Goal: Transaction & Acquisition: Purchase product/service

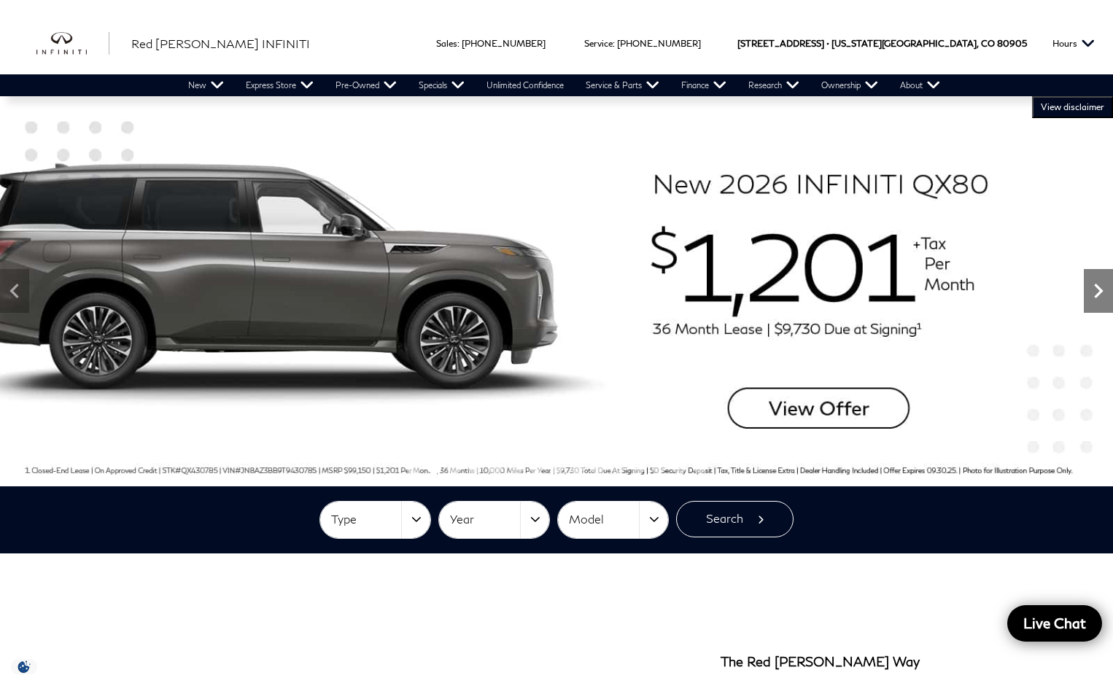
click at [1101, 287] on icon "Next" at bounding box center [1098, 290] width 29 height 29
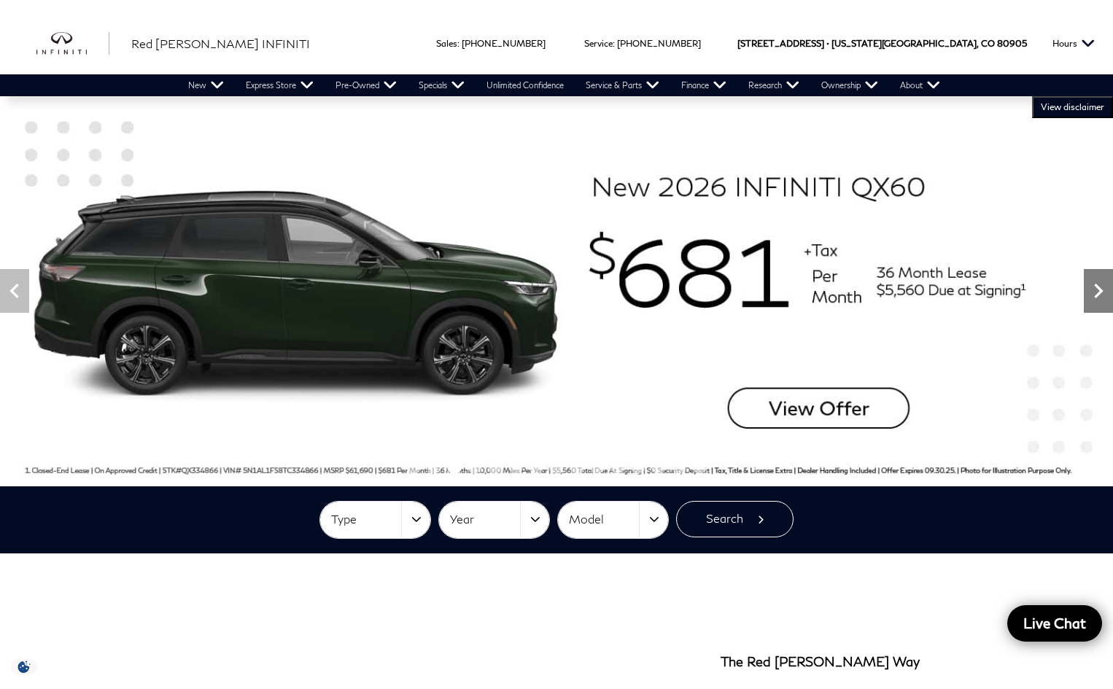
click at [1101, 287] on icon "Next" at bounding box center [1098, 290] width 29 height 29
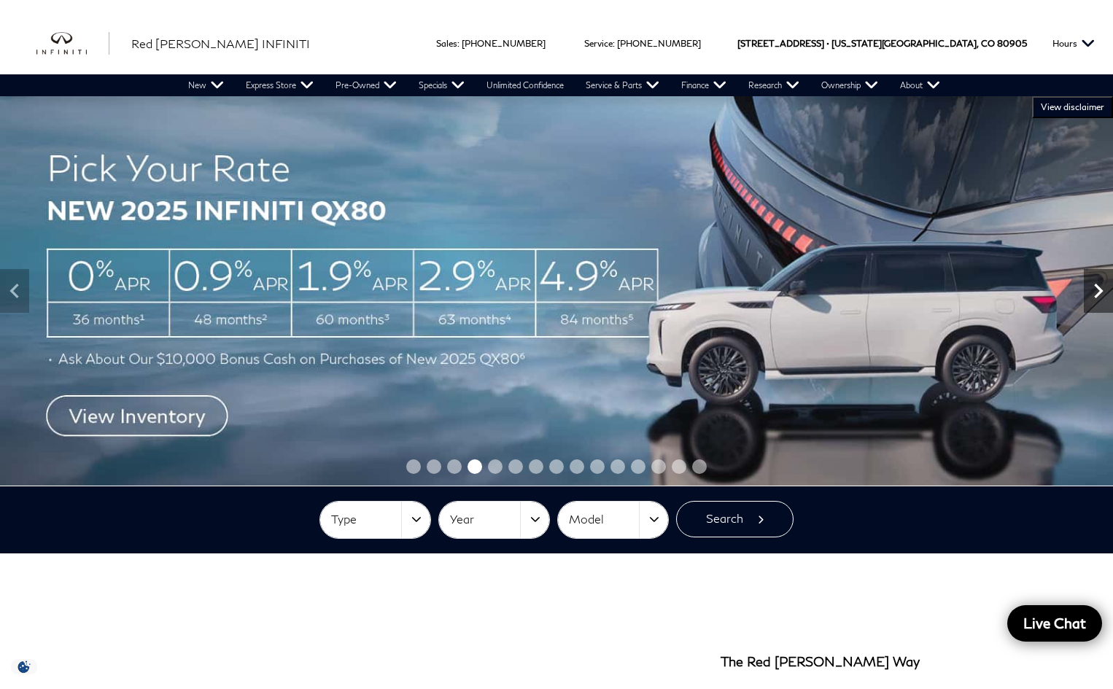
click at [1101, 287] on icon "Next" at bounding box center [1098, 290] width 29 height 29
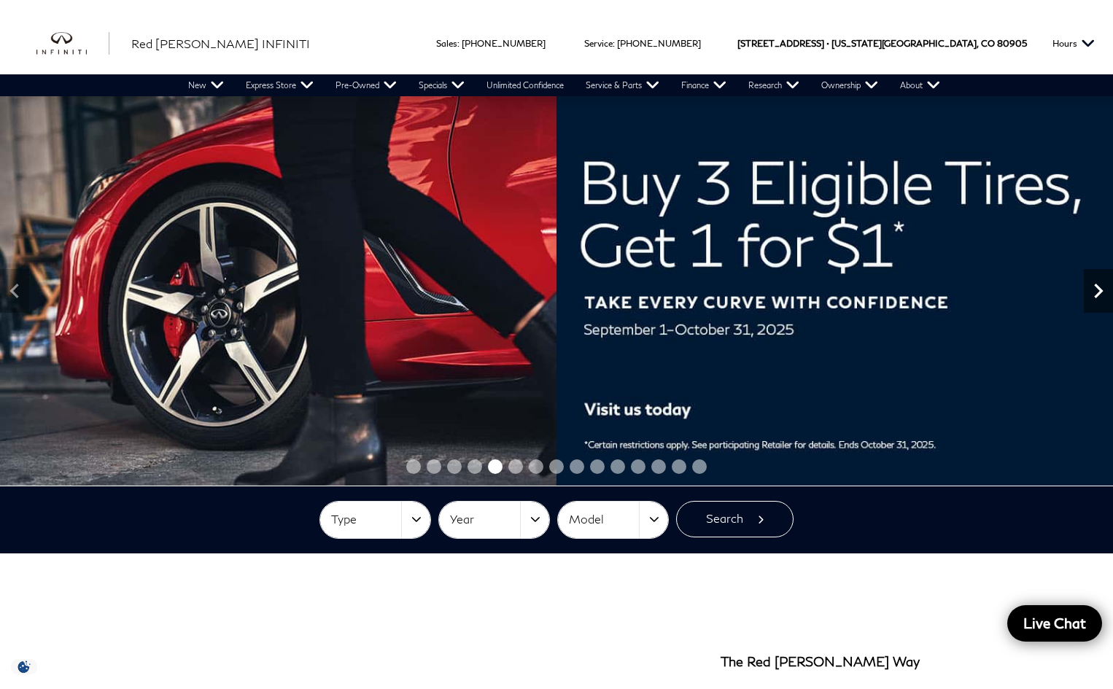
click at [1101, 287] on icon "Next" at bounding box center [1098, 290] width 29 height 29
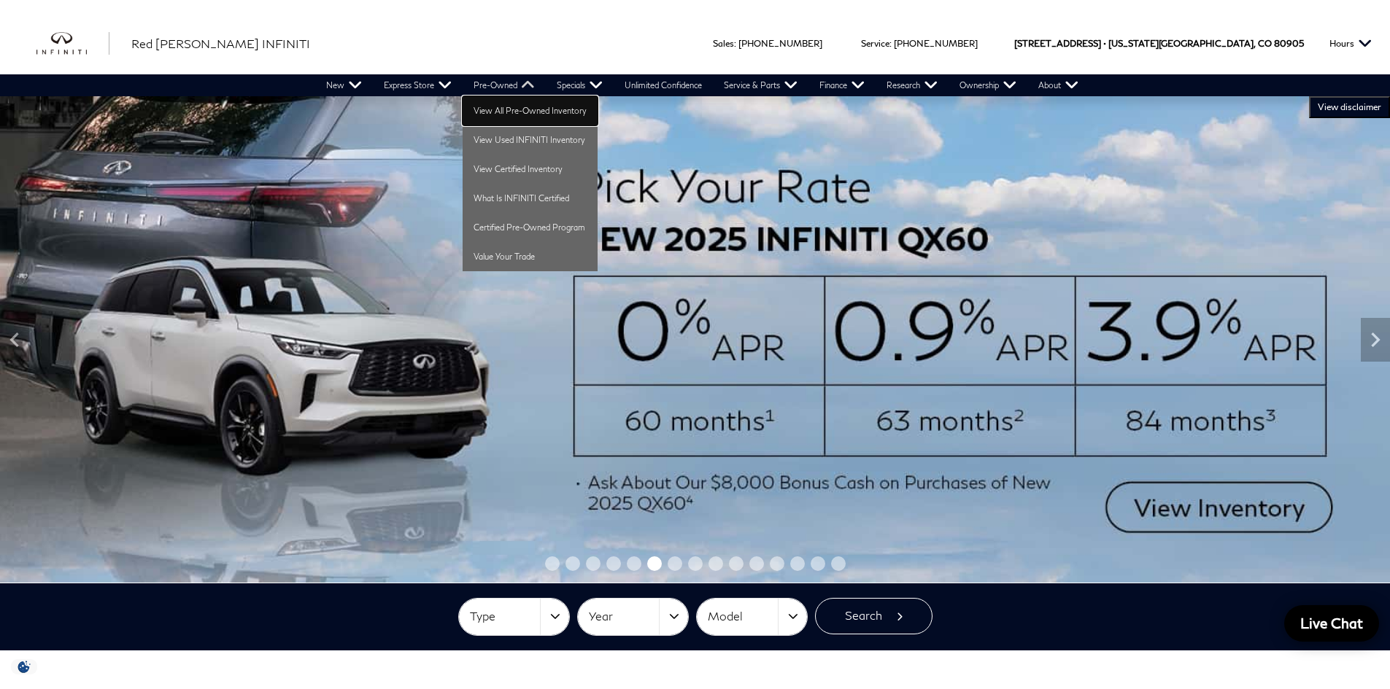
click at [487, 118] on link "View All Pre-Owned Inventory" at bounding box center [530, 110] width 135 height 29
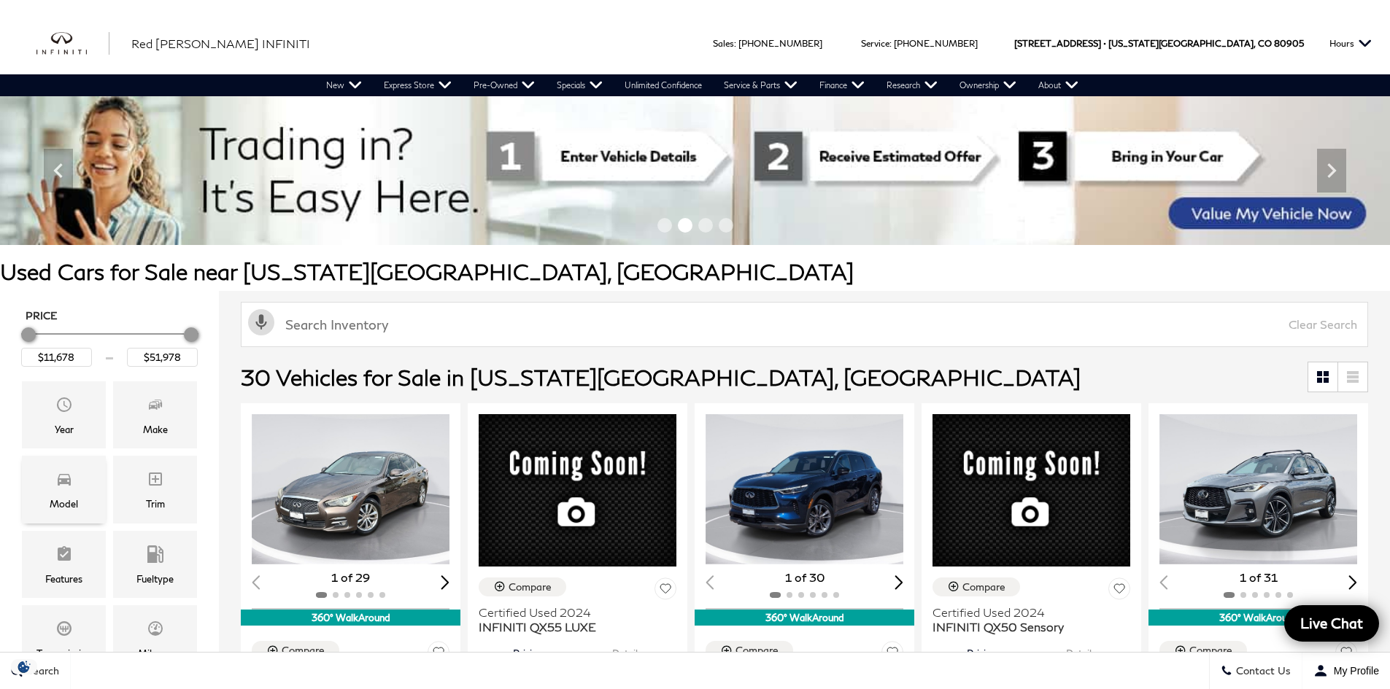
click at [70, 485] on icon "Model" at bounding box center [64, 480] width 13 height 12
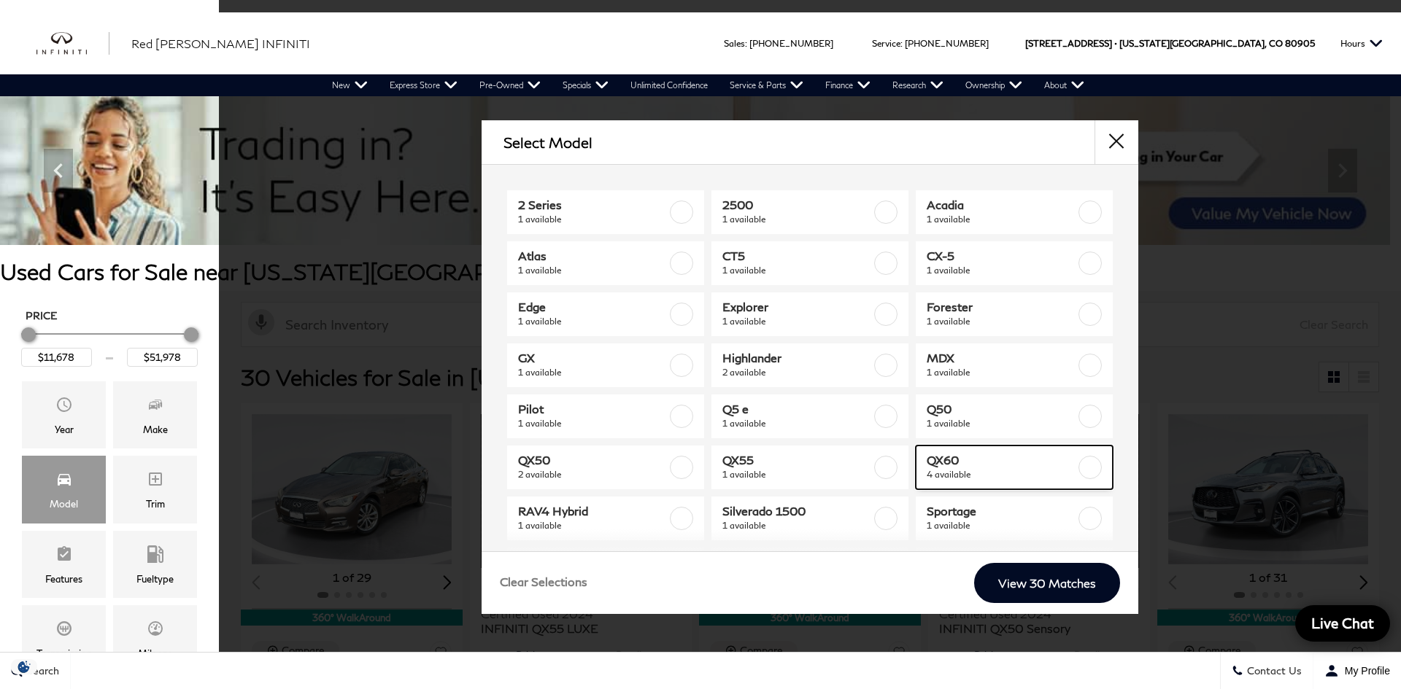
click at [927, 460] on span "QX60" at bounding box center [1000, 460] width 149 height 15
type input "$39,678"
type input "$47,578"
checkbox input "true"
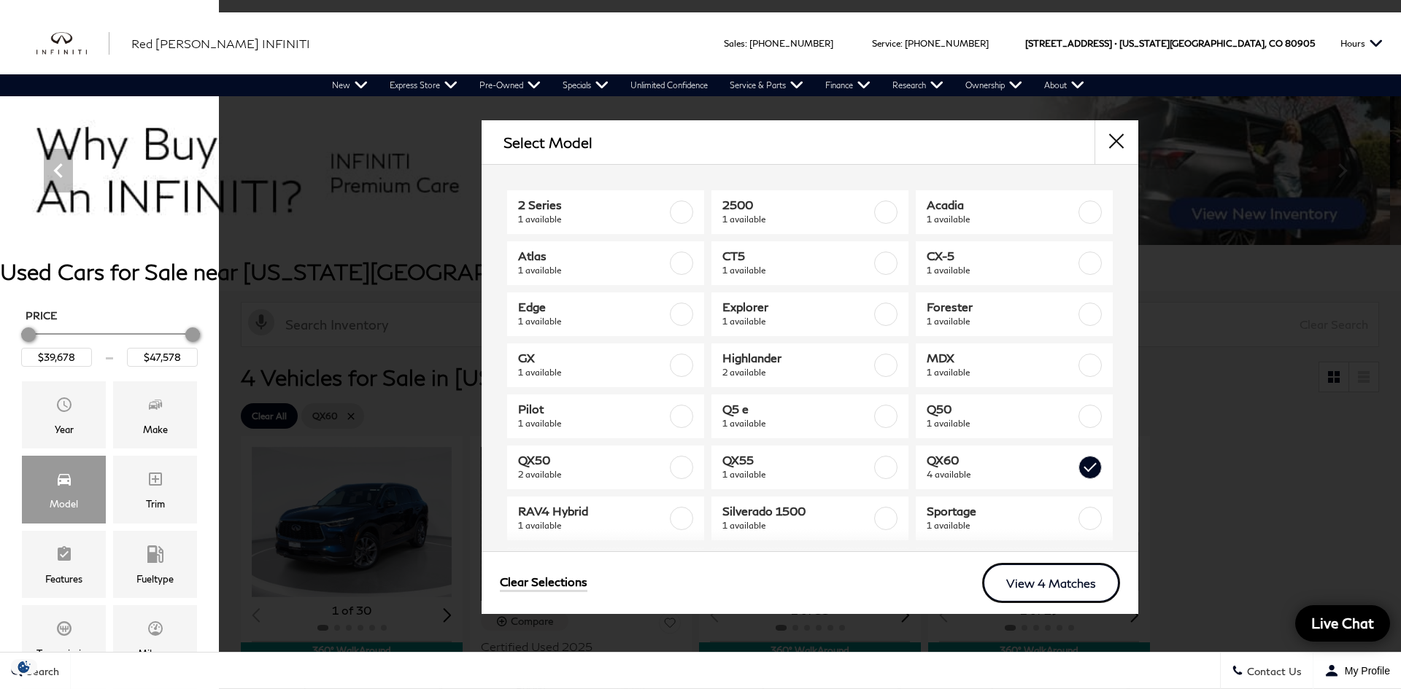
click at [1027, 587] on link "View 4 Matches" at bounding box center [1051, 583] width 138 height 40
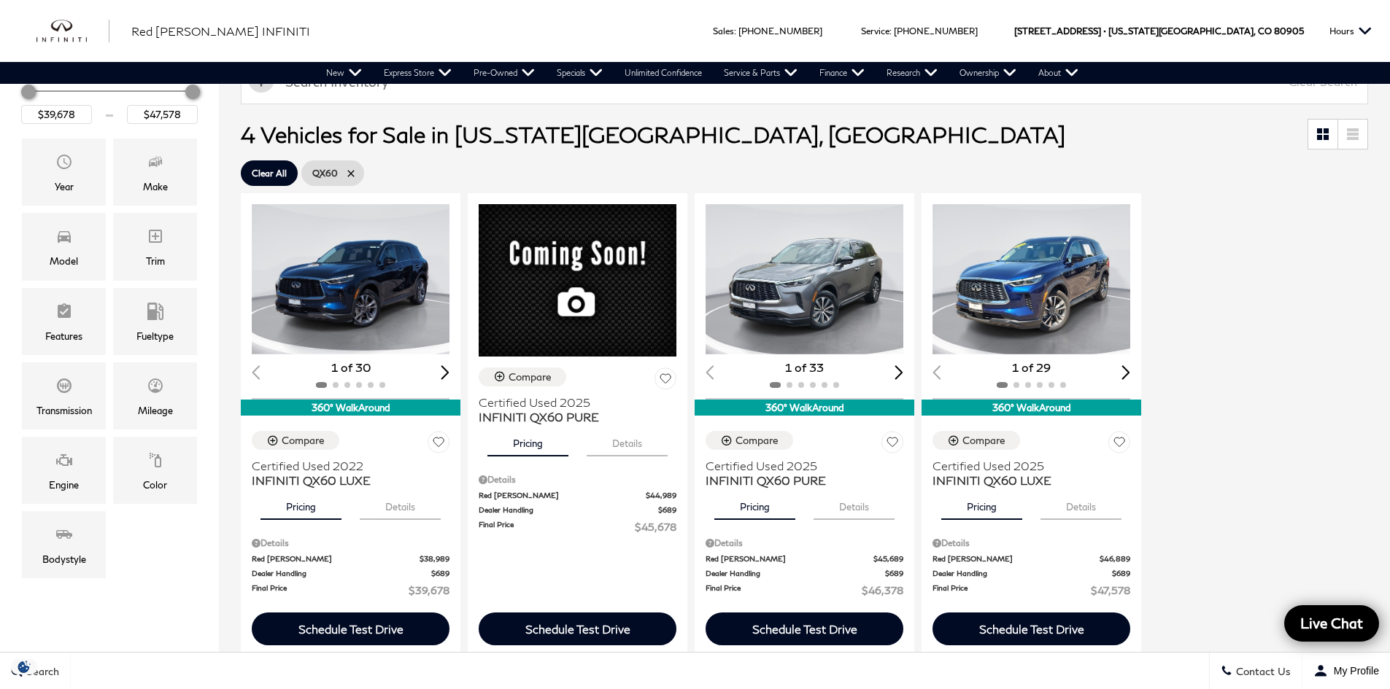
scroll to position [214, 0]
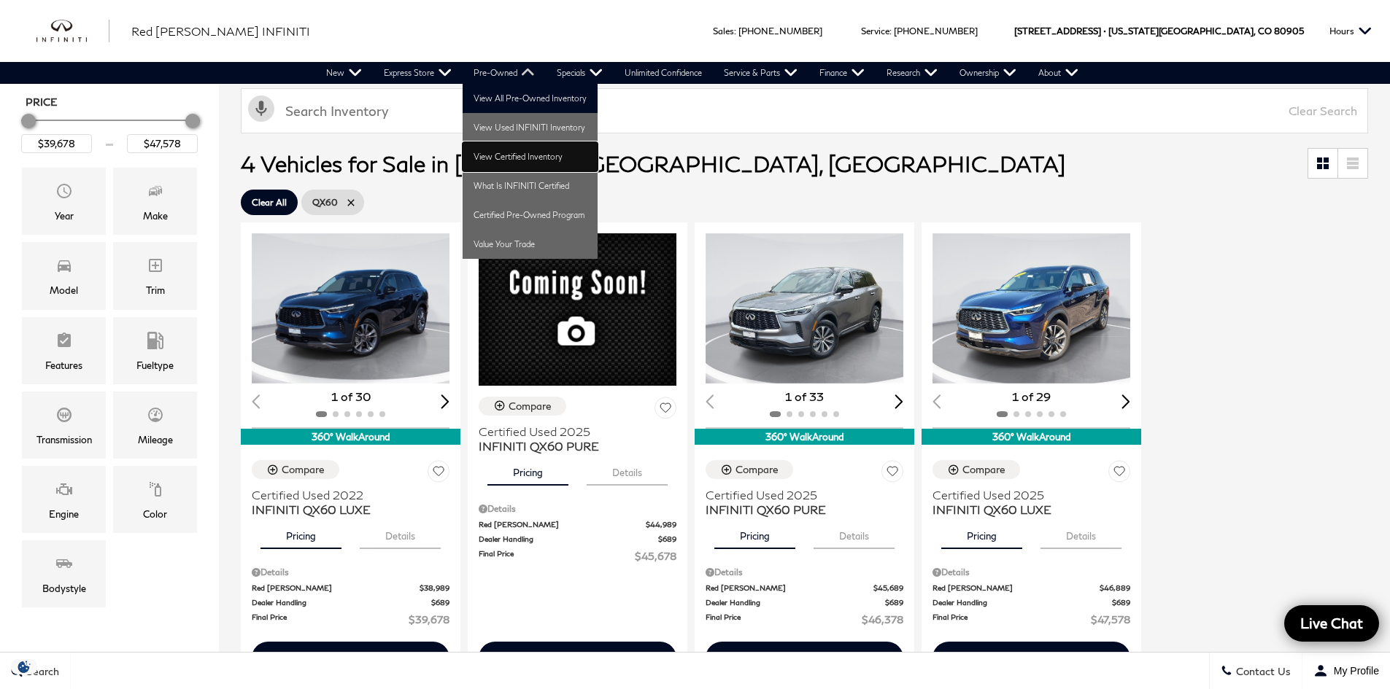
click at [514, 154] on link "View Certified Inventory" at bounding box center [530, 156] width 135 height 29
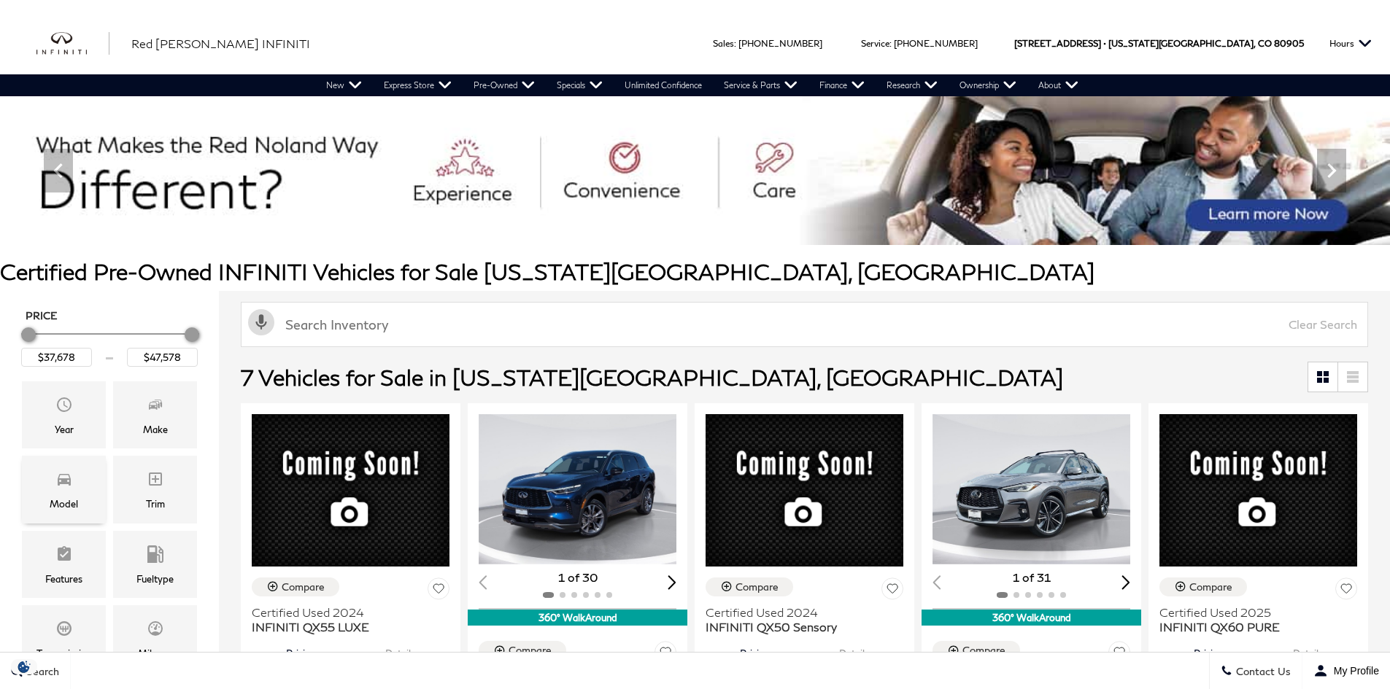
click at [71, 485] on icon "Model" at bounding box center [64, 480] width 18 height 18
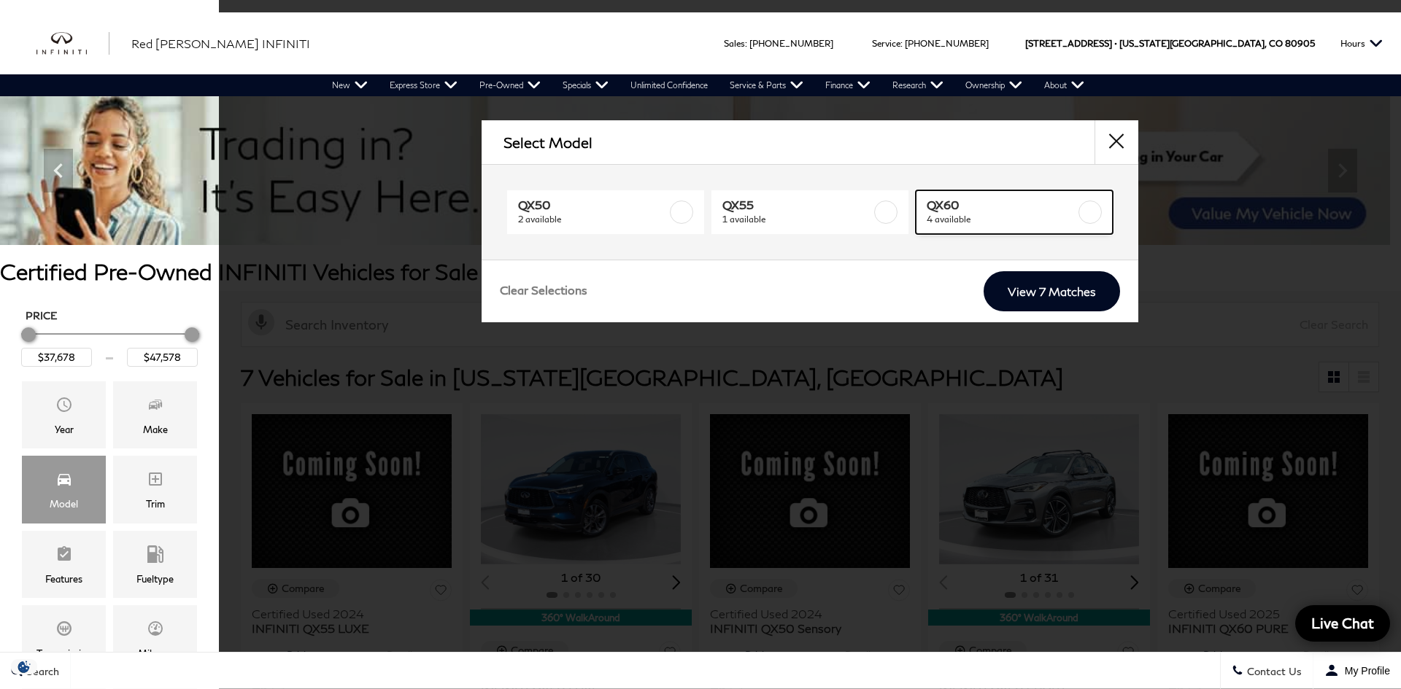
click at [940, 209] on span "QX60" at bounding box center [1000, 205] width 149 height 15
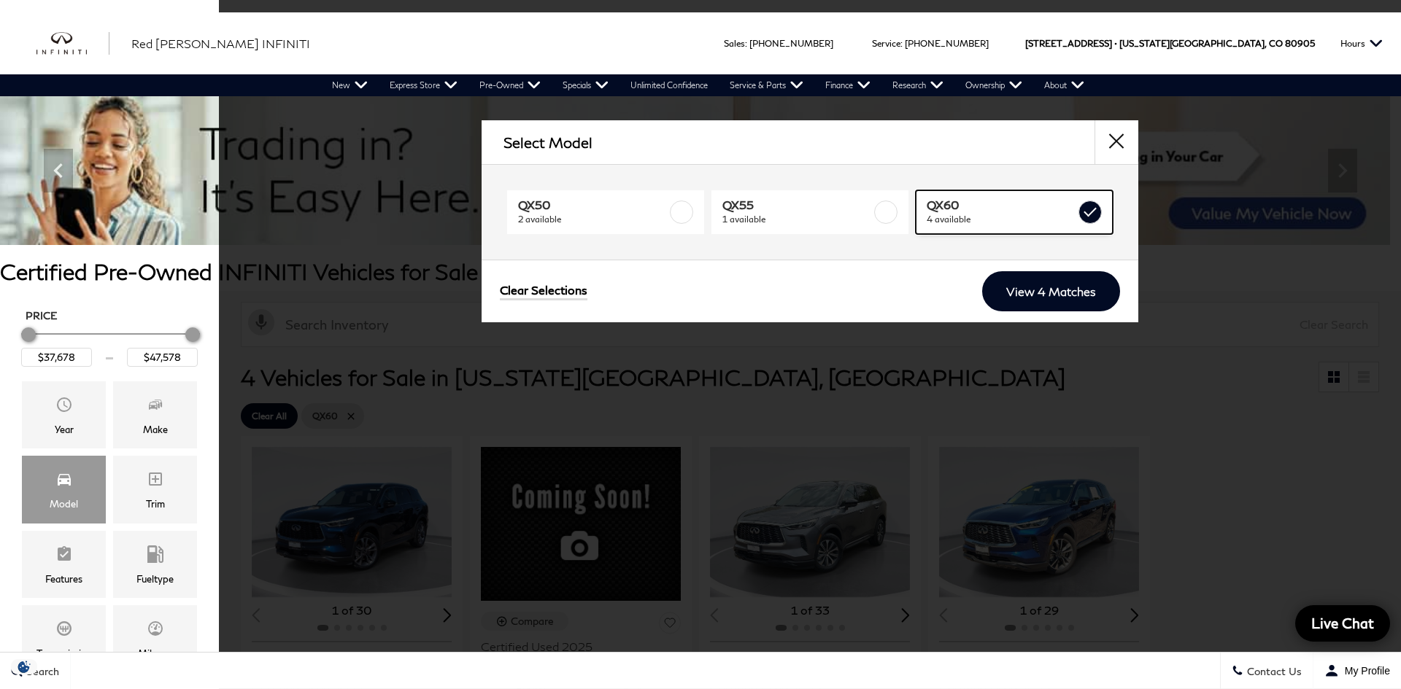
type input "$39,678"
checkbox input "true"
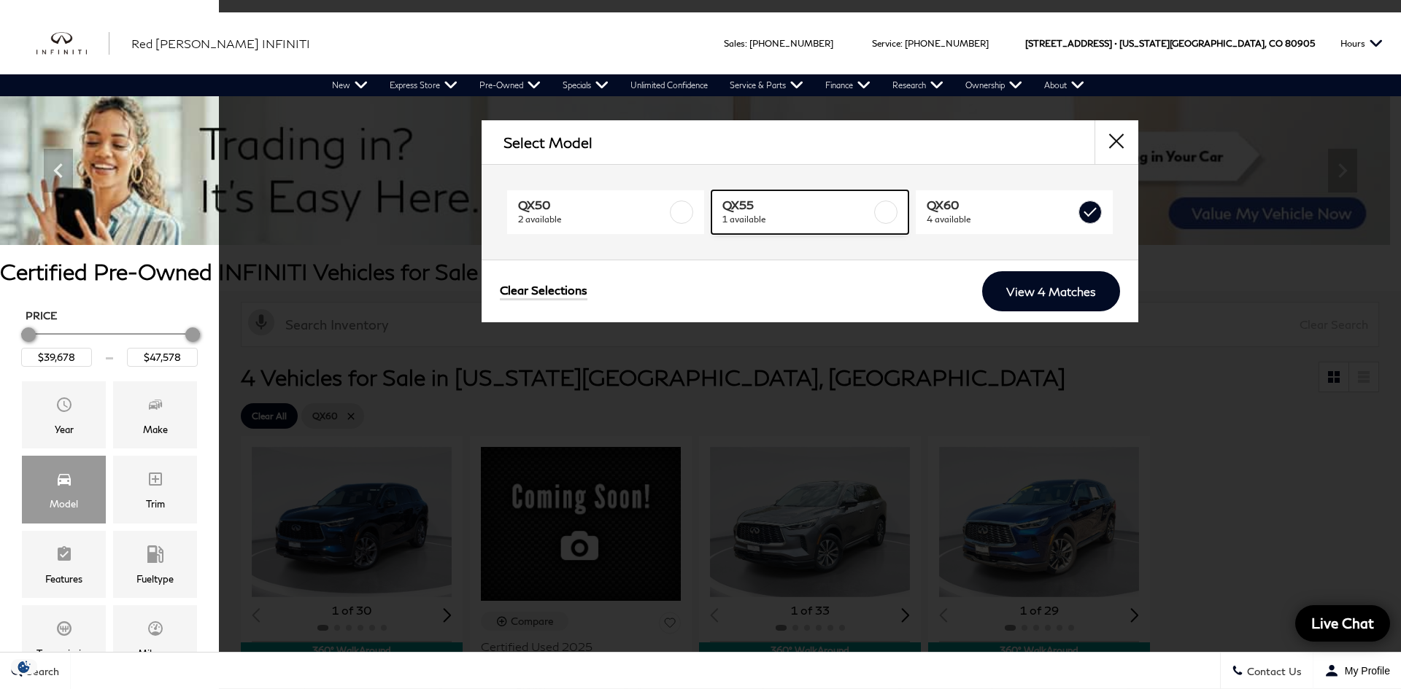
click at [825, 212] on span "1 available" at bounding box center [796, 219] width 149 height 15
type input "$37,678"
checkbox input "true"
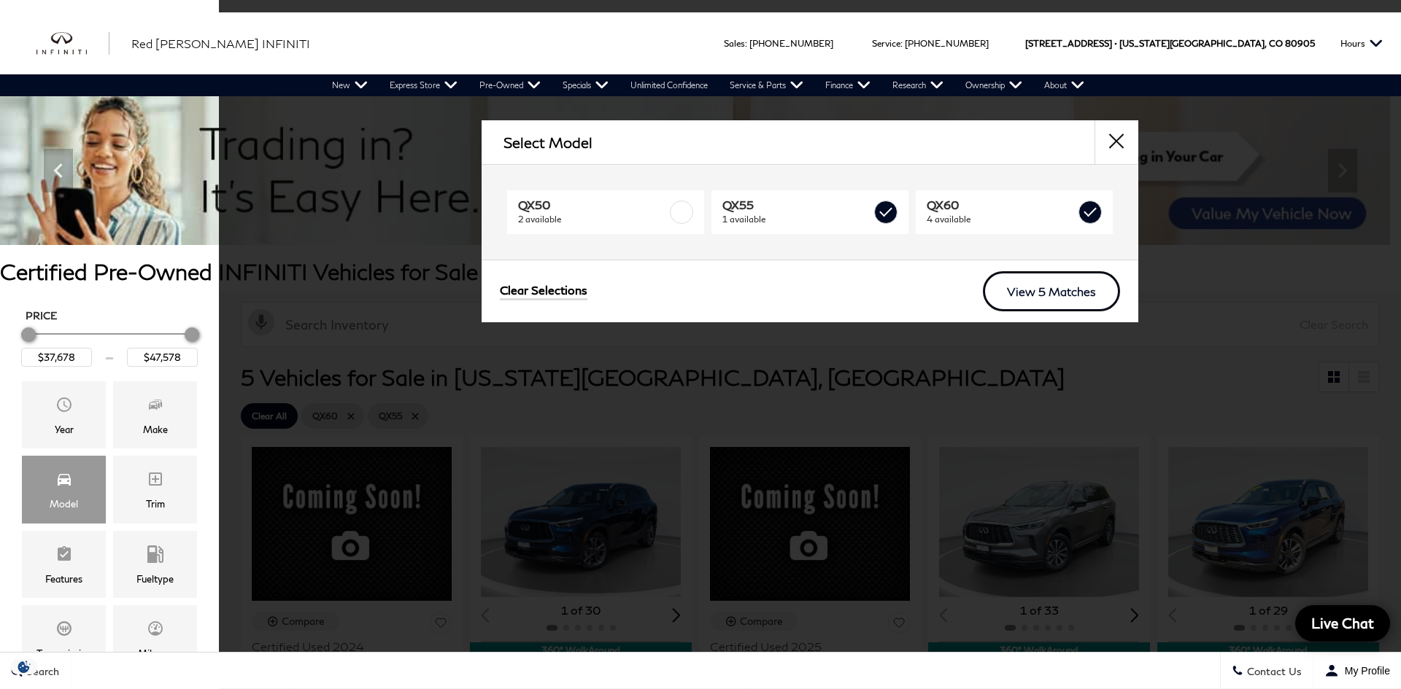
click at [1024, 285] on link "View 5 Matches" at bounding box center [1051, 291] width 137 height 40
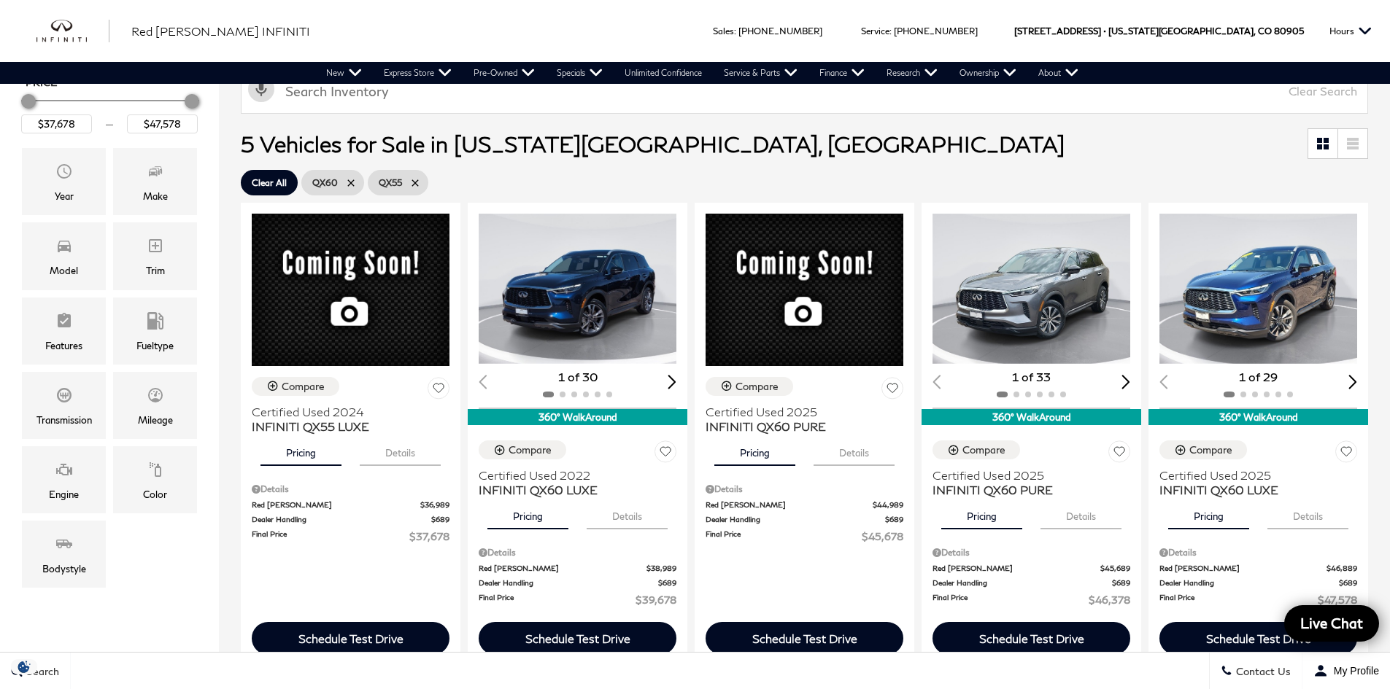
scroll to position [272, 0]
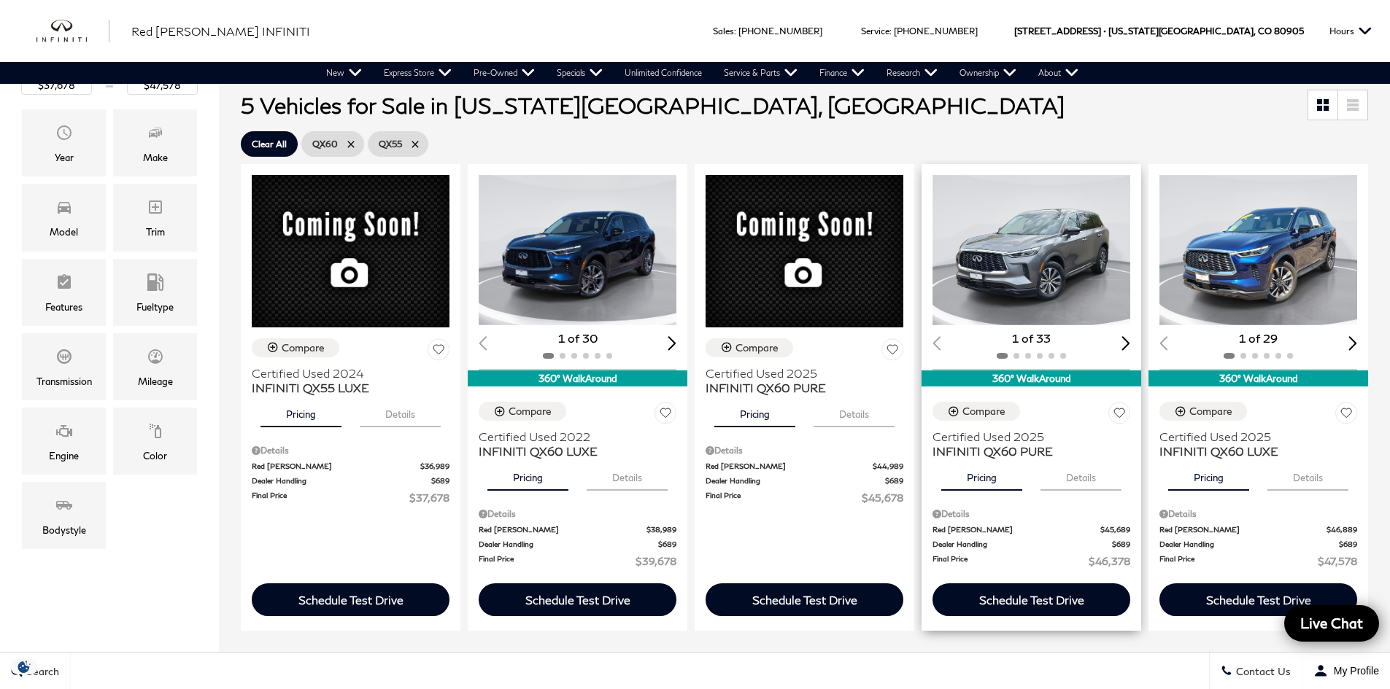
click at [1024, 276] on img "1 / 2" at bounding box center [1032, 250] width 200 height 150
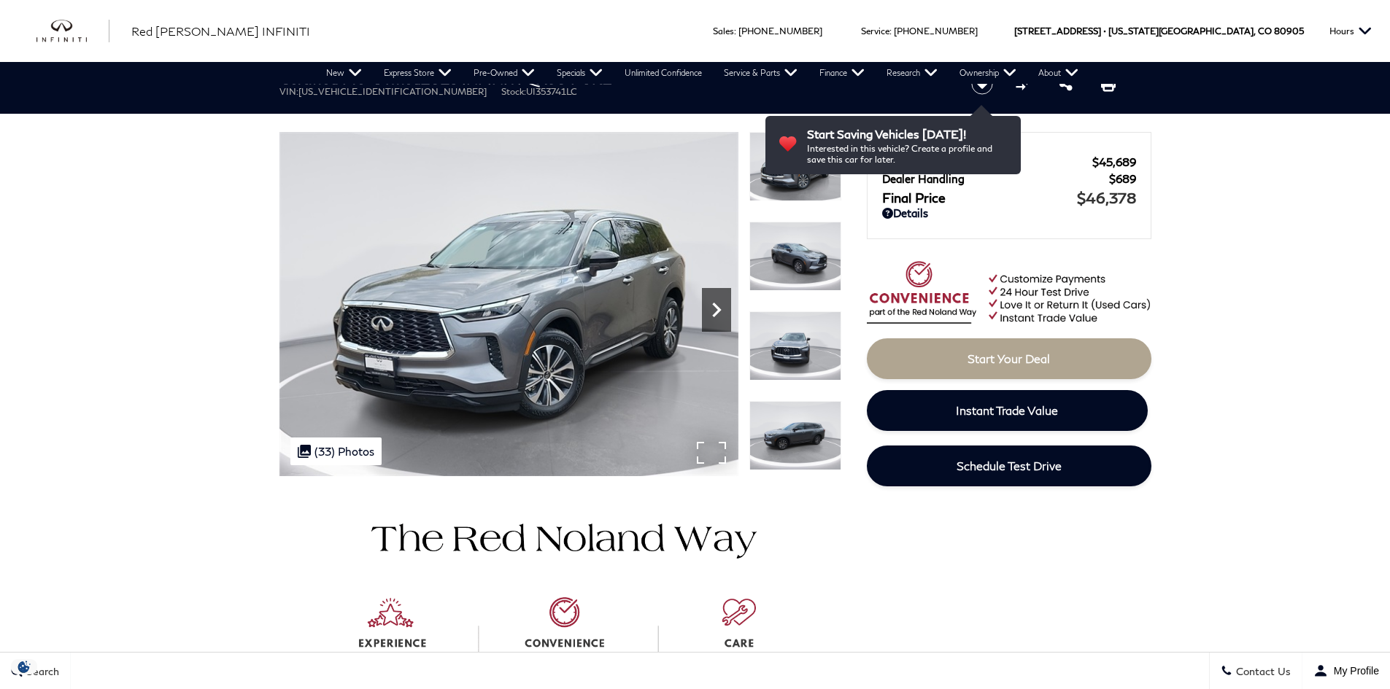
click at [717, 303] on icon "Next" at bounding box center [716, 309] width 29 height 29
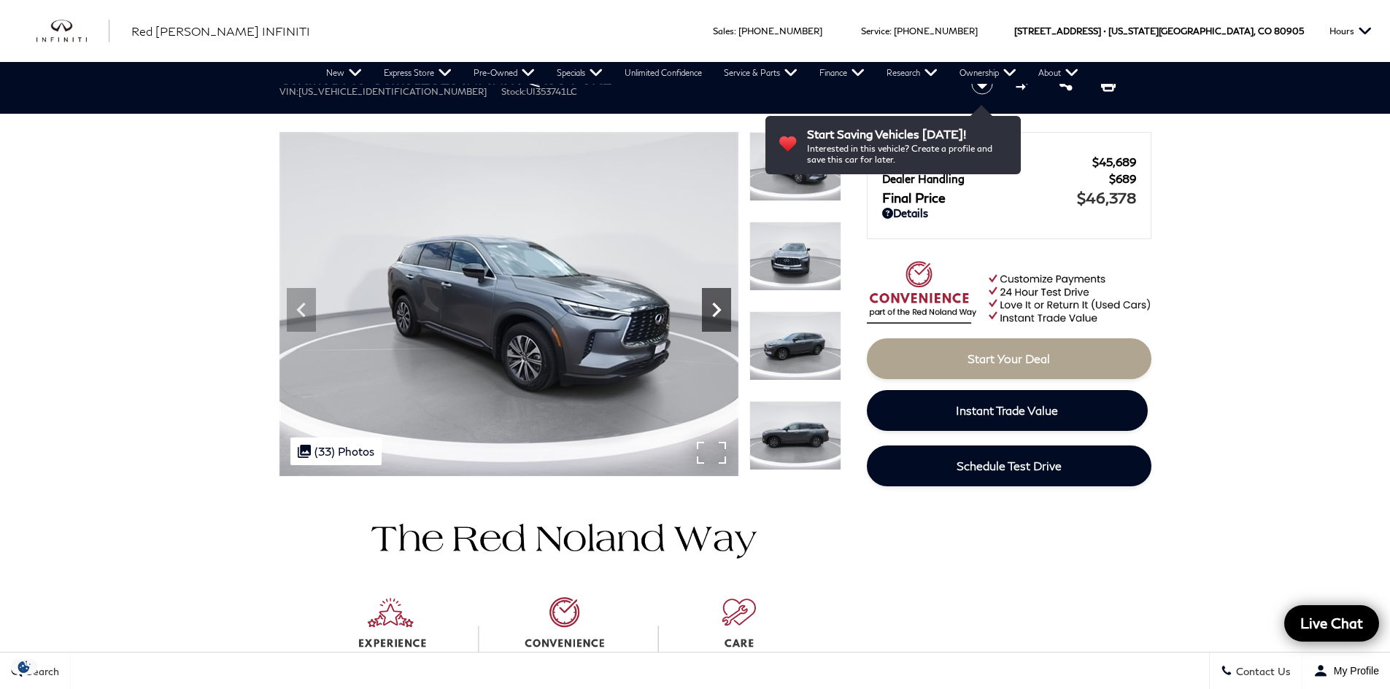
click at [717, 303] on icon "Next" at bounding box center [716, 309] width 29 height 29
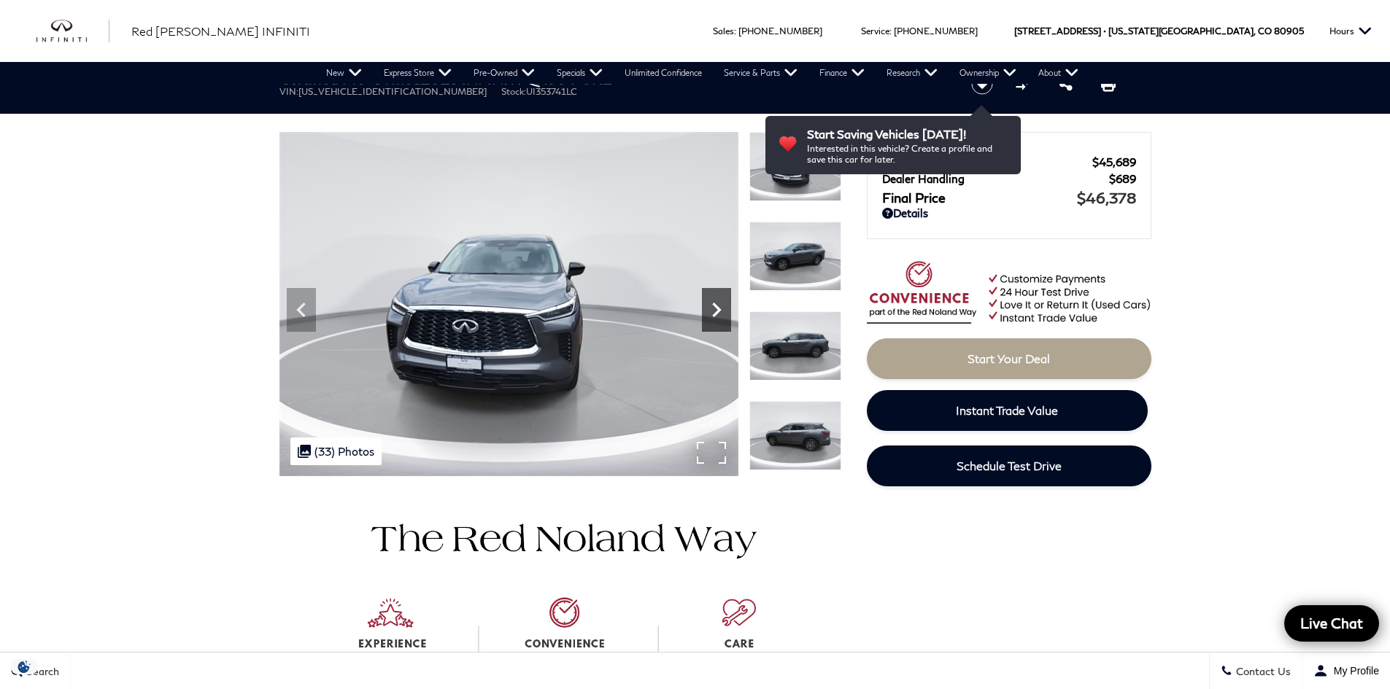
click at [718, 305] on icon "Next" at bounding box center [716, 309] width 29 height 29
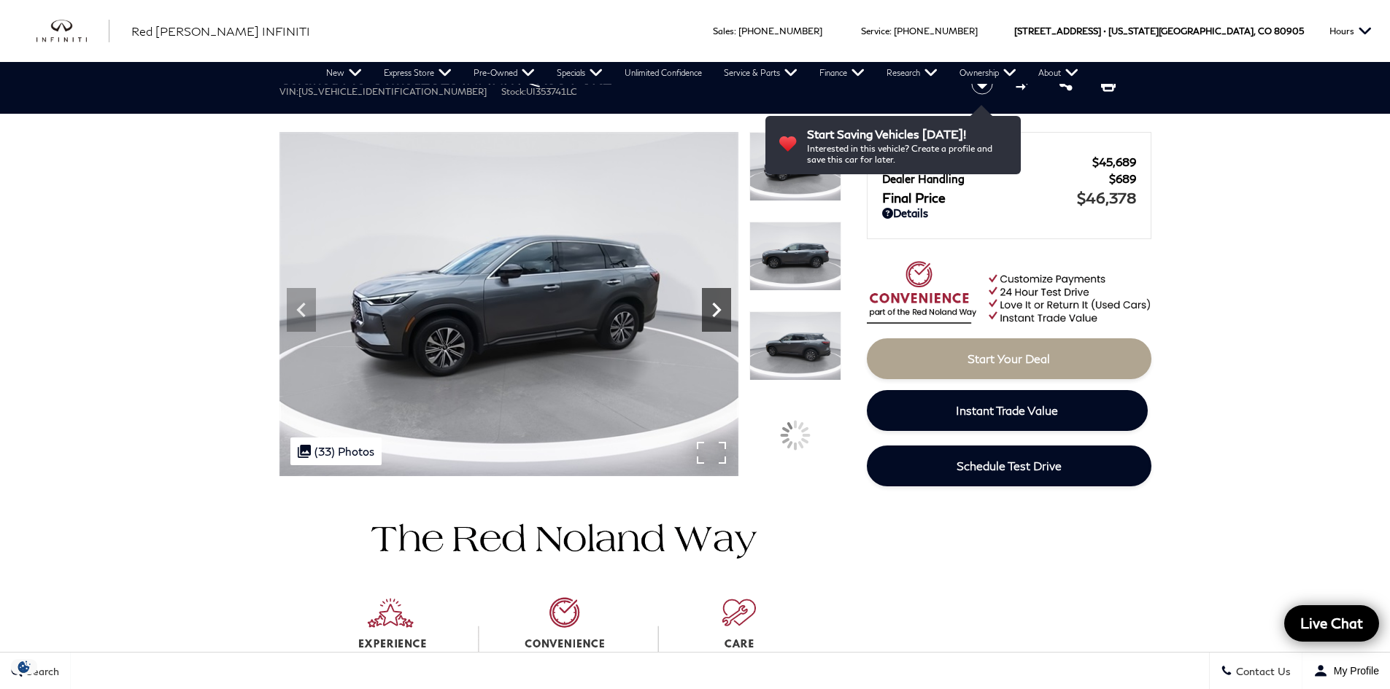
click at [718, 305] on icon "Next" at bounding box center [716, 309] width 29 height 29
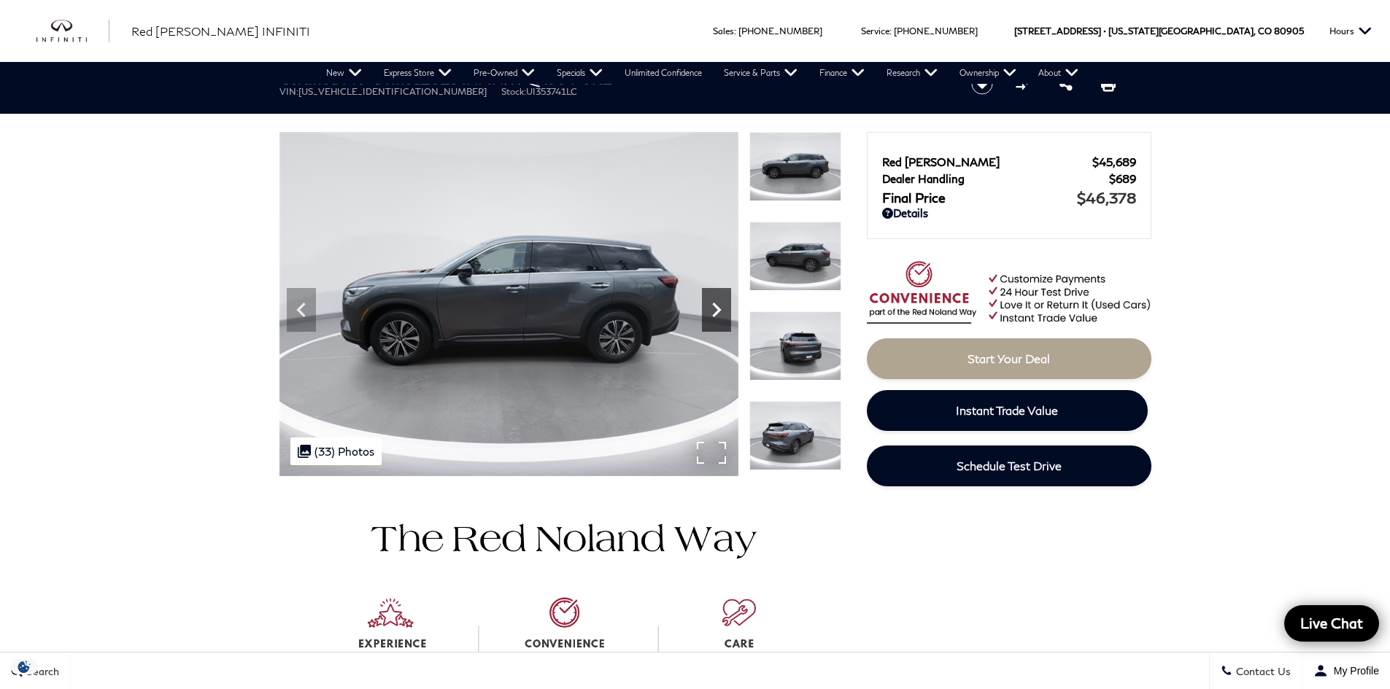
click at [719, 307] on icon "Next" at bounding box center [716, 309] width 29 height 29
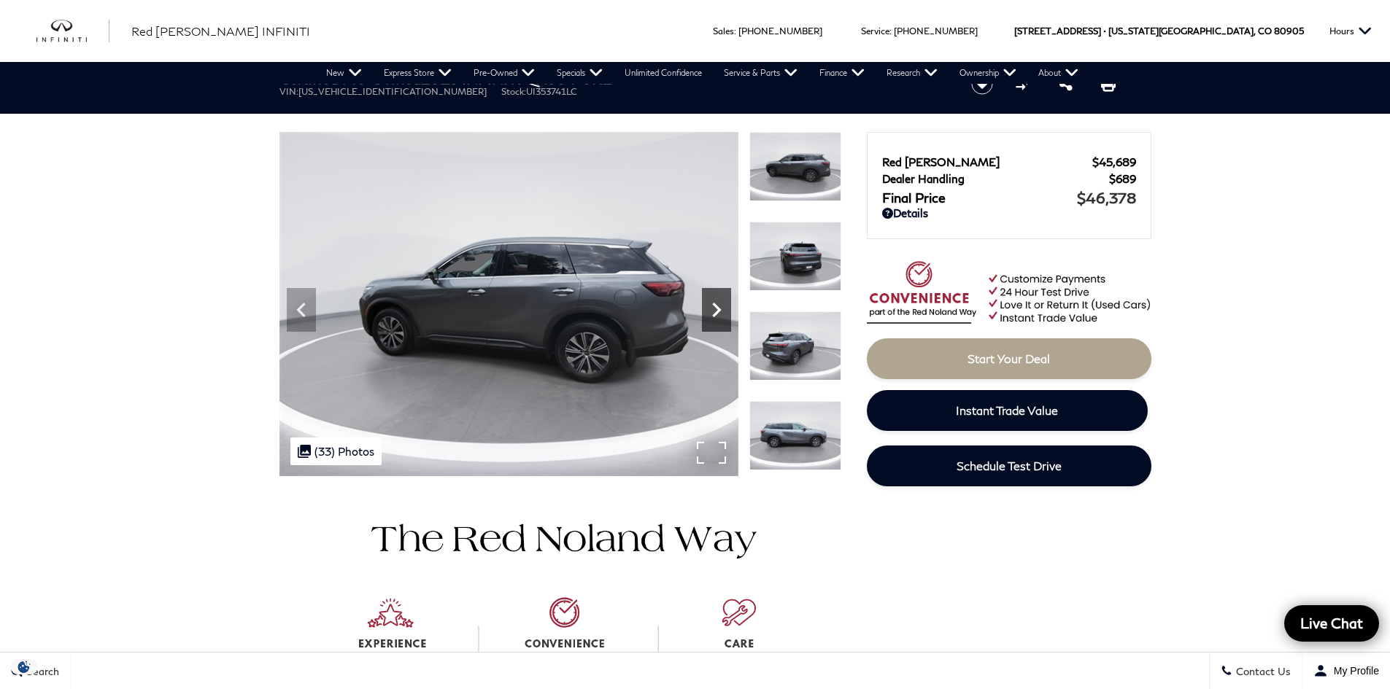
click at [721, 309] on icon "Next" at bounding box center [716, 309] width 29 height 29
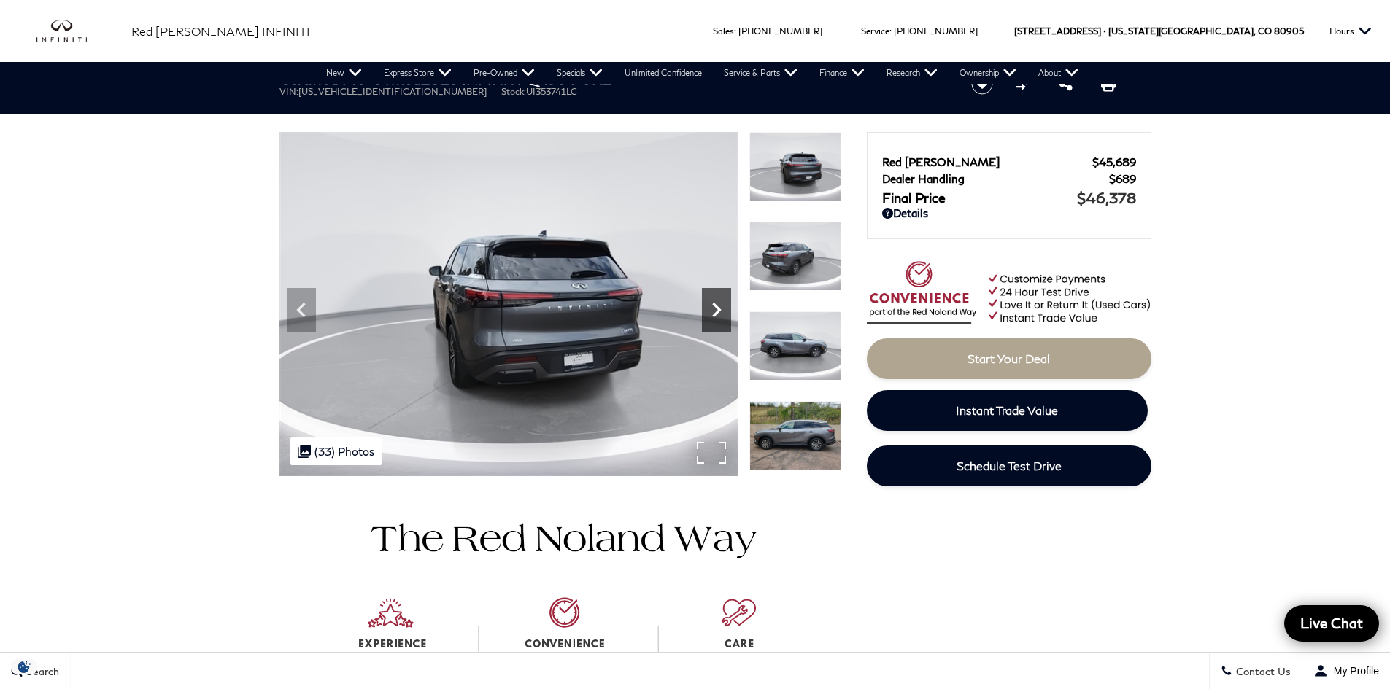
click at [721, 309] on icon "Next" at bounding box center [716, 309] width 29 height 29
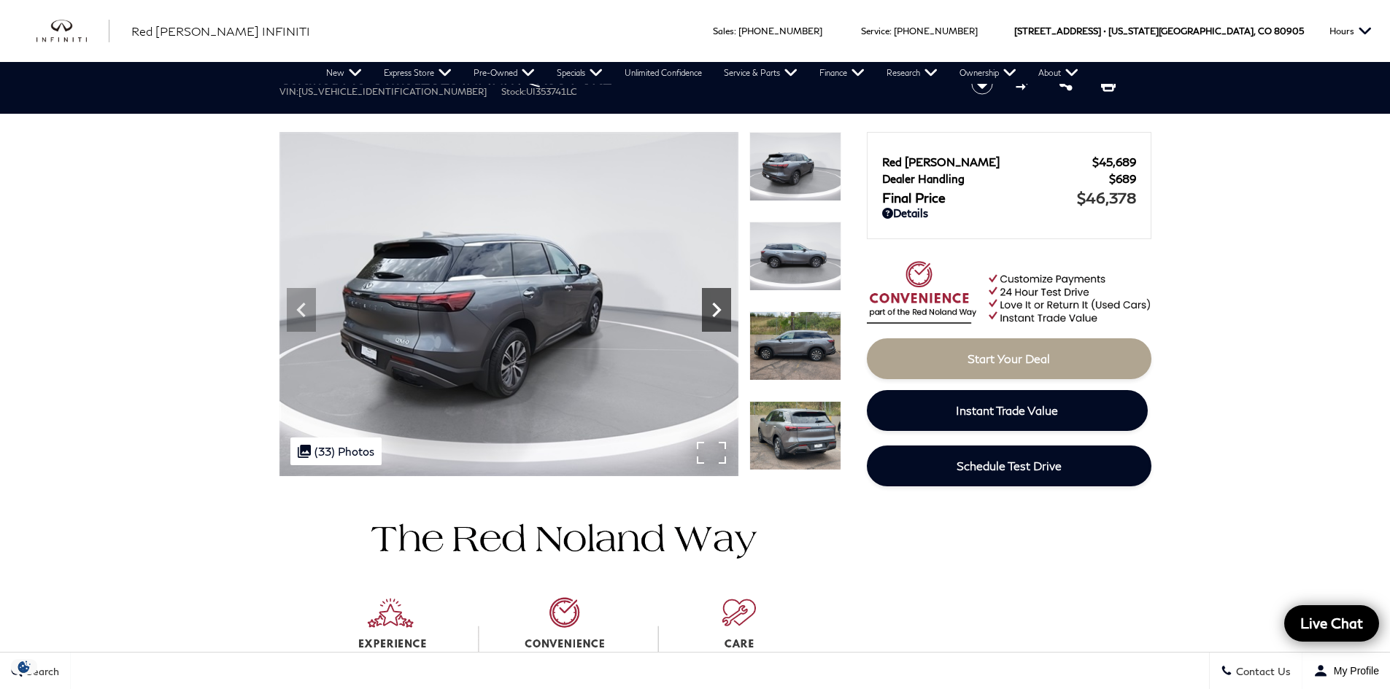
click at [722, 310] on icon "Next" at bounding box center [716, 309] width 29 height 29
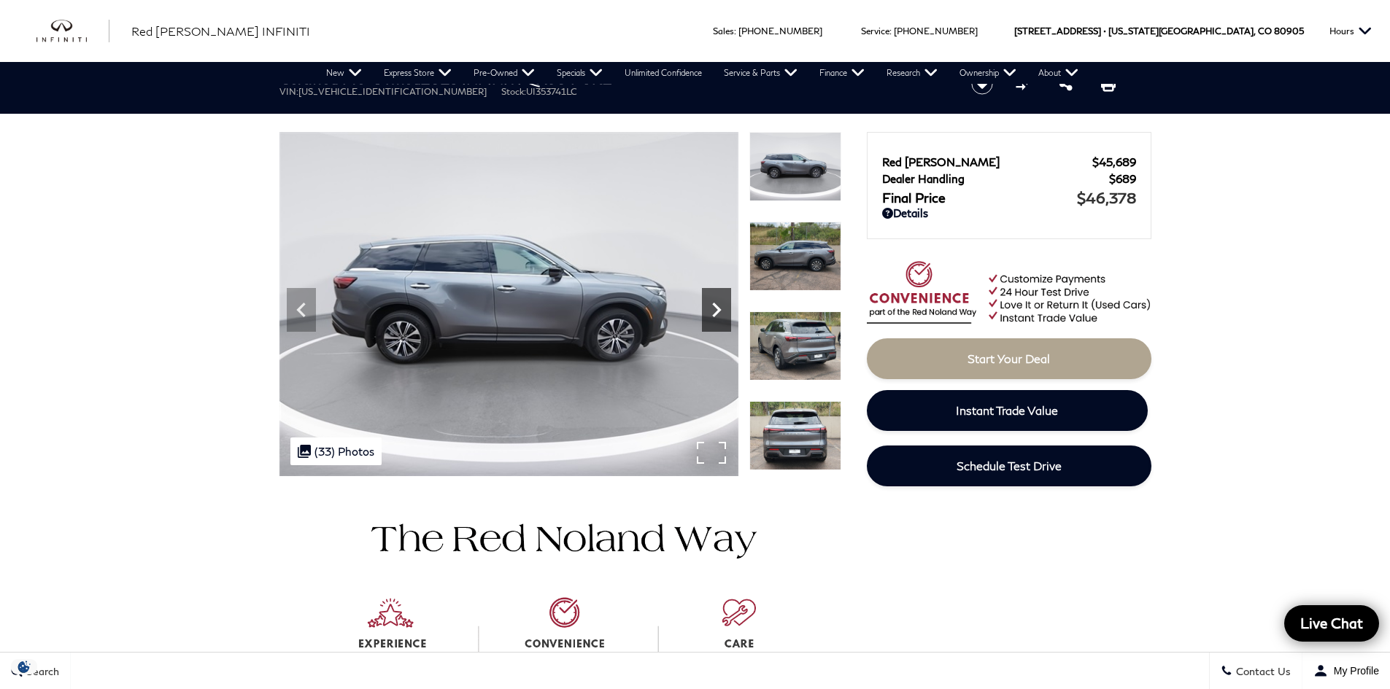
click at [724, 312] on icon "Next" at bounding box center [716, 309] width 29 height 29
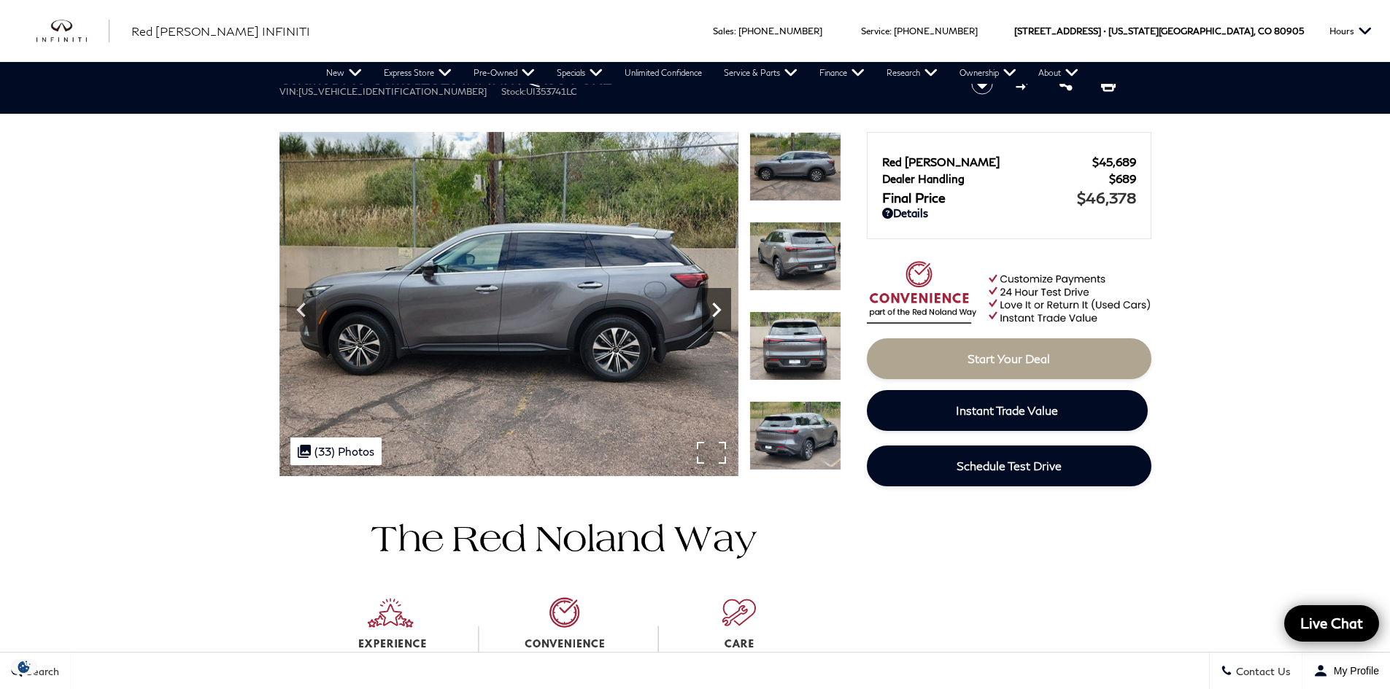
click at [727, 314] on icon "Next" at bounding box center [716, 309] width 29 height 29
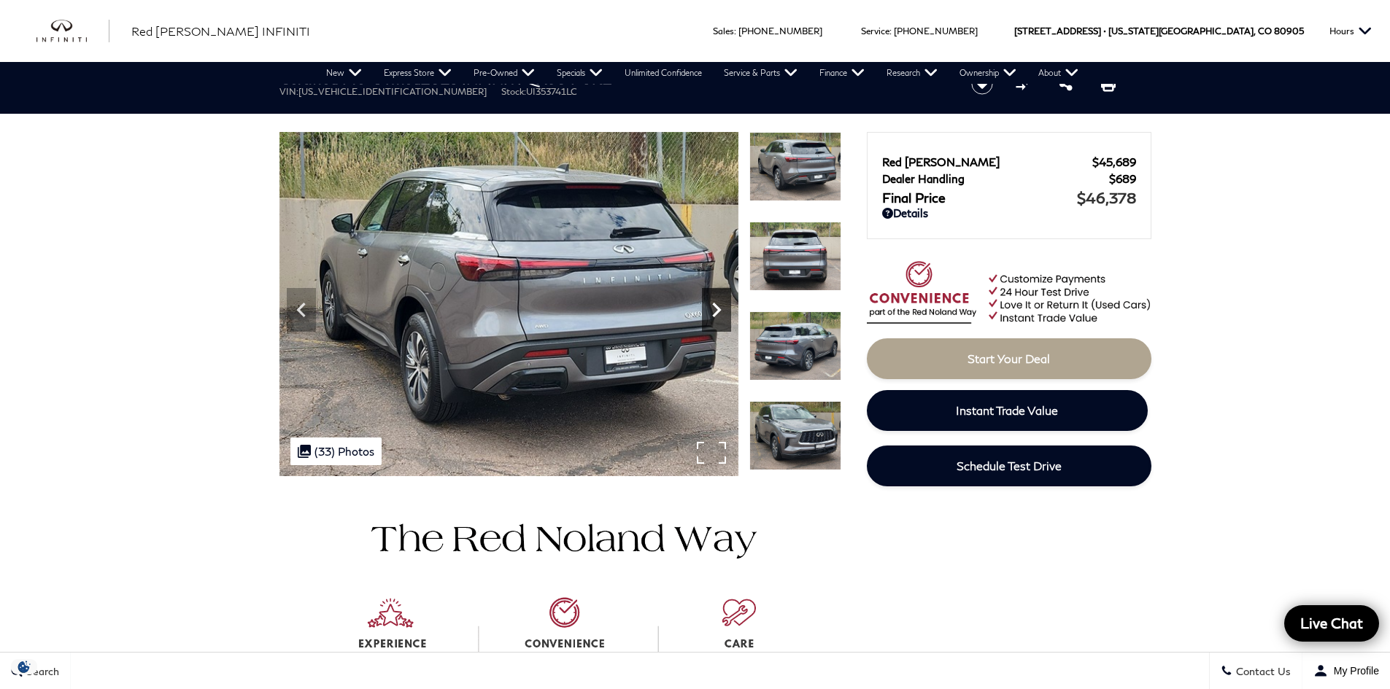
click at [727, 314] on icon "Next" at bounding box center [716, 309] width 29 height 29
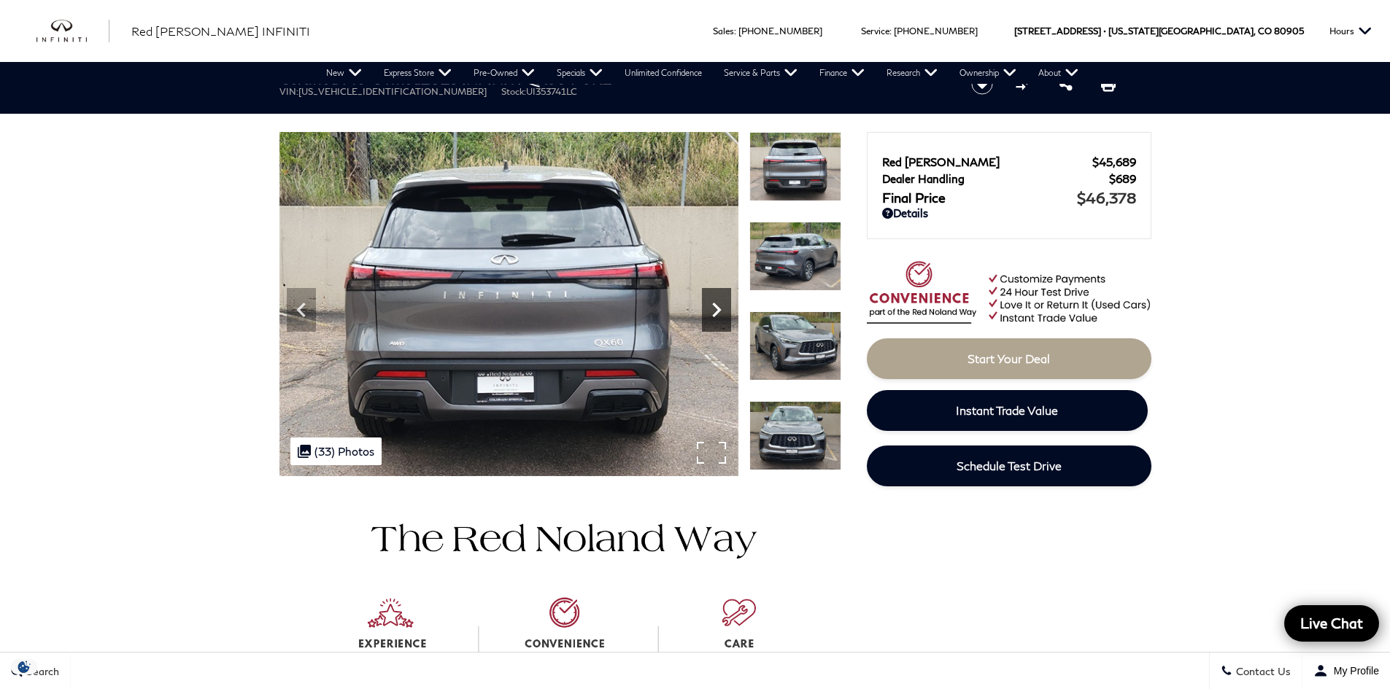
click at [727, 314] on icon "Next" at bounding box center [716, 309] width 29 height 29
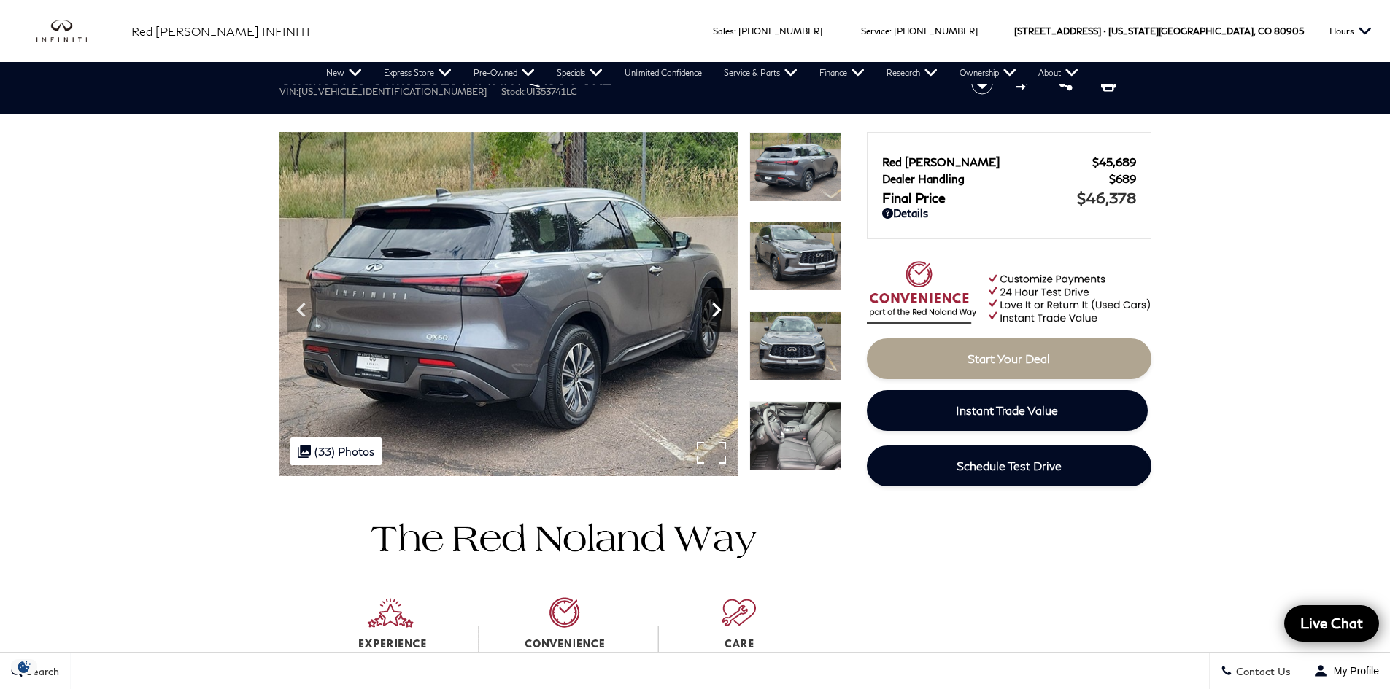
click at [727, 314] on icon "Next" at bounding box center [716, 309] width 29 height 29
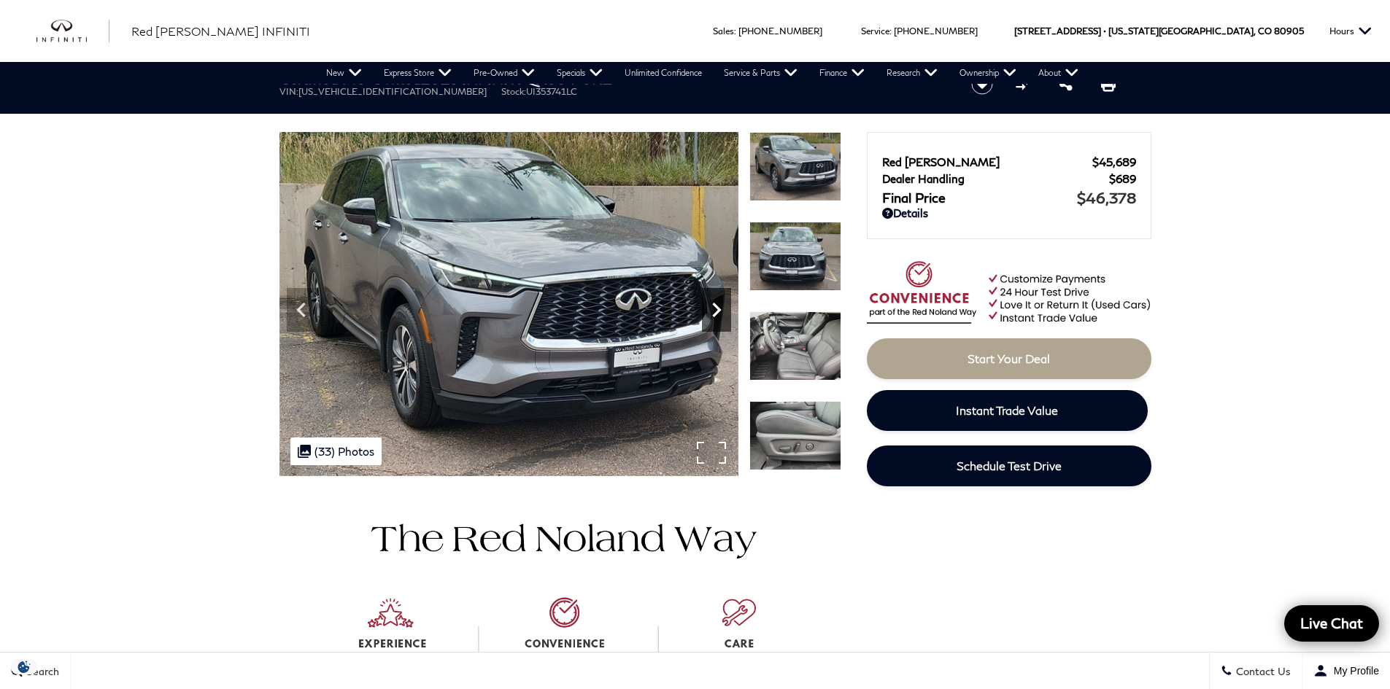
click at [727, 314] on icon "Next" at bounding box center [716, 309] width 29 height 29
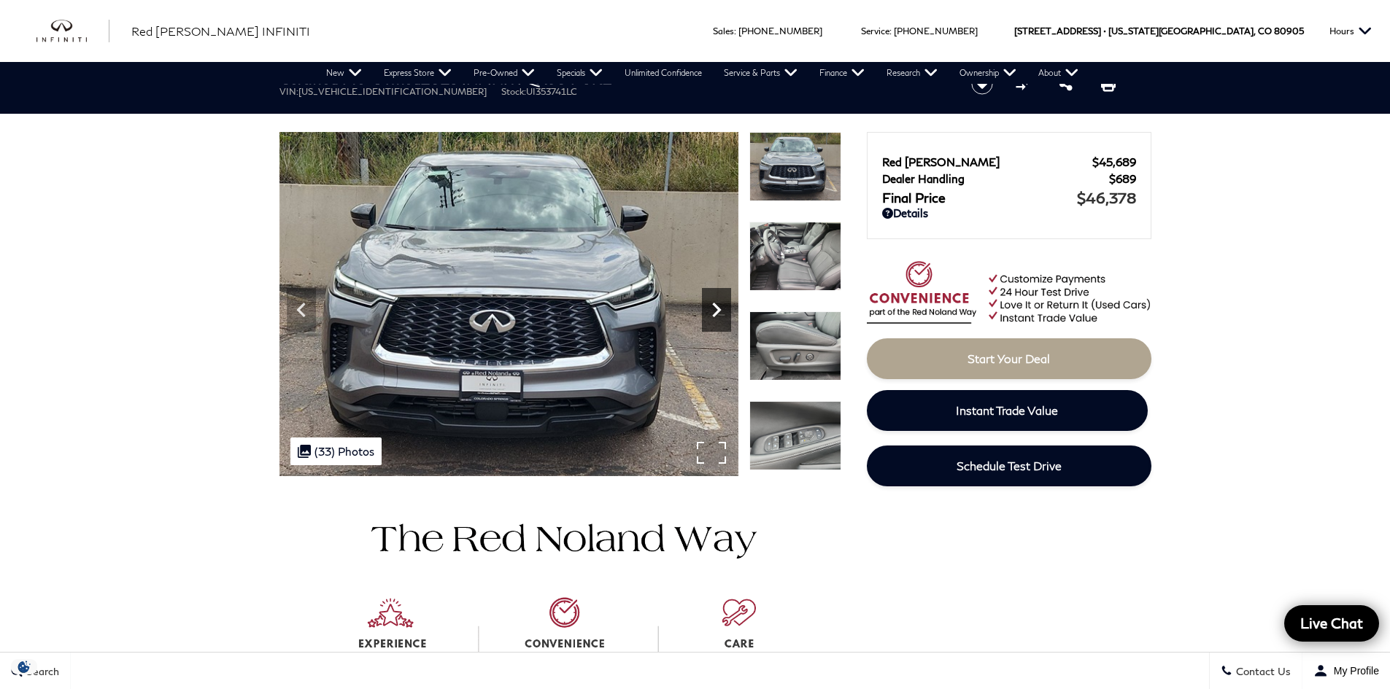
click at [727, 314] on icon "Next" at bounding box center [716, 309] width 29 height 29
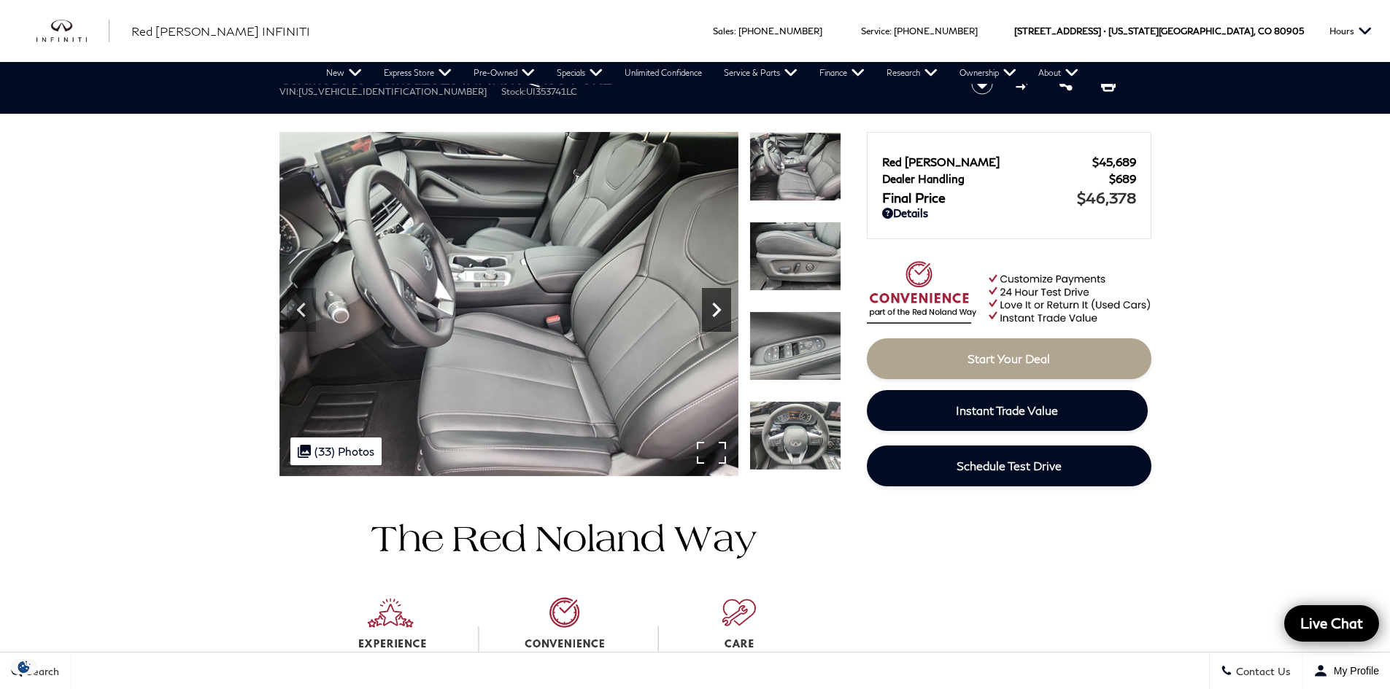
click at [727, 314] on icon "Next" at bounding box center [716, 309] width 29 height 29
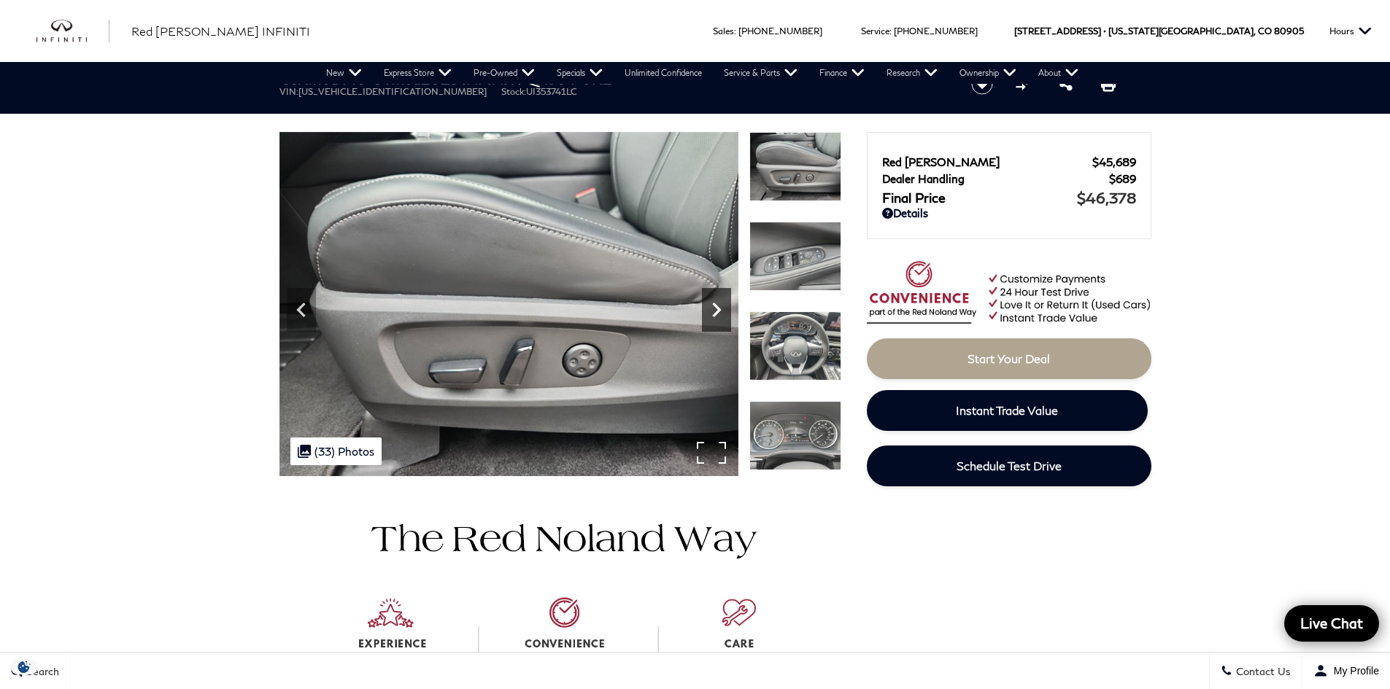
click at [727, 314] on icon "Next" at bounding box center [716, 309] width 29 height 29
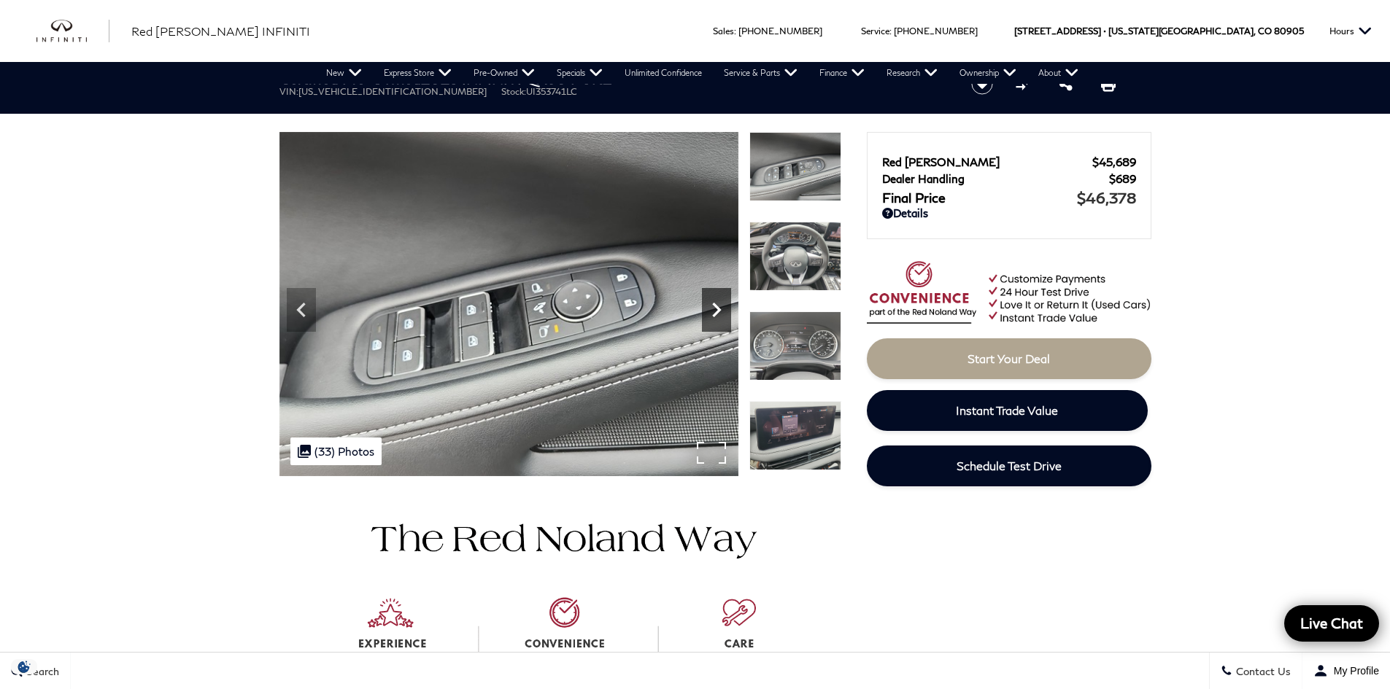
click at [727, 314] on icon "Next" at bounding box center [716, 309] width 29 height 29
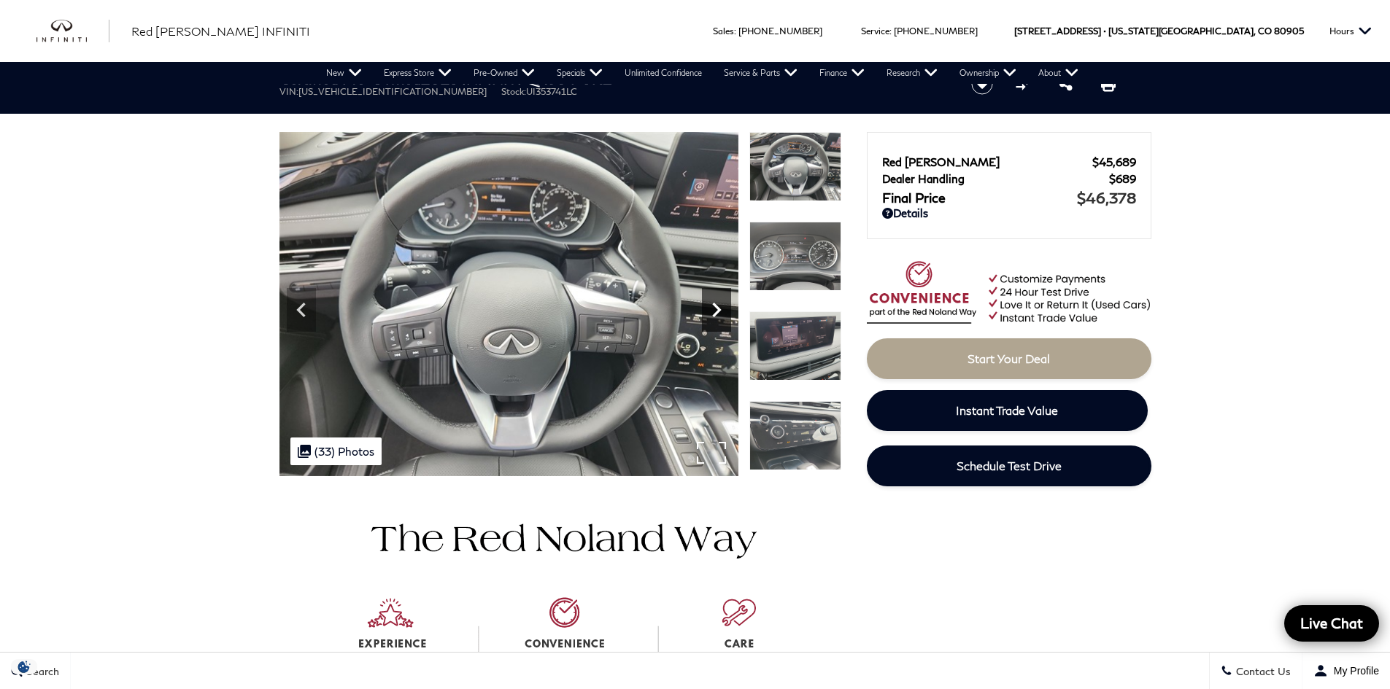
click at [727, 314] on icon "Next" at bounding box center [716, 309] width 29 height 29
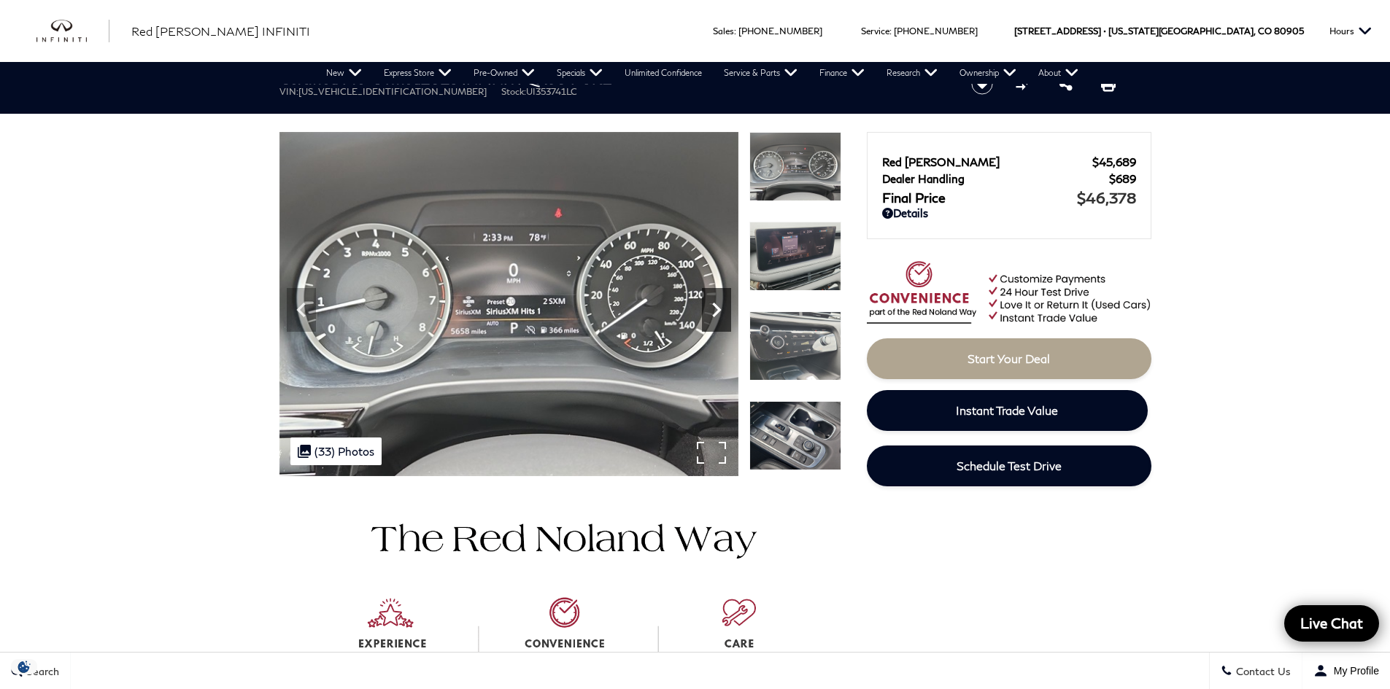
click at [727, 314] on icon "Next" at bounding box center [716, 309] width 29 height 29
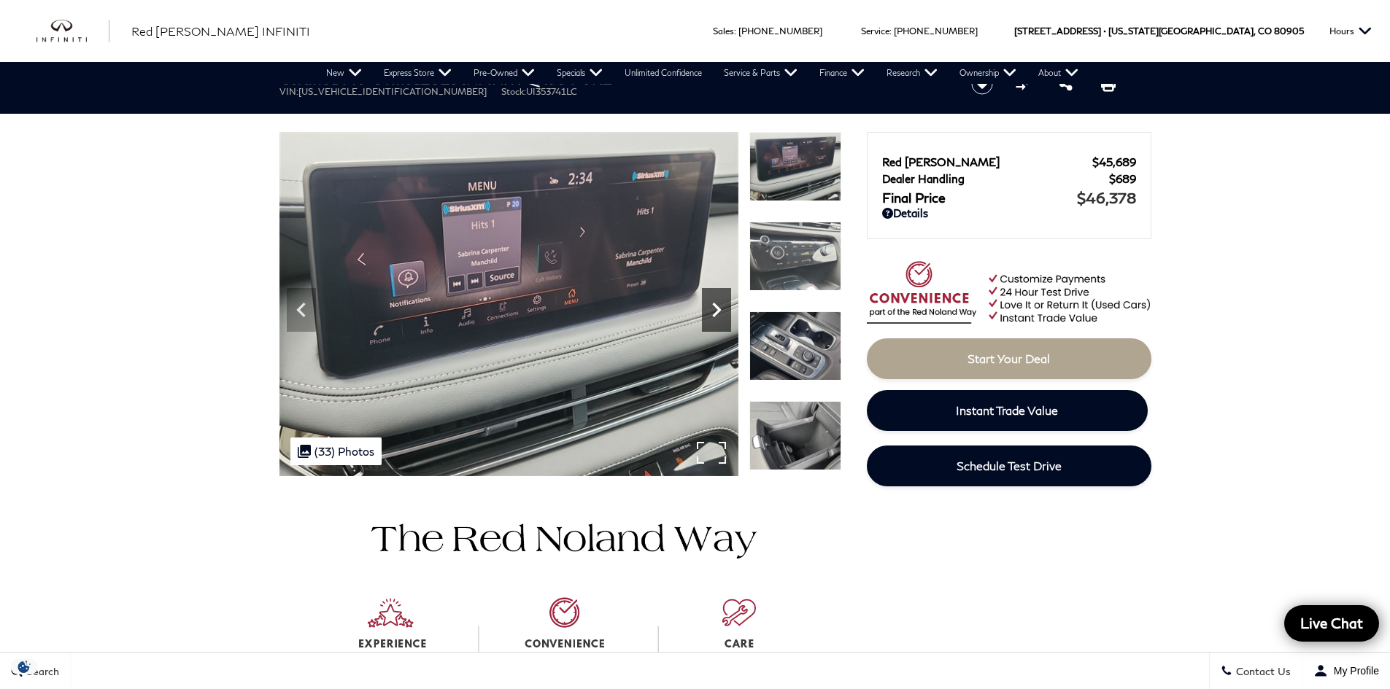
click at [727, 314] on icon "Next" at bounding box center [716, 309] width 29 height 29
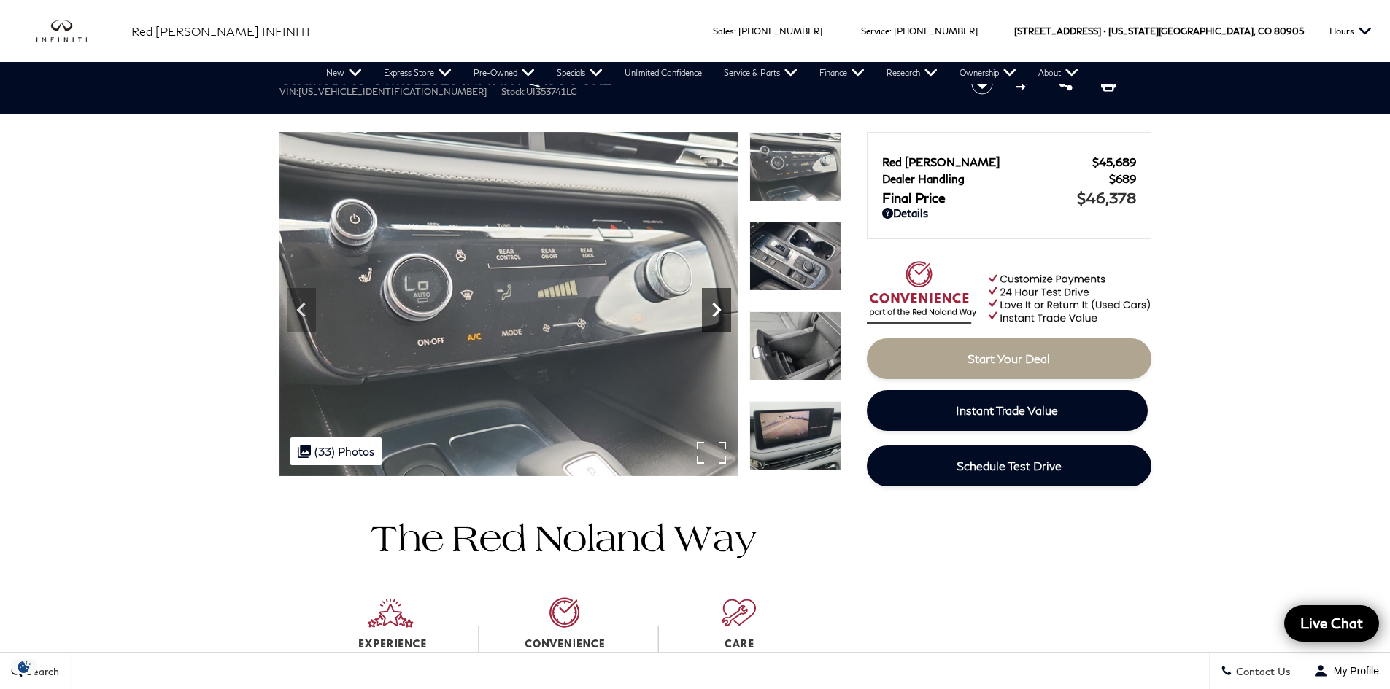
click at [727, 314] on icon "Next" at bounding box center [716, 309] width 29 height 29
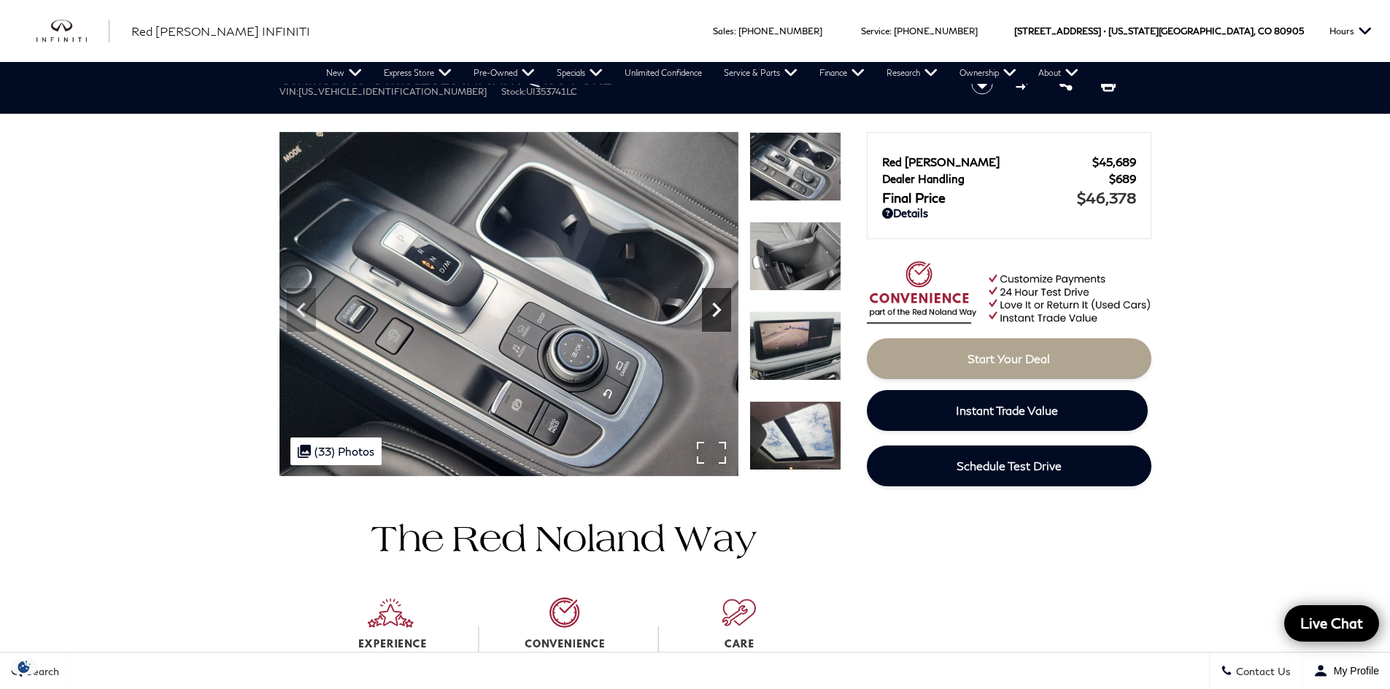
click at [727, 314] on icon "Next" at bounding box center [716, 309] width 29 height 29
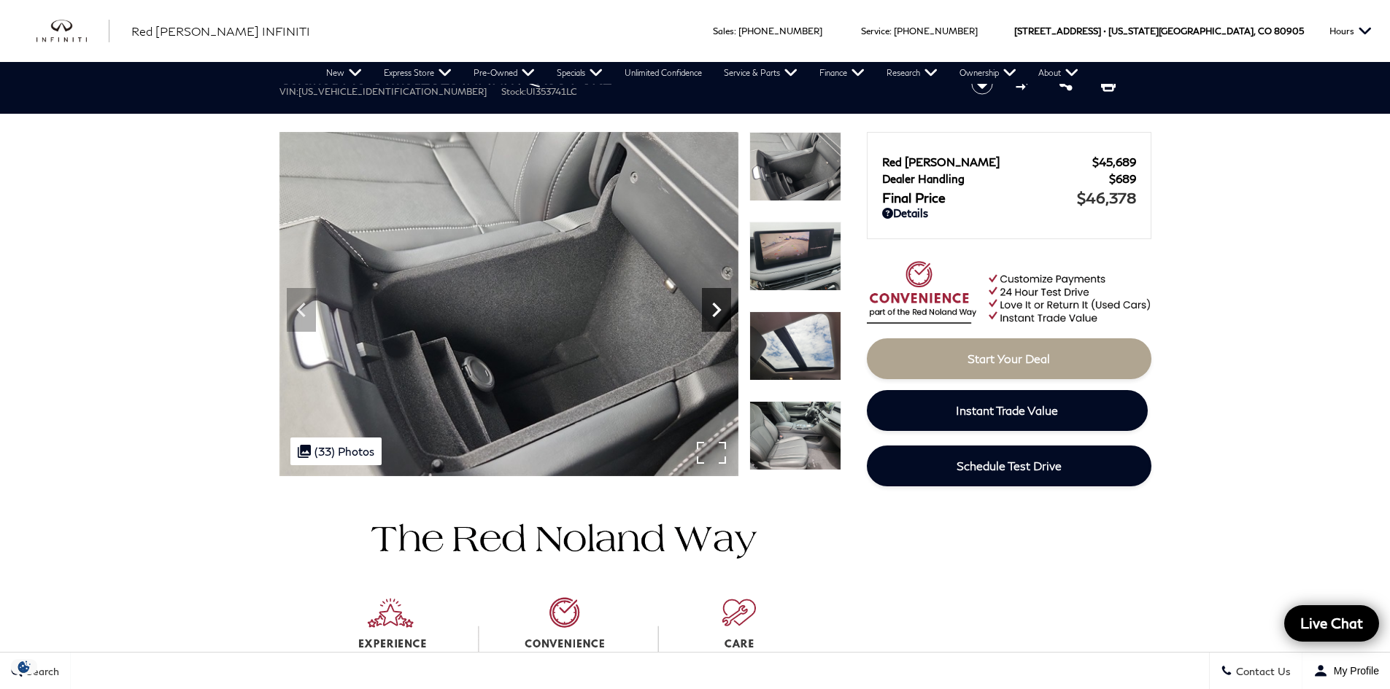
click at [727, 314] on icon "Next" at bounding box center [716, 309] width 29 height 29
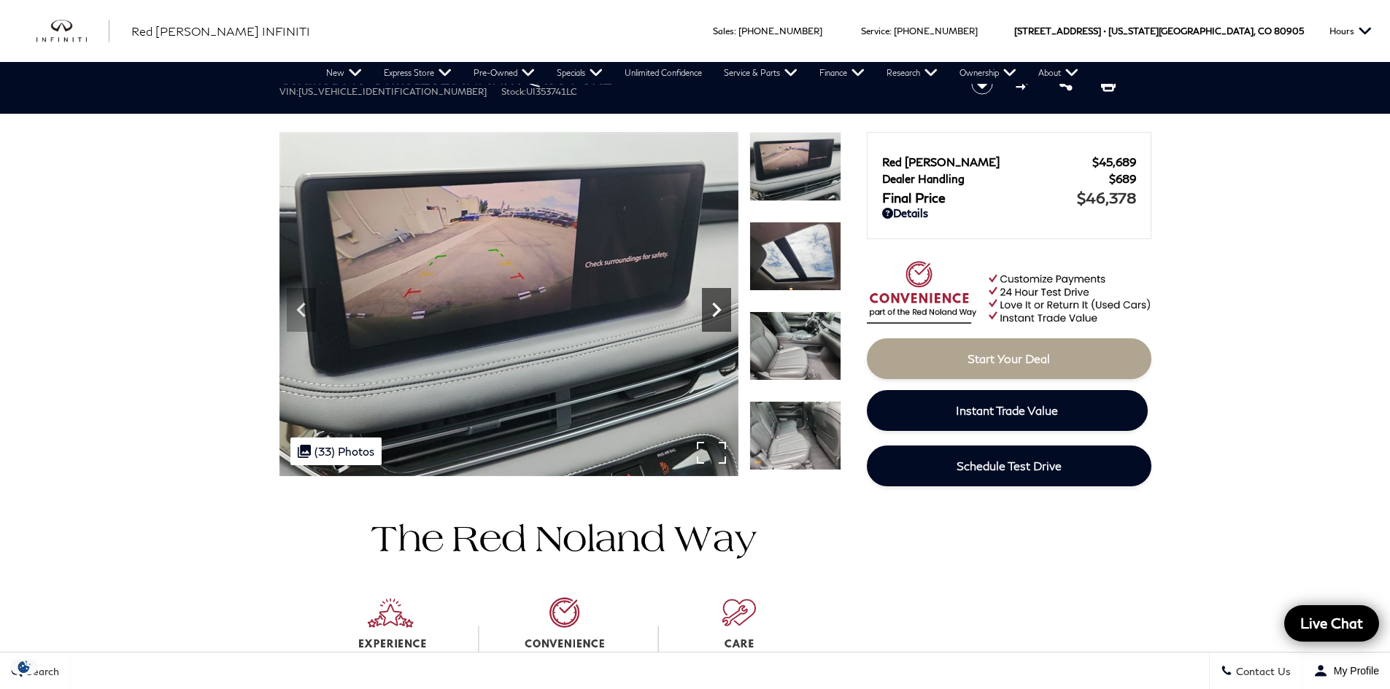
click at [727, 314] on icon "Next" at bounding box center [716, 309] width 29 height 29
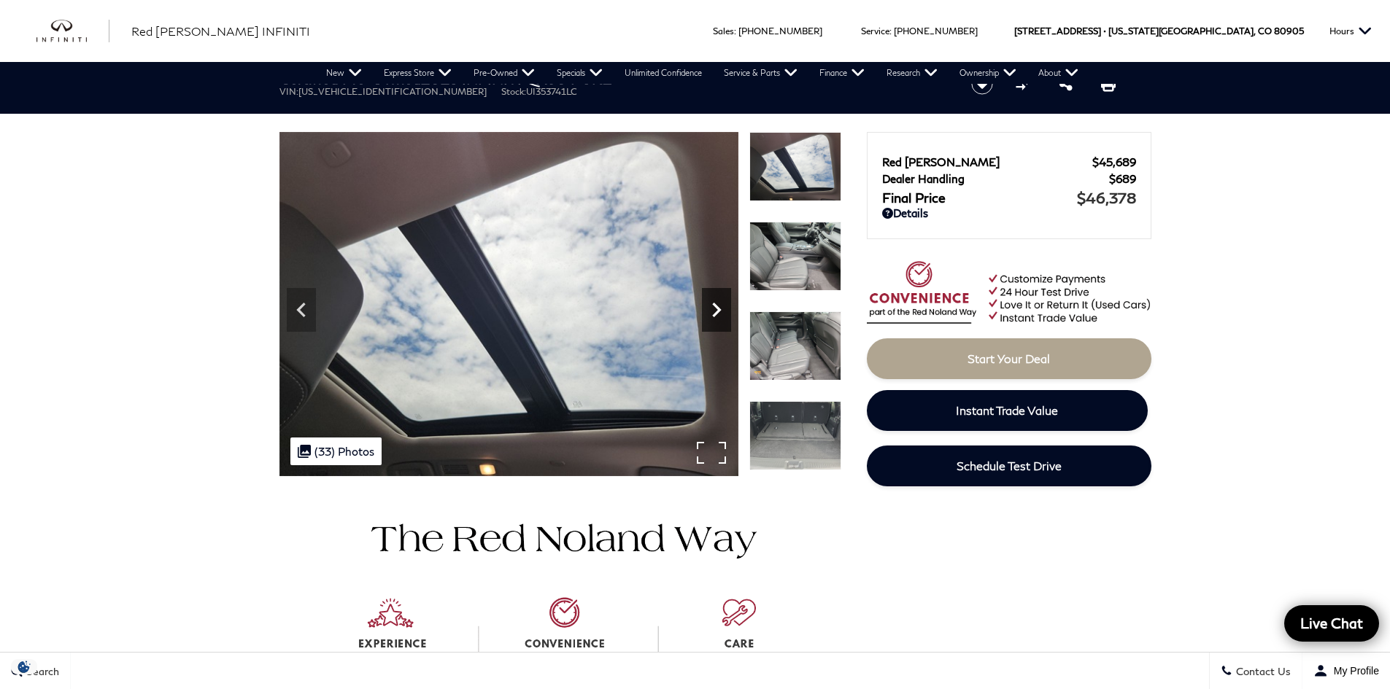
click at [727, 314] on icon "Next" at bounding box center [716, 309] width 29 height 29
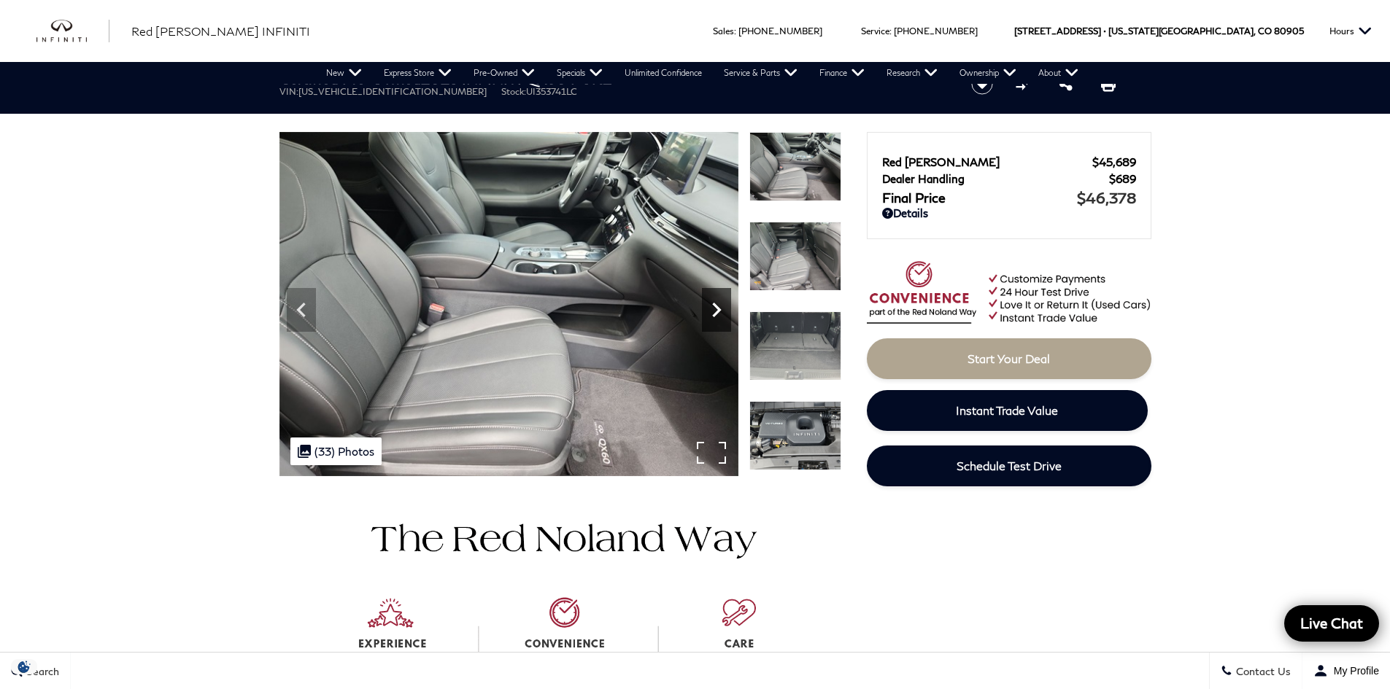
click at [727, 314] on icon "Next" at bounding box center [716, 309] width 29 height 29
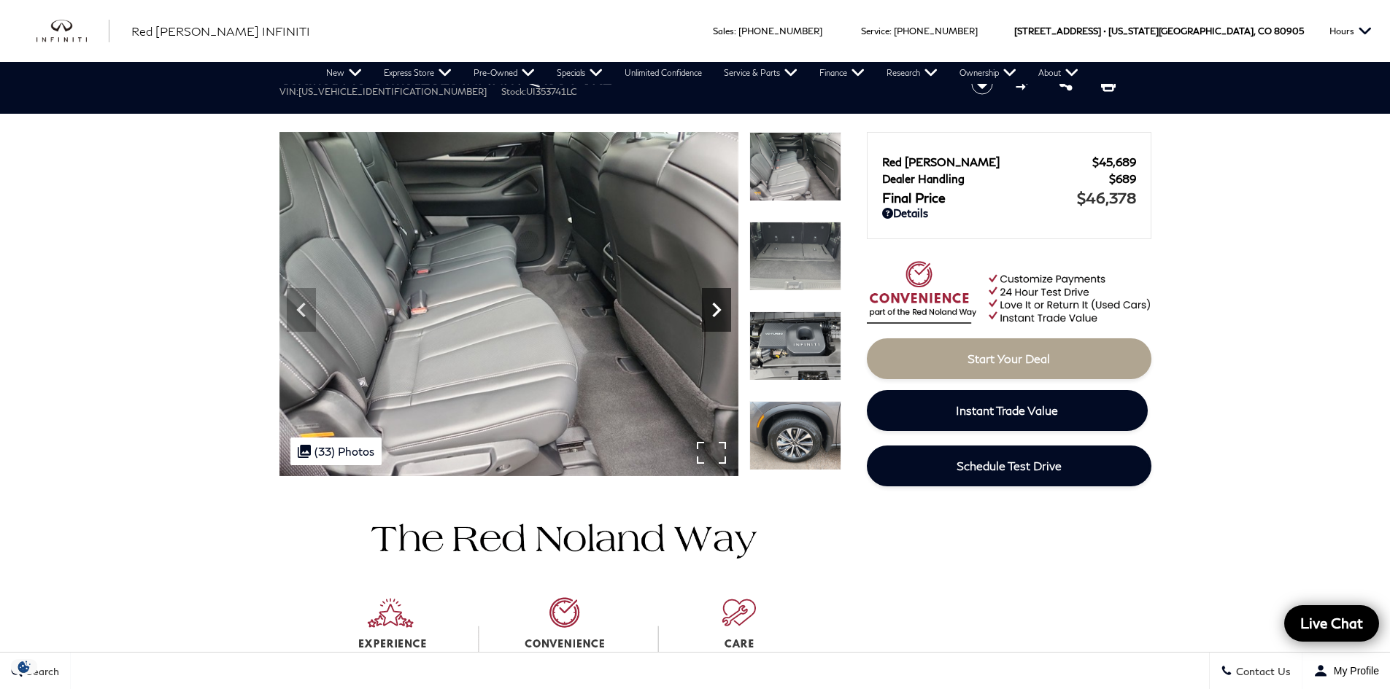
click at [727, 314] on icon "Next" at bounding box center [716, 309] width 29 height 29
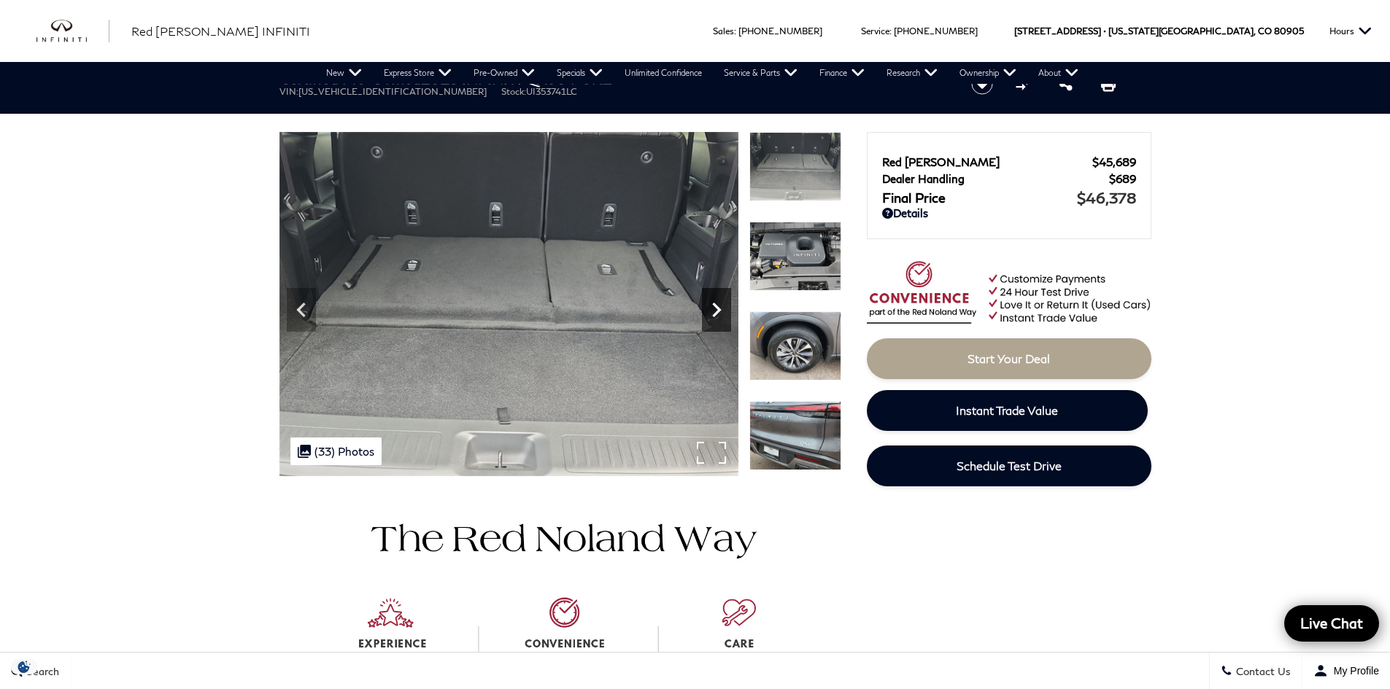
click at [727, 314] on icon "Next" at bounding box center [716, 309] width 29 height 29
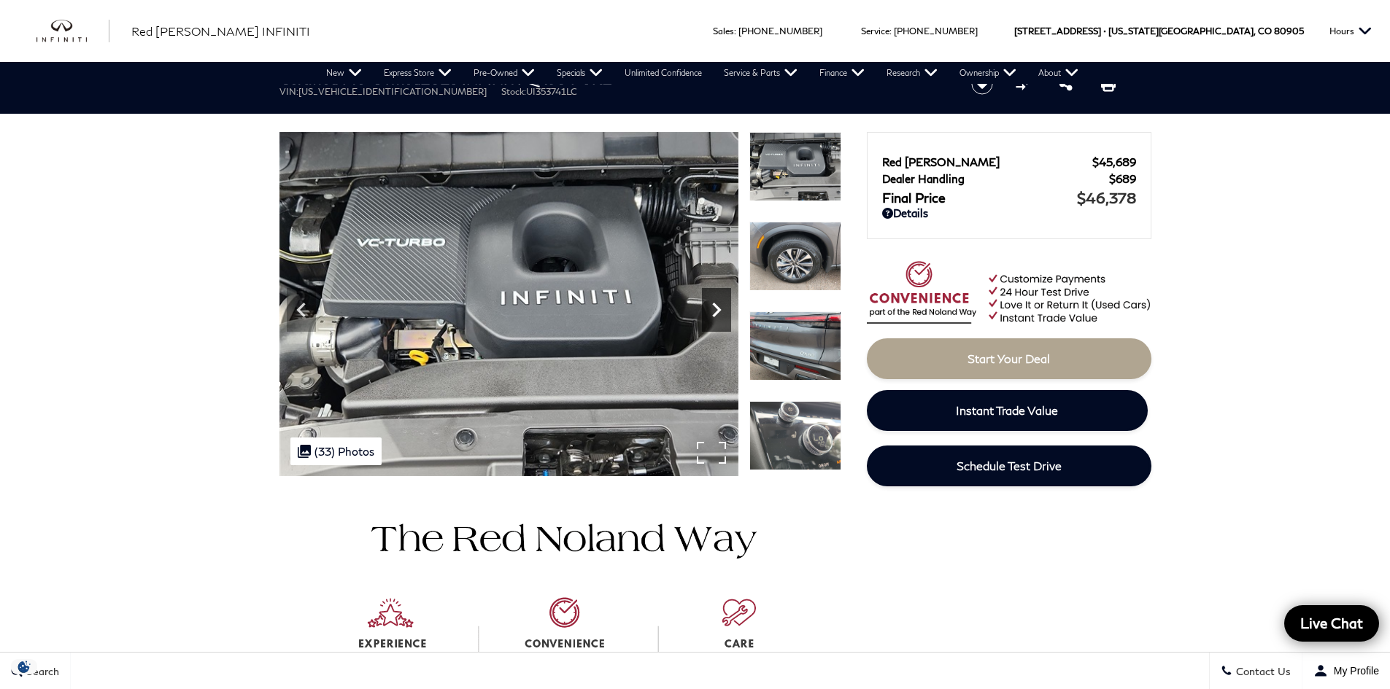
click at [727, 314] on icon "Next" at bounding box center [716, 309] width 29 height 29
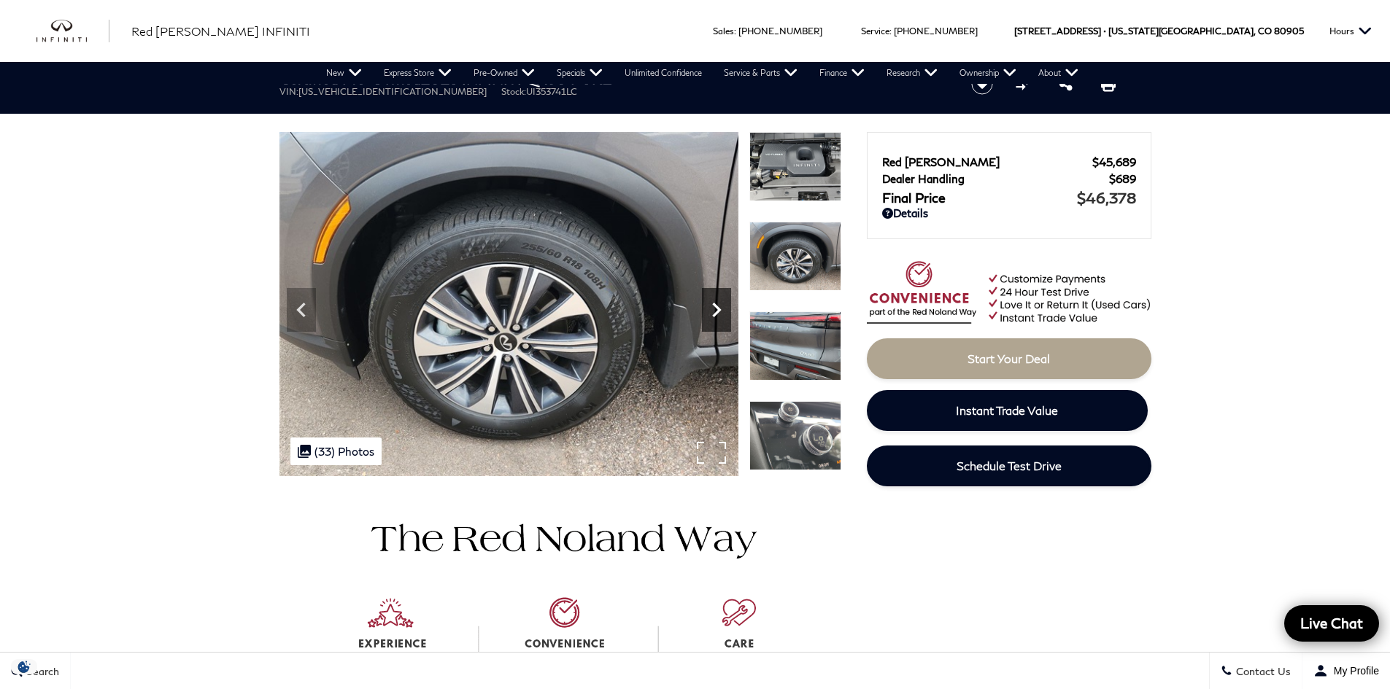
click at [727, 314] on icon "Next" at bounding box center [716, 309] width 29 height 29
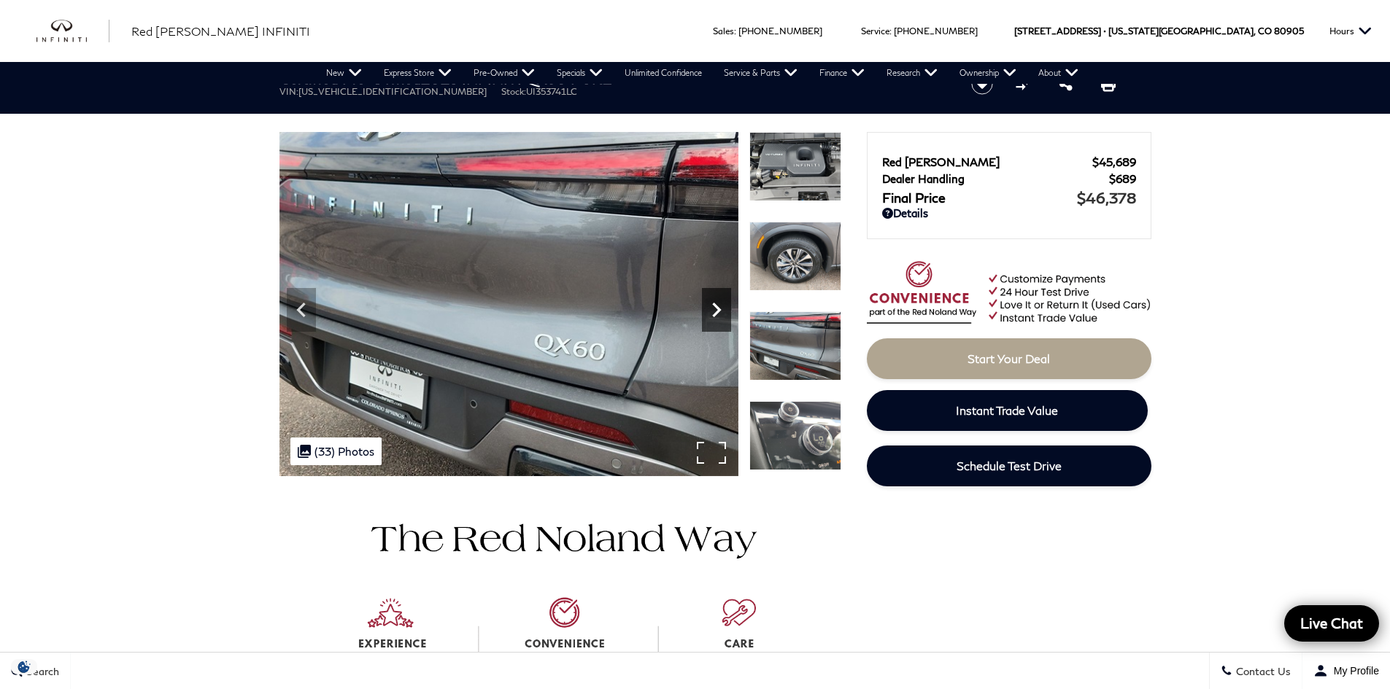
click at [727, 314] on icon "Next" at bounding box center [716, 309] width 29 height 29
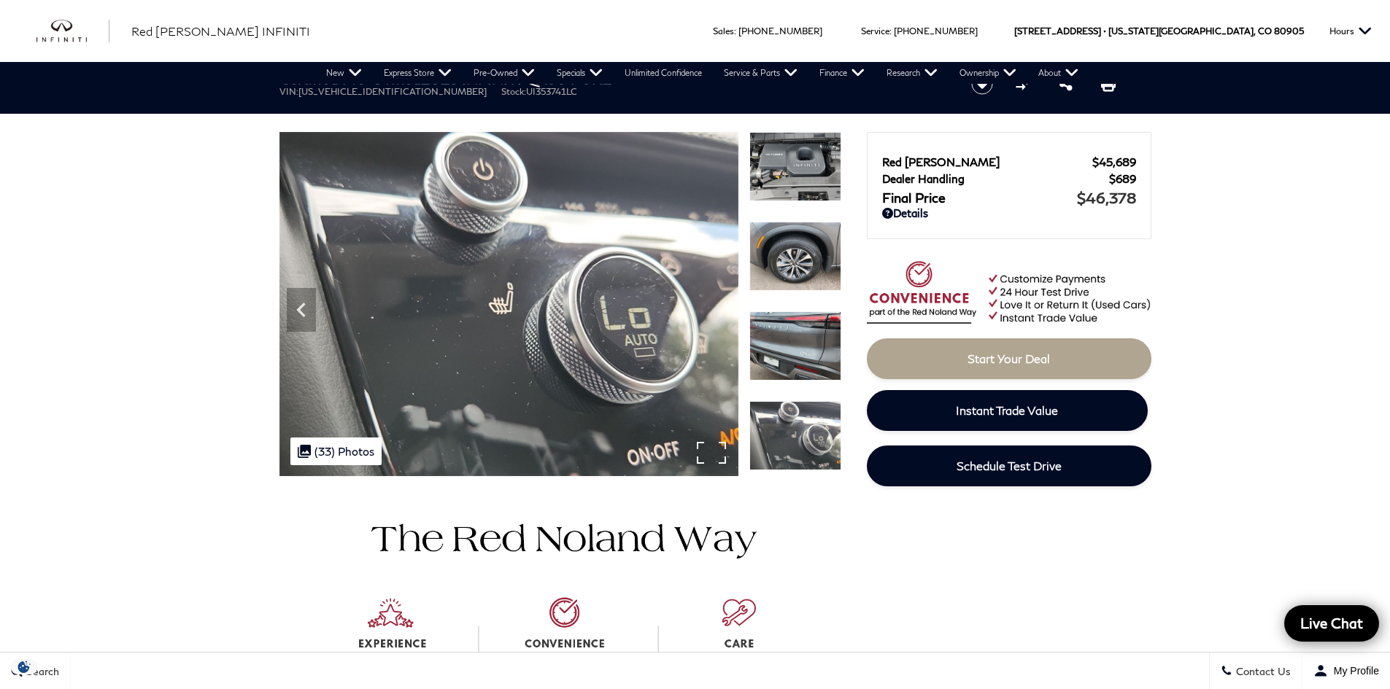
click at [727, 314] on img at bounding box center [508, 304] width 459 height 344
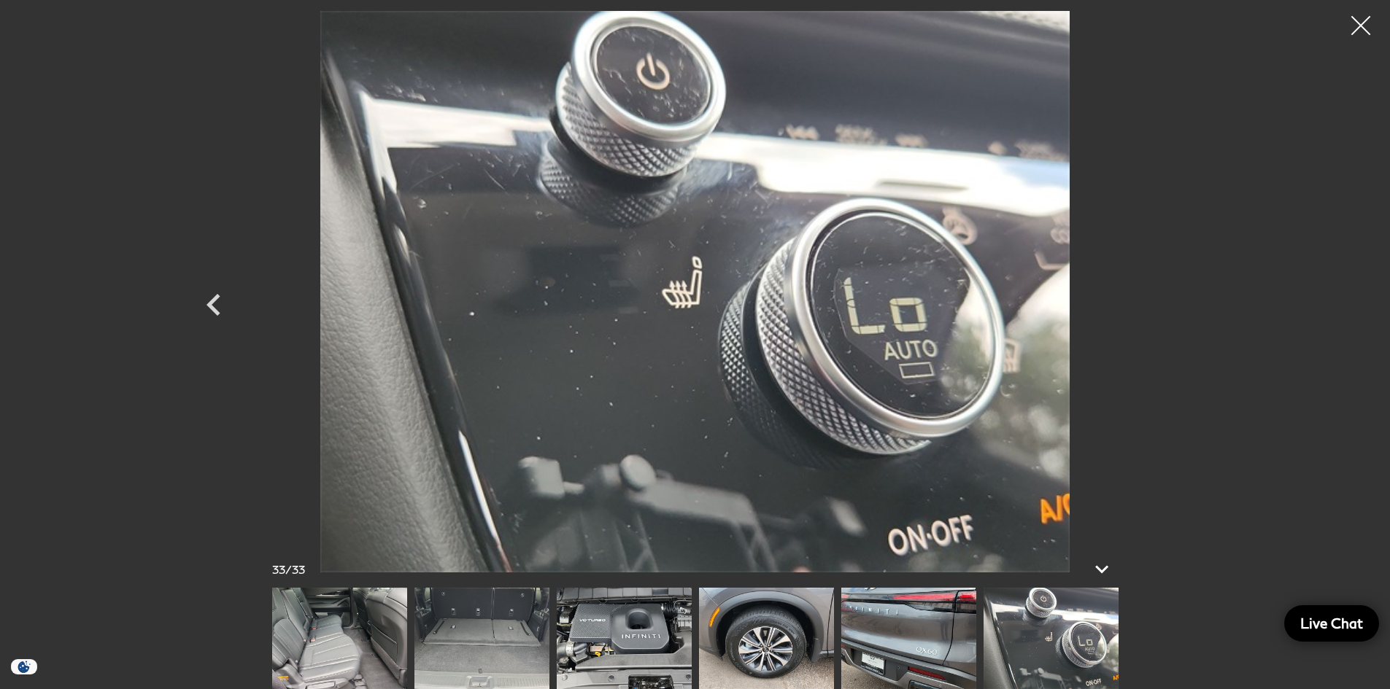
click at [1354, 26] on div at bounding box center [1361, 26] width 39 height 39
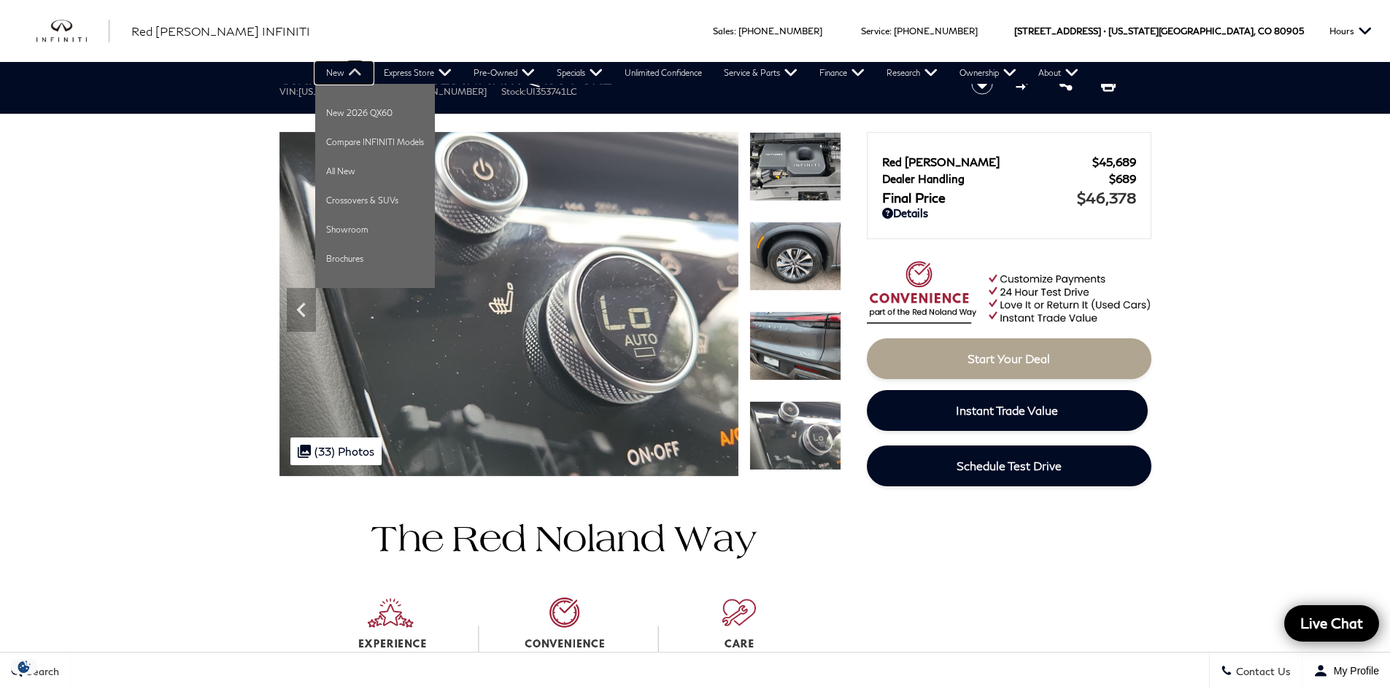
click at [337, 71] on link "New" at bounding box center [344, 73] width 58 height 22
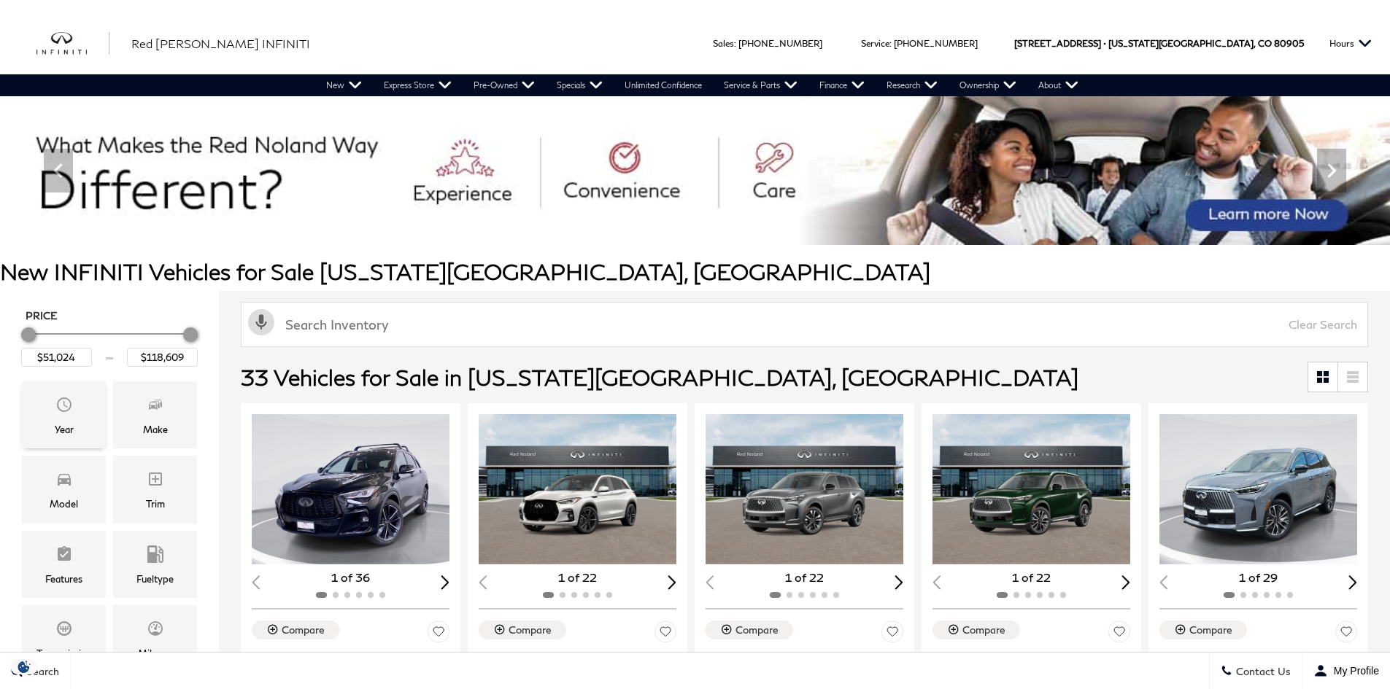
click at [64, 413] on icon "Year" at bounding box center [64, 405] width 18 height 18
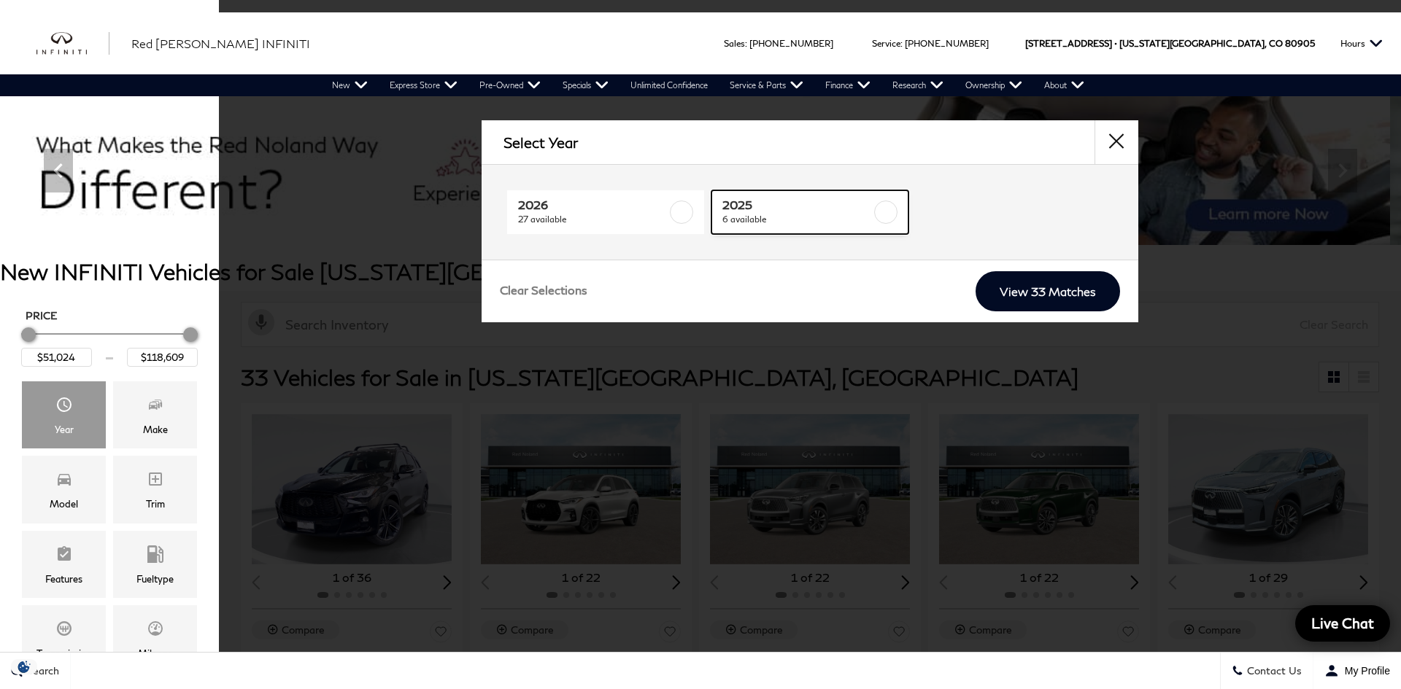
click at [765, 205] on span "2025" at bounding box center [796, 205] width 149 height 15
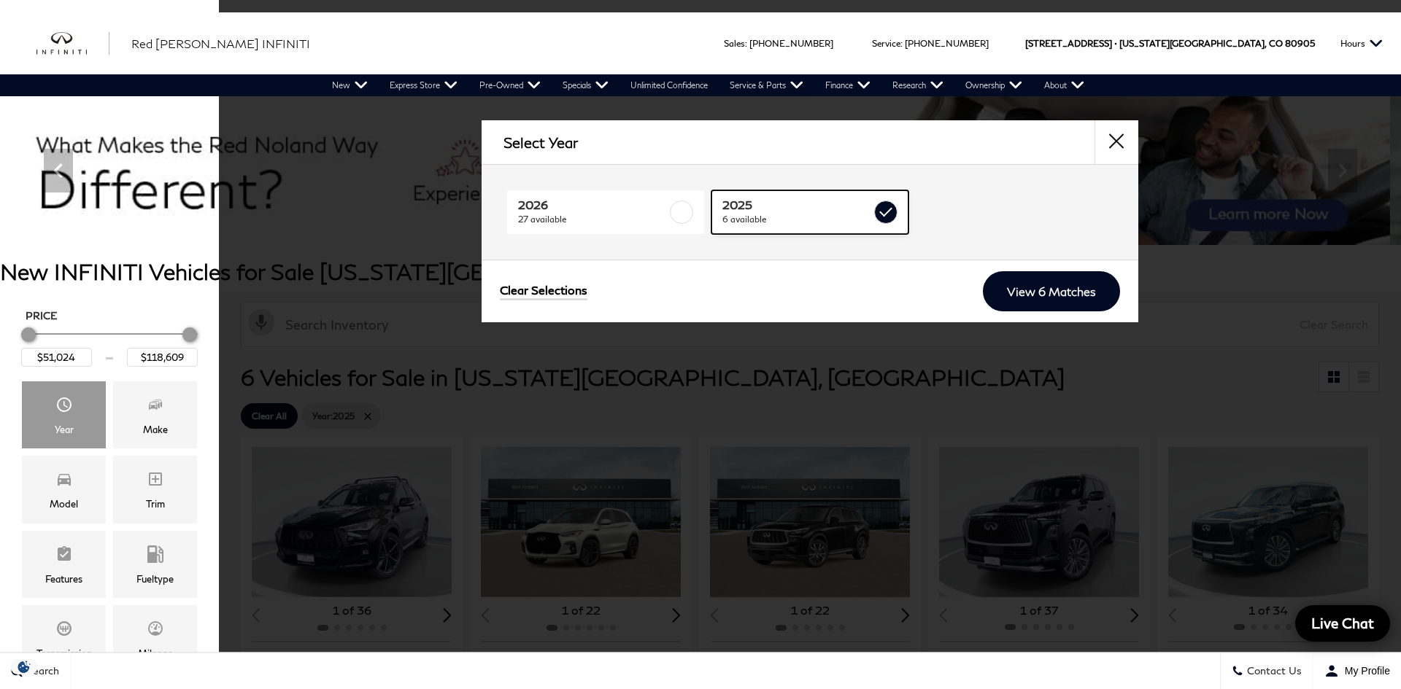
type input "$83,614"
checkbox input "true"
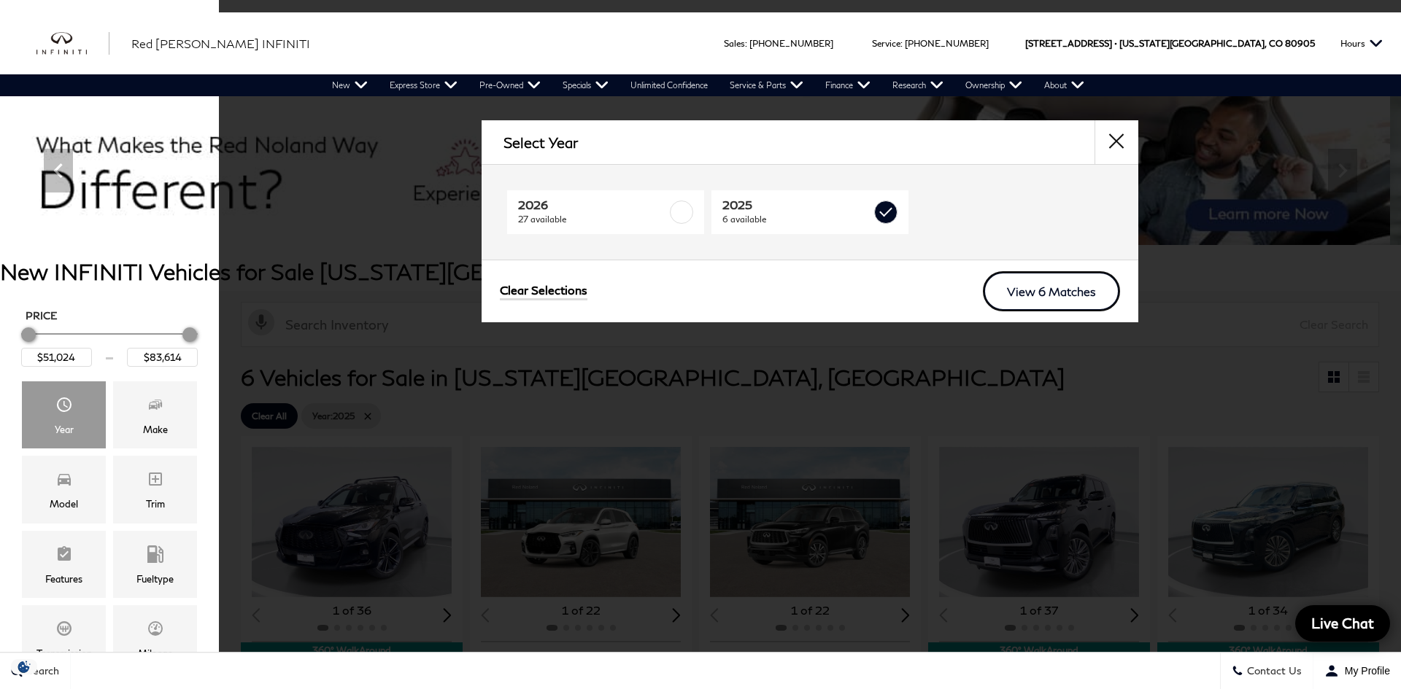
click at [1053, 286] on link "View 6 Matches" at bounding box center [1051, 291] width 137 height 40
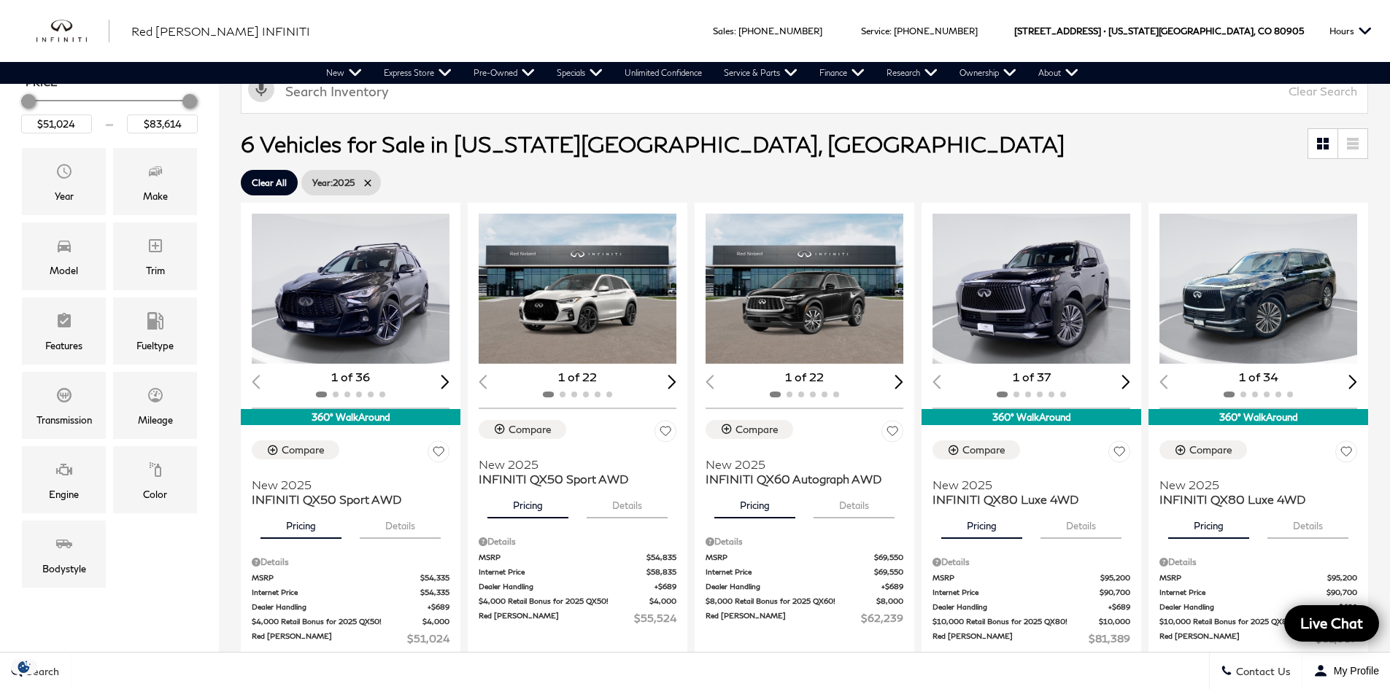
scroll to position [292, 0]
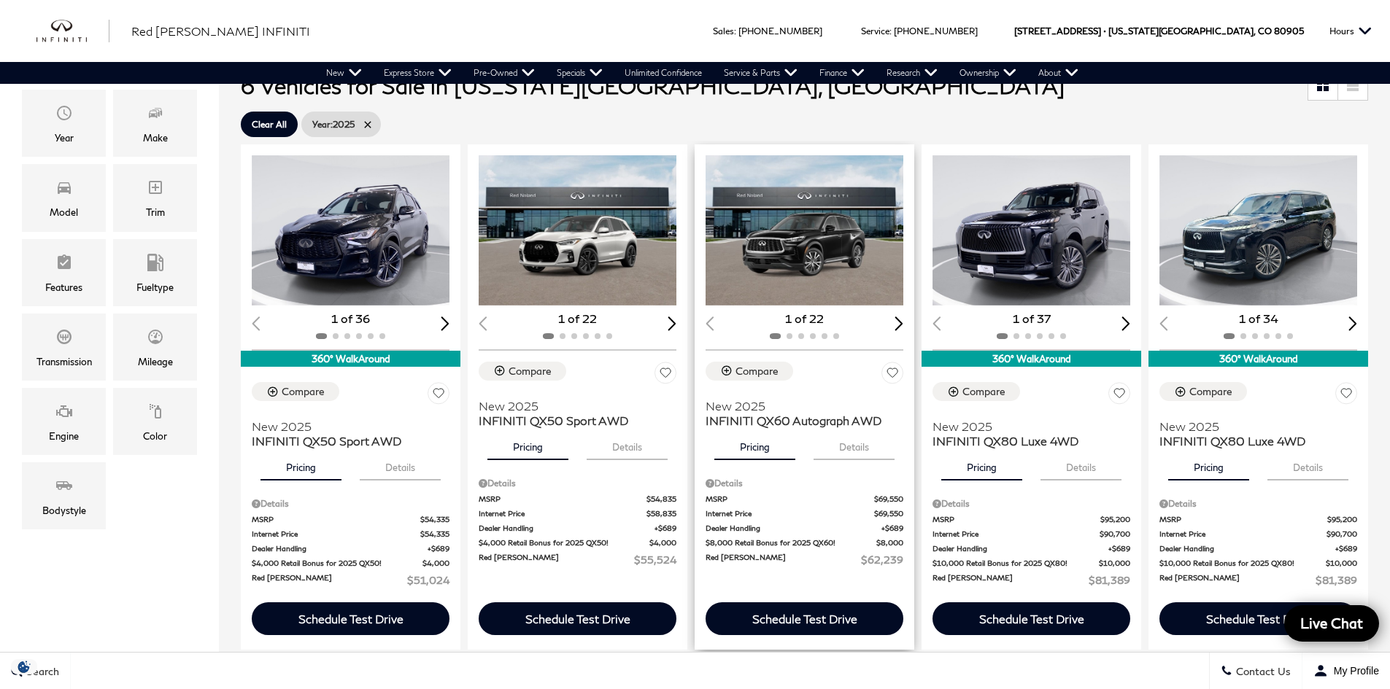
click at [788, 256] on img "1 / 2" at bounding box center [805, 230] width 200 height 150
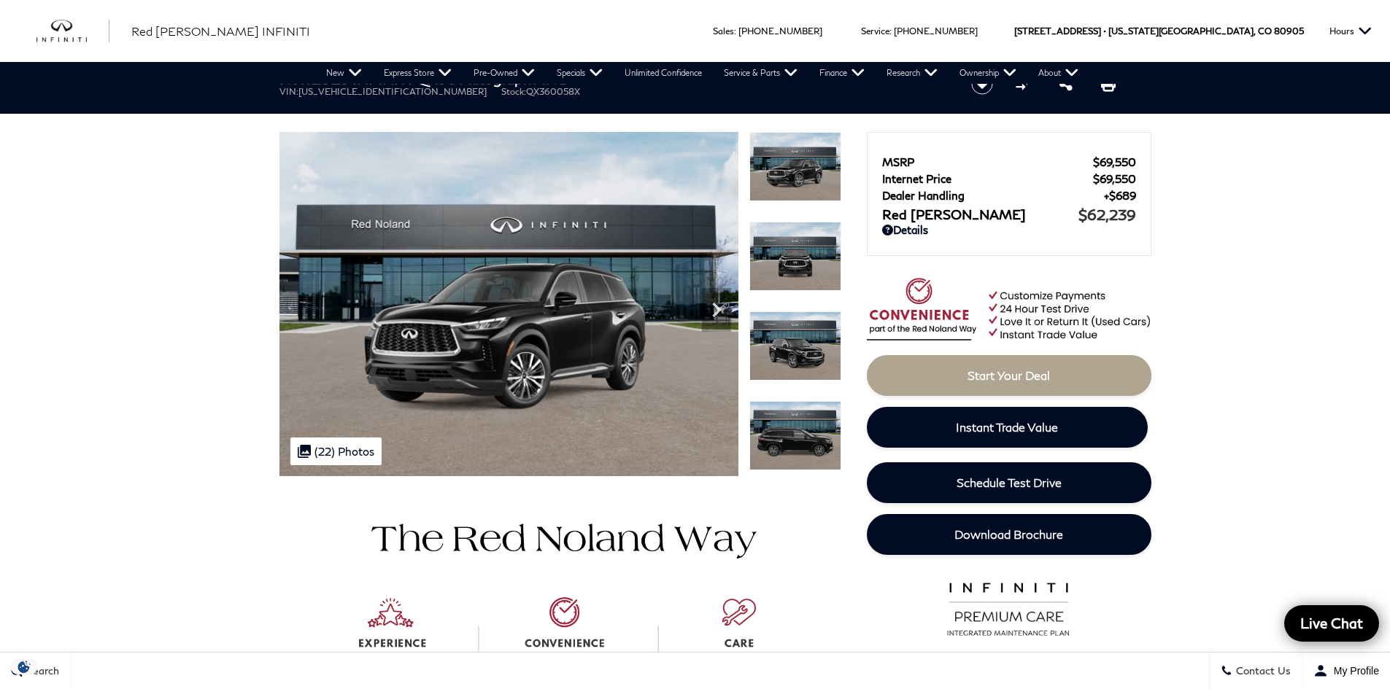
click at [786, 441] on img at bounding box center [795, 435] width 92 height 69
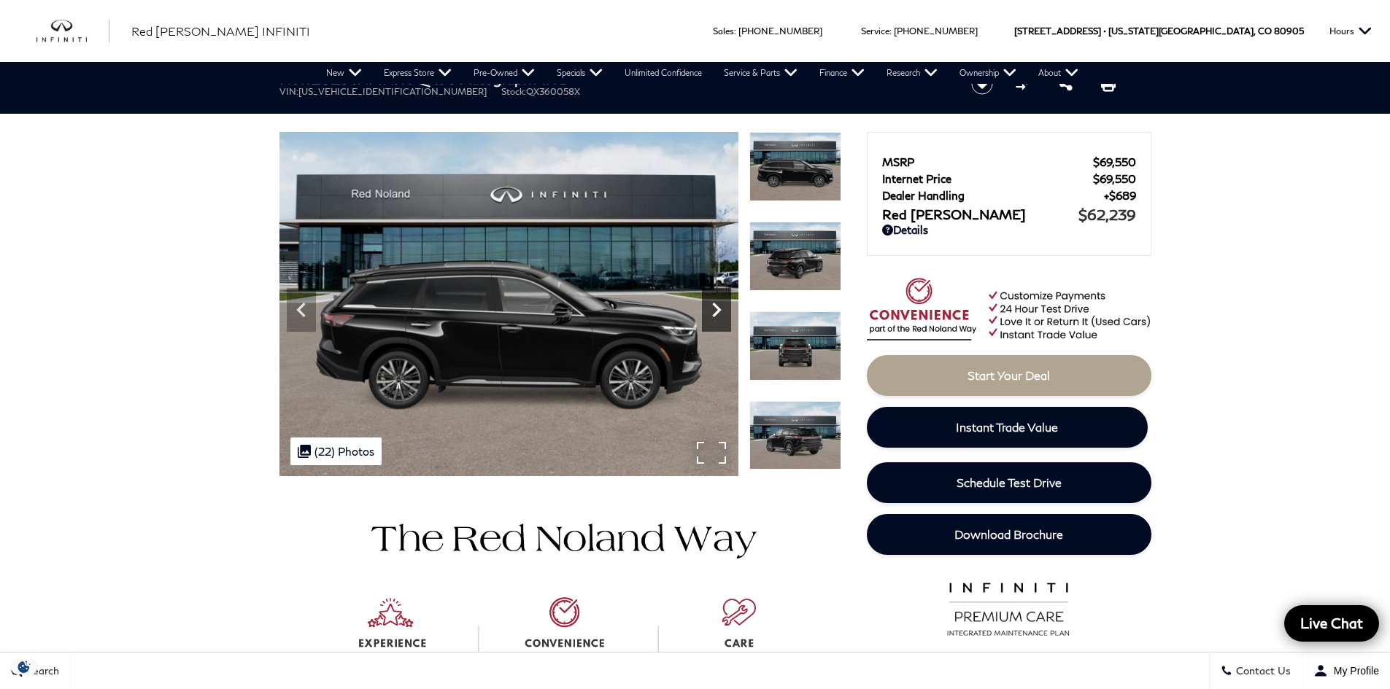
click at [722, 303] on icon "Next" at bounding box center [716, 309] width 29 height 29
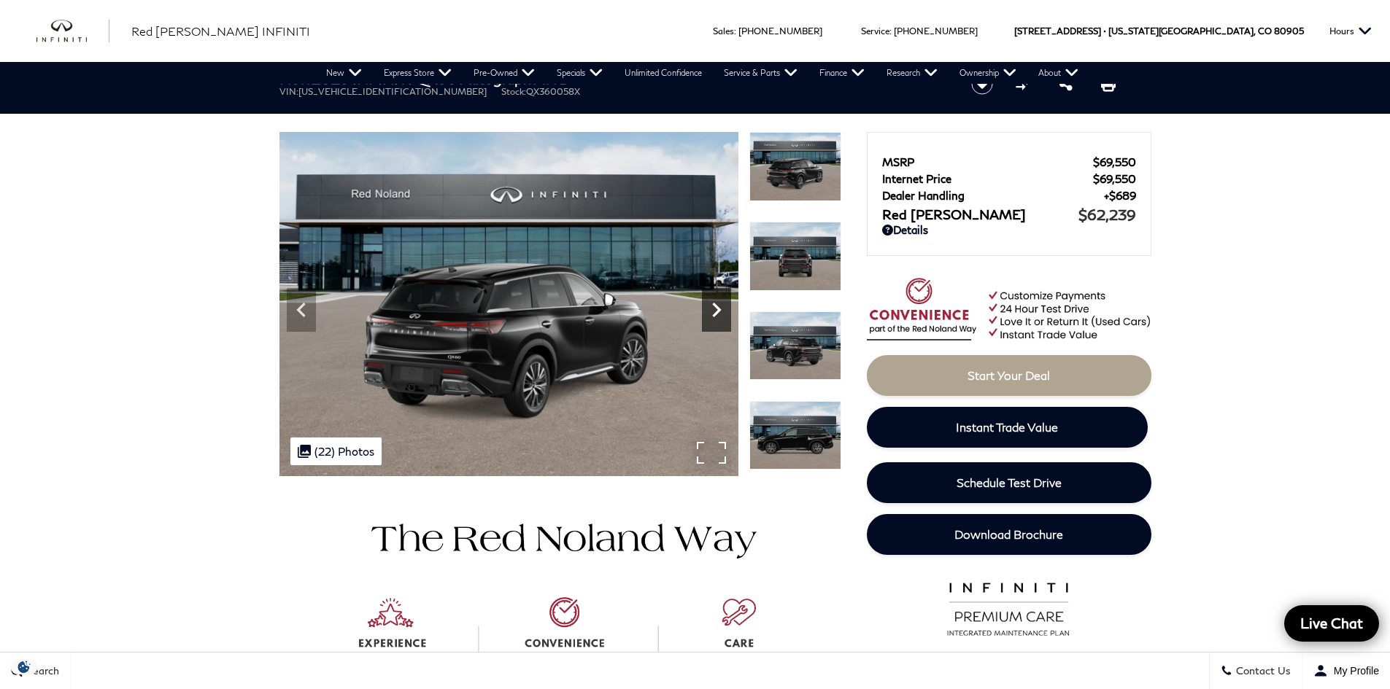
click at [722, 303] on icon "Next" at bounding box center [716, 309] width 29 height 29
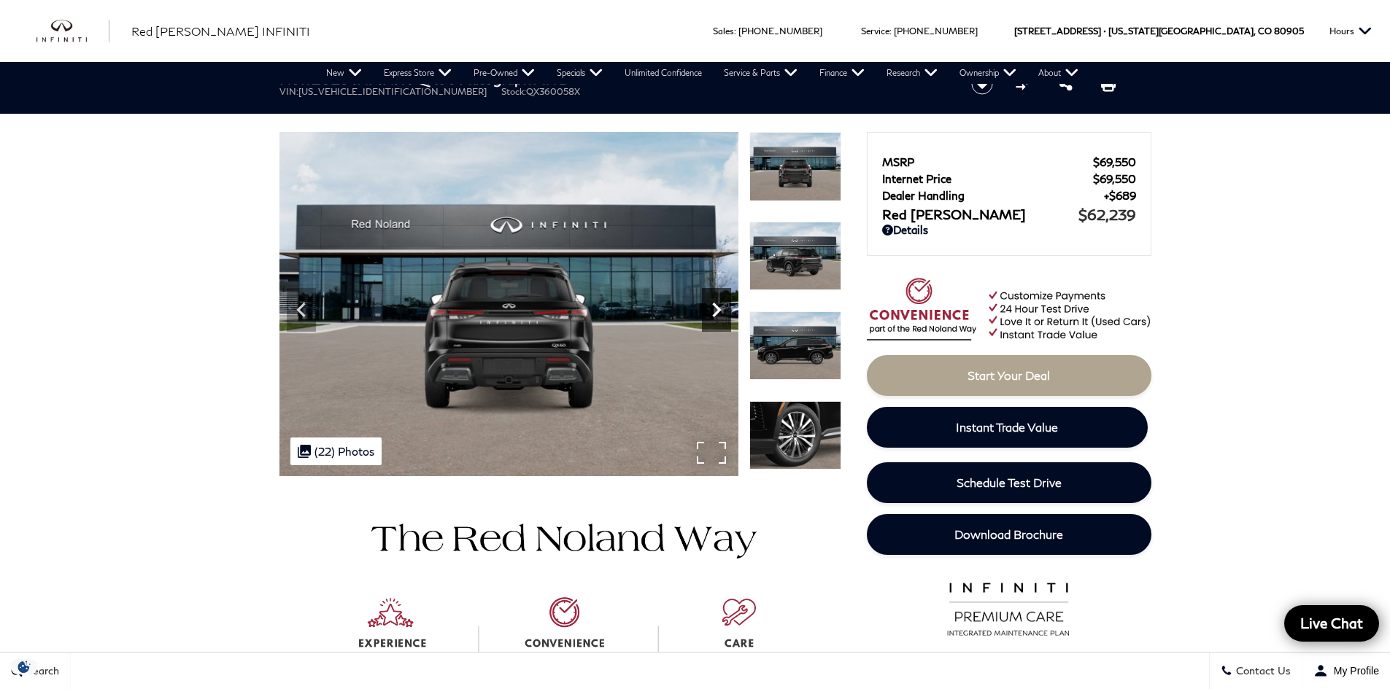
click at [722, 303] on icon "Next" at bounding box center [716, 309] width 29 height 29
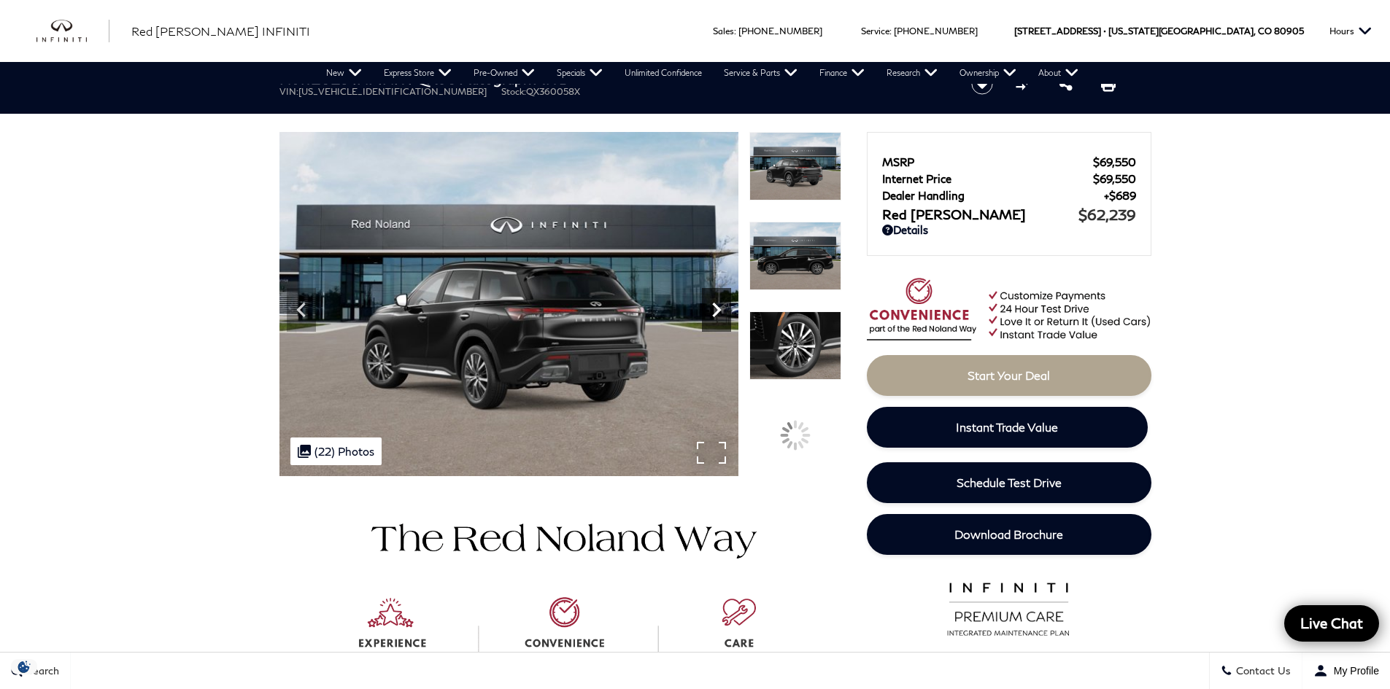
click at [722, 303] on icon "Next" at bounding box center [716, 309] width 29 height 29
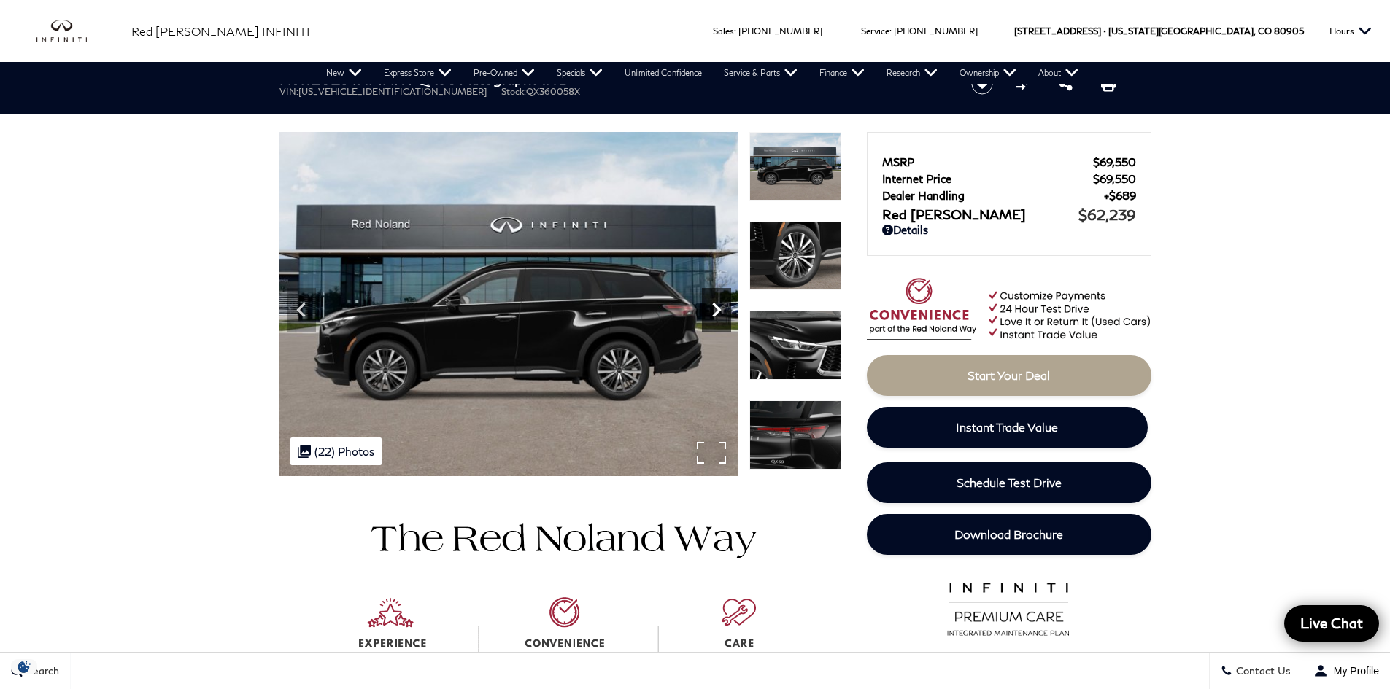
click at [722, 303] on icon "Next" at bounding box center [716, 309] width 29 height 29
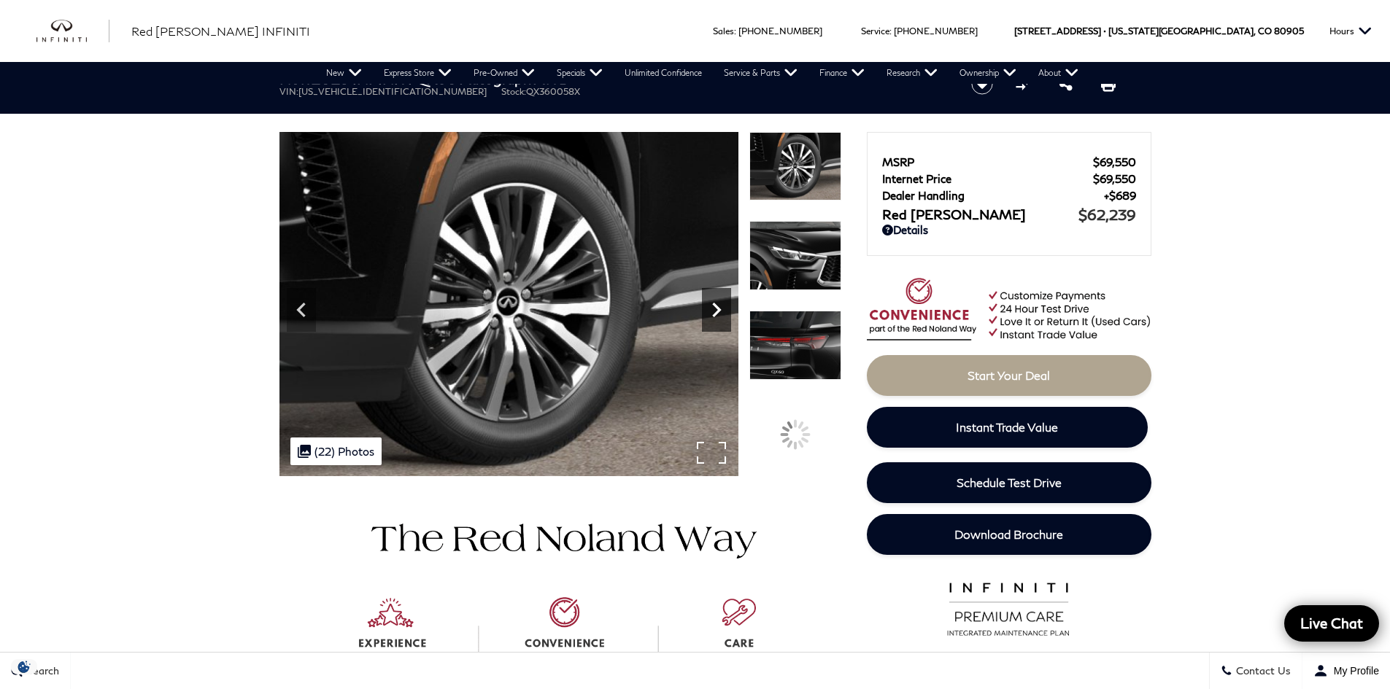
click at [722, 303] on icon "Next" at bounding box center [716, 309] width 29 height 29
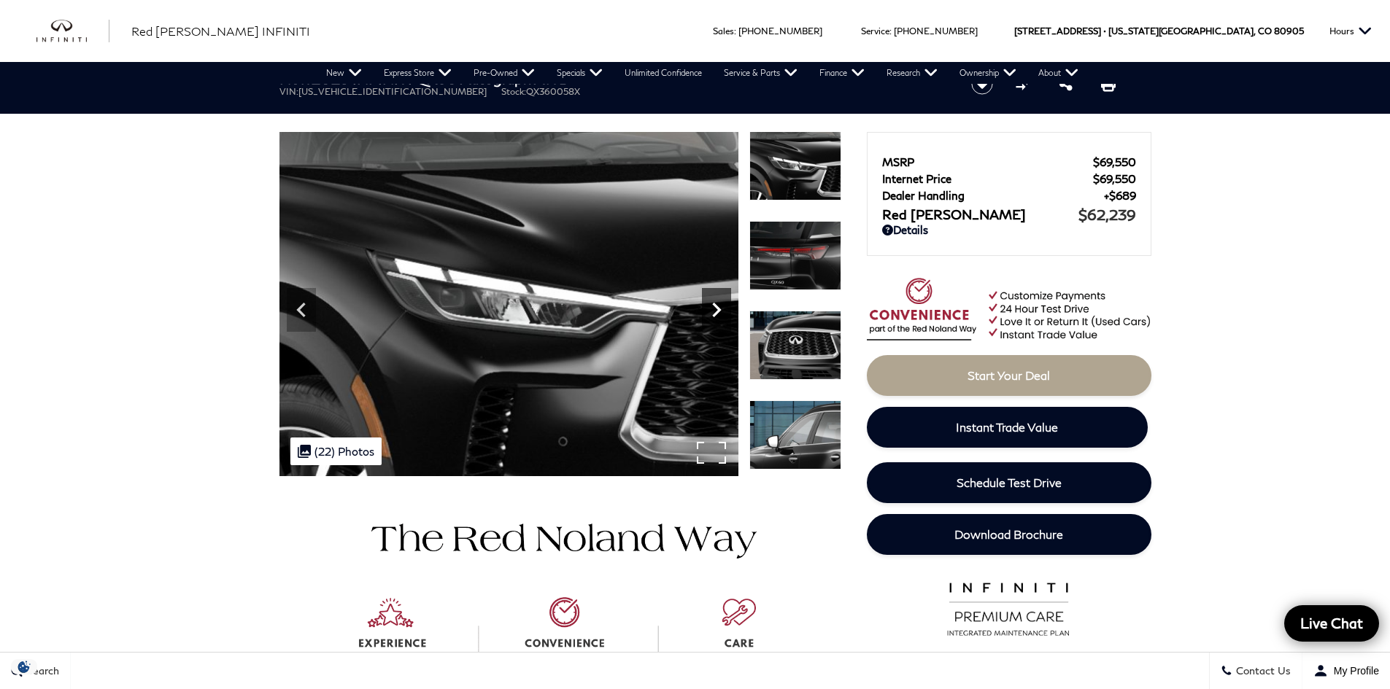
click at [722, 303] on icon "Next" at bounding box center [716, 309] width 29 height 29
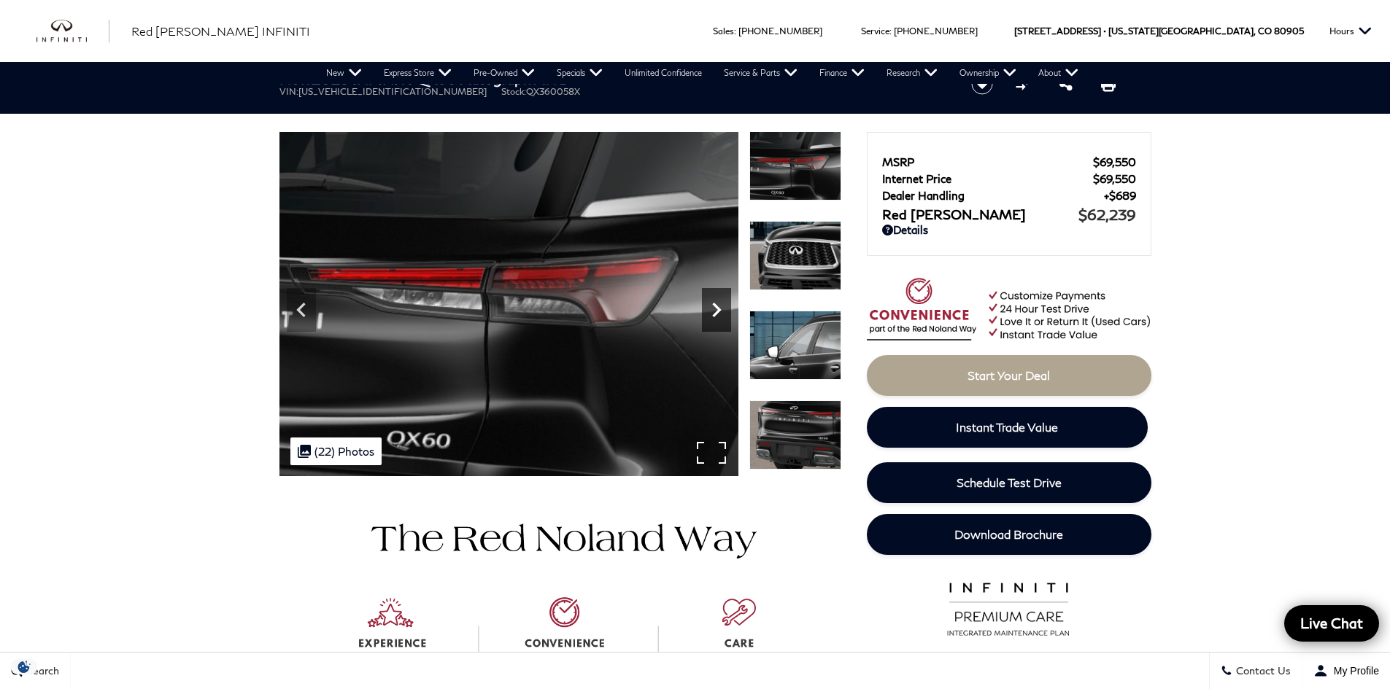
click at [722, 303] on icon "Next" at bounding box center [716, 309] width 29 height 29
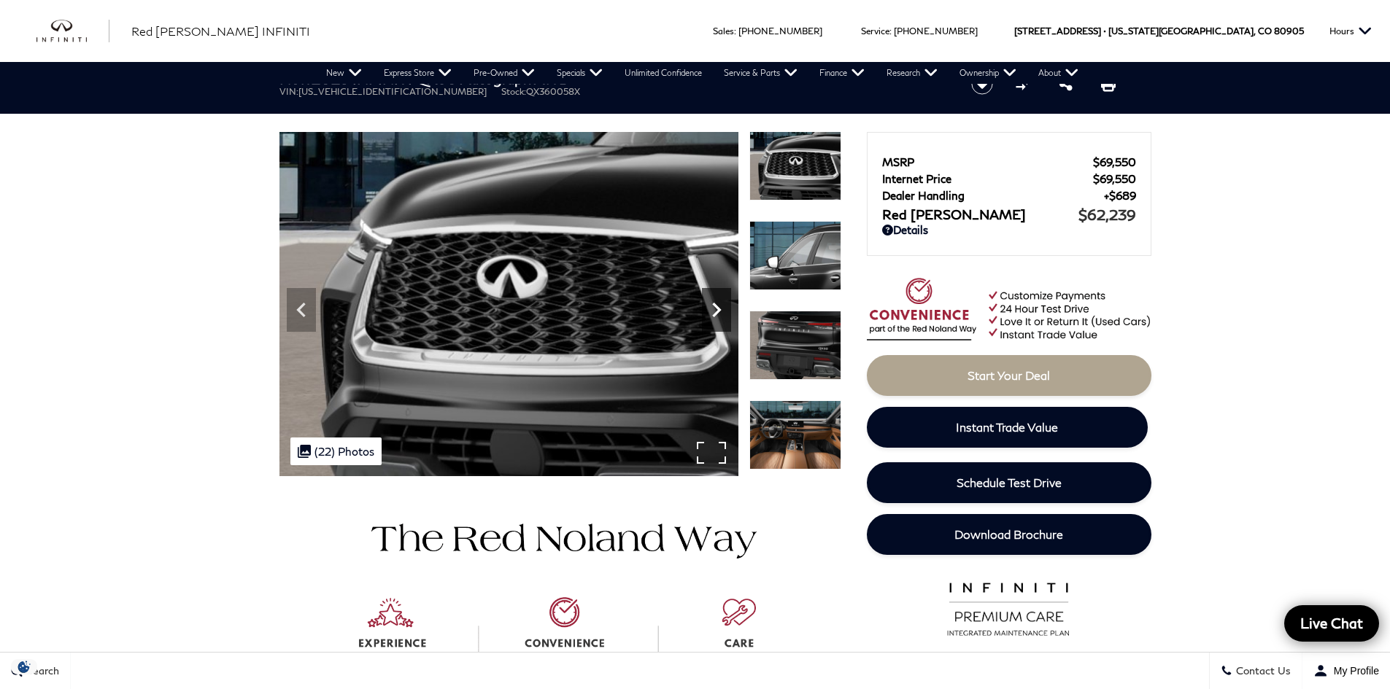
click at [722, 303] on icon "Next" at bounding box center [716, 309] width 29 height 29
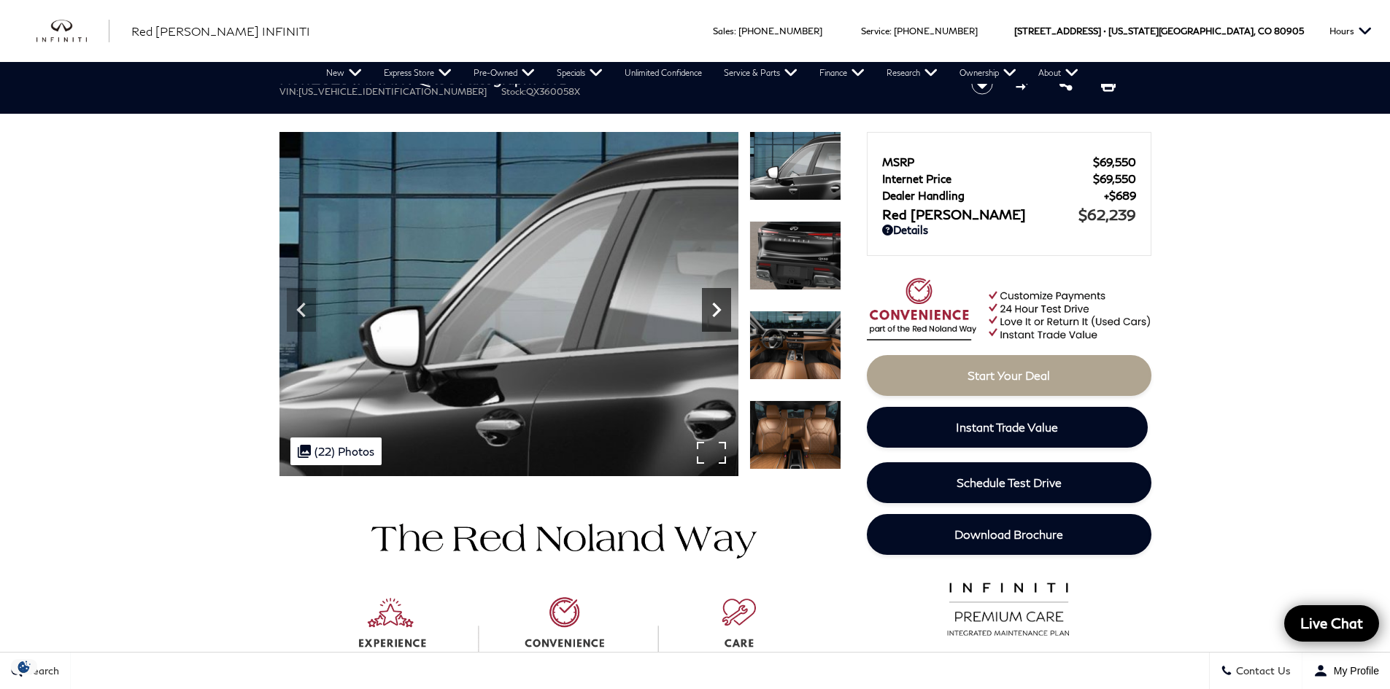
click at [722, 303] on icon "Next" at bounding box center [716, 309] width 29 height 29
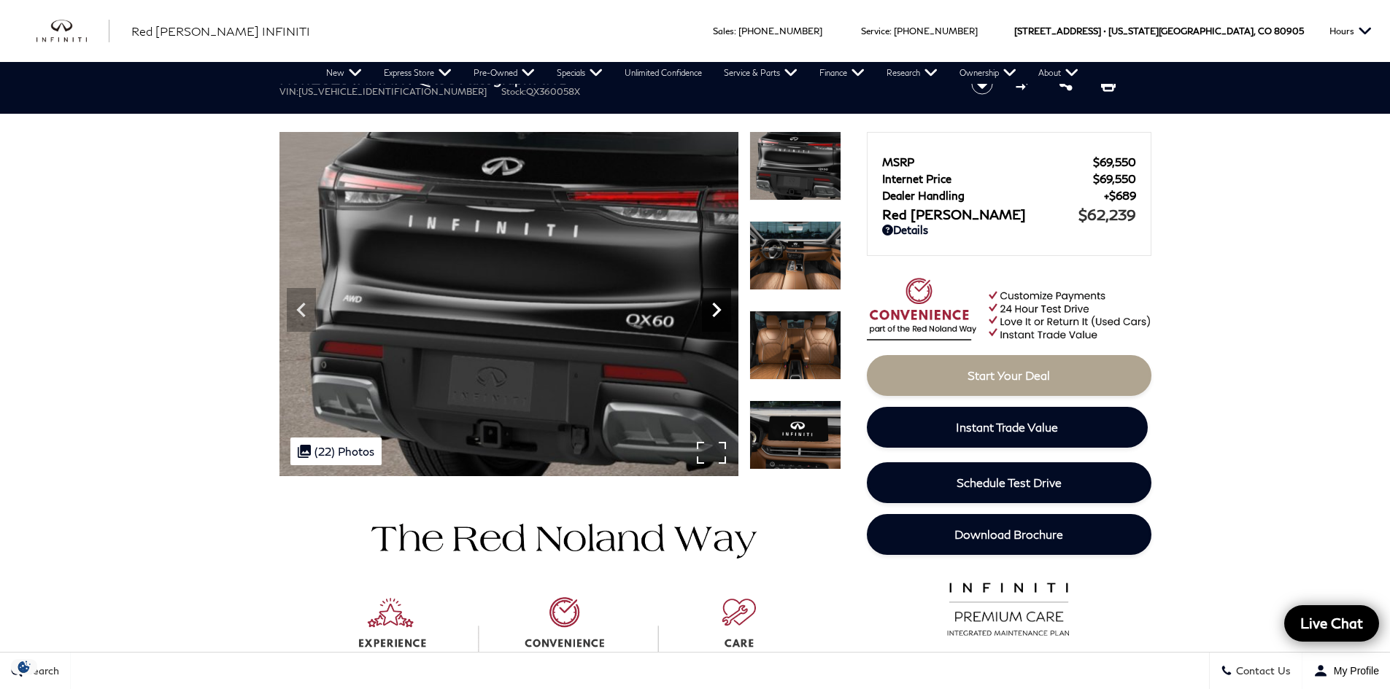
click at [722, 303] on icon "Next" at bounding box center [716, 309] width 29 height 29
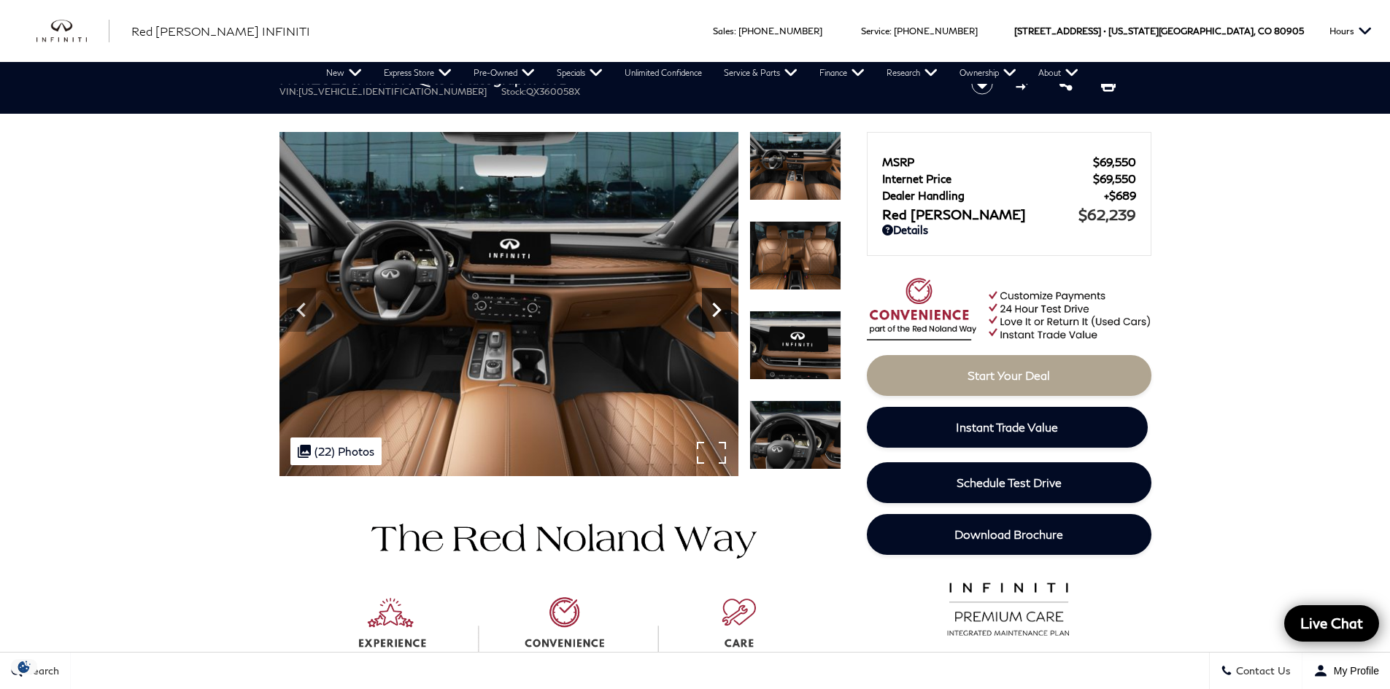
click at [724, 304] on icon "Next" at bounding box center [716, 309] width 29 height 29
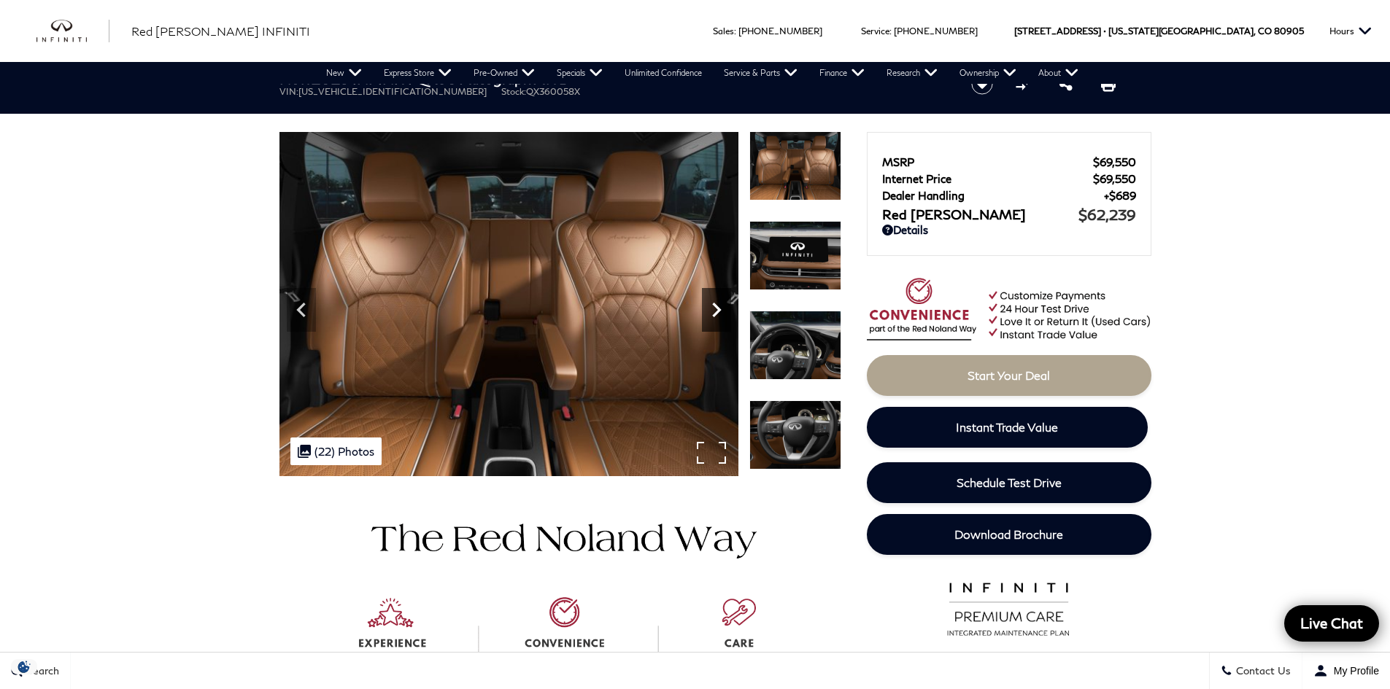
click at [720, 306] on icon "Next" at bounding box center [716, 309] width 29 height 29
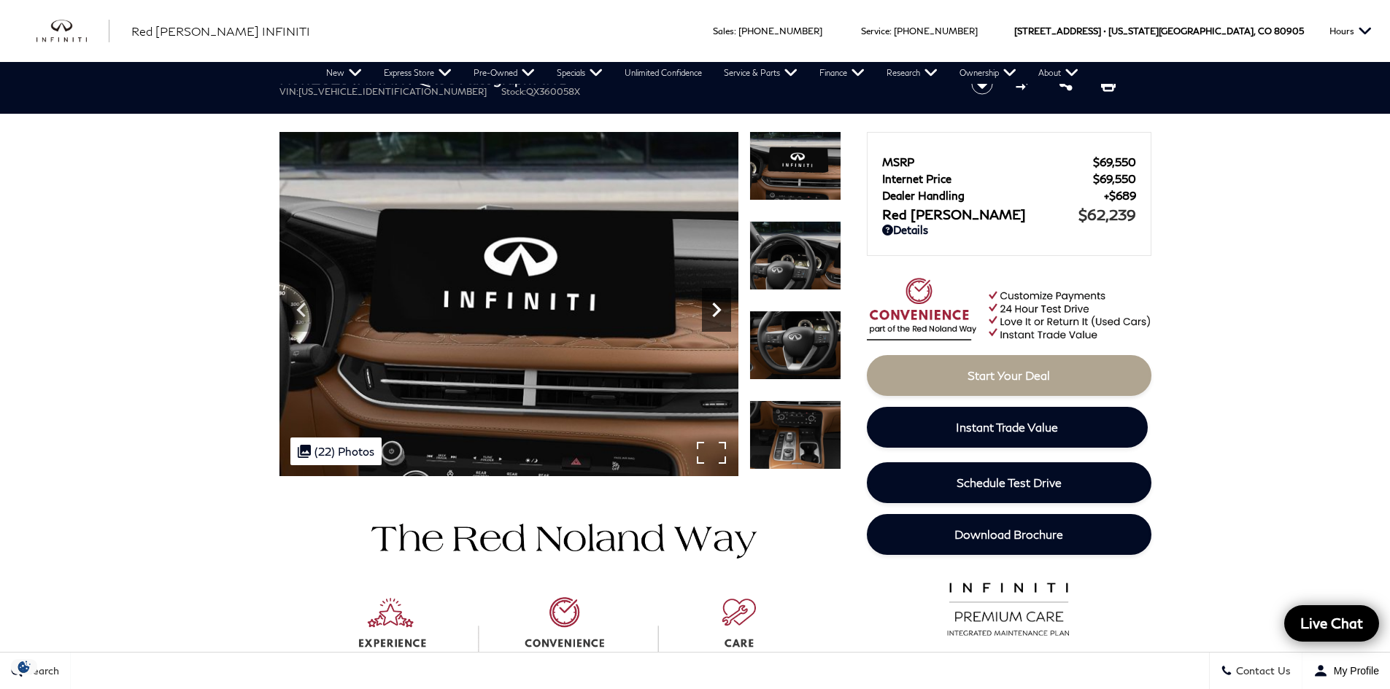
click at [720, 306] on icon "Next" at bounding box center [716, 309] width 29 height 29
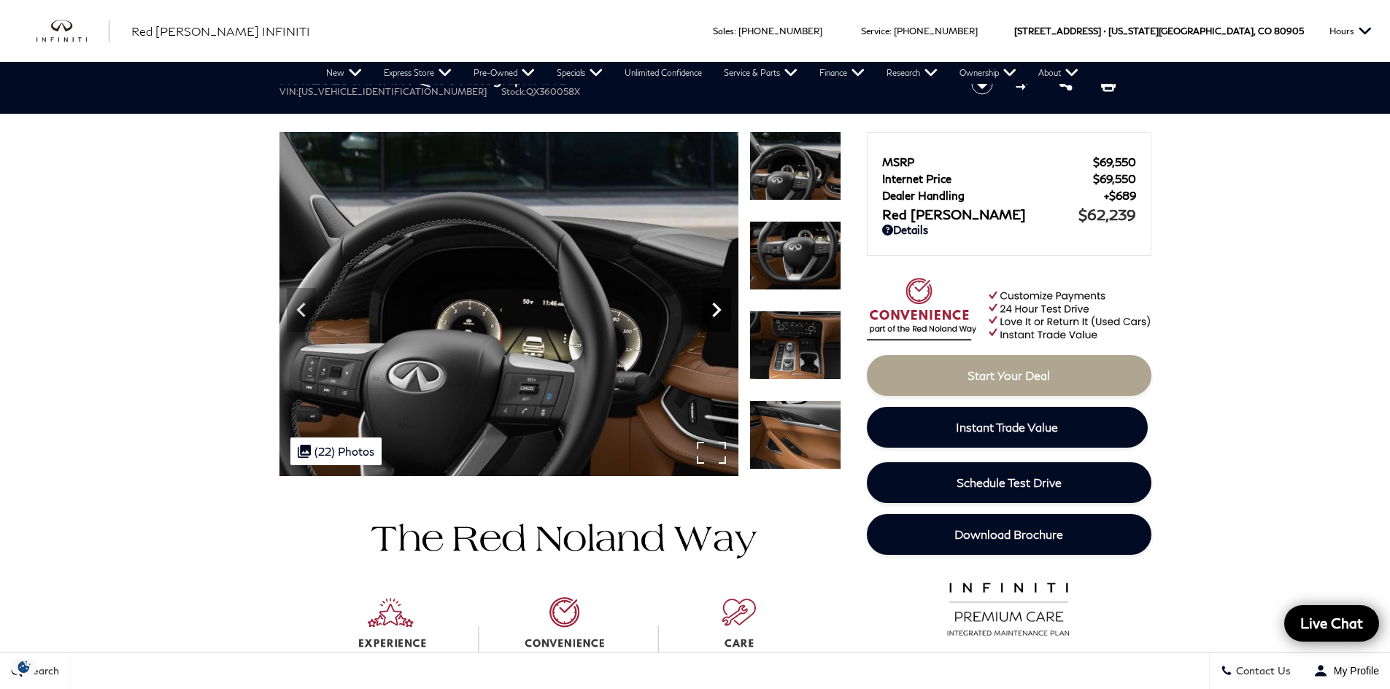
click at [720, 306] on icon "Next" at bounding box center [716, 309] width 29 height 29
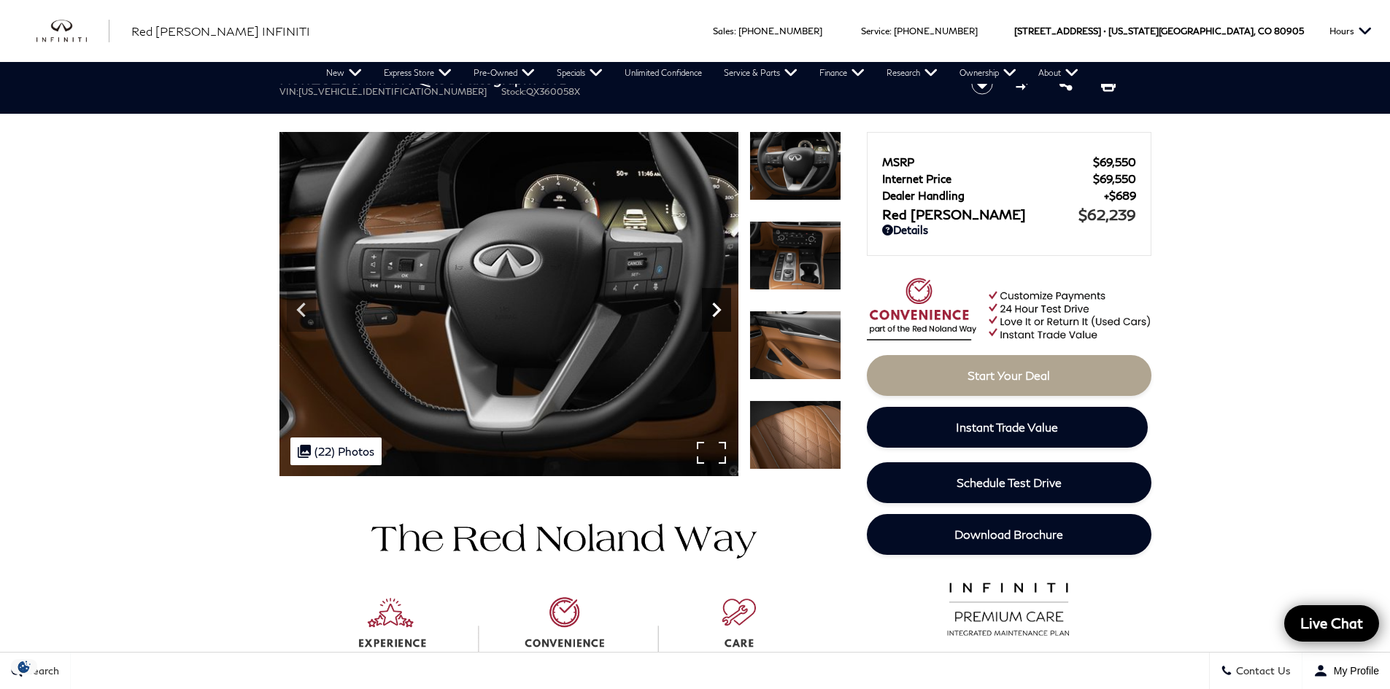
click at [720, 306] on icon "Next" at bounding box center [716, 309] width 29 height 29
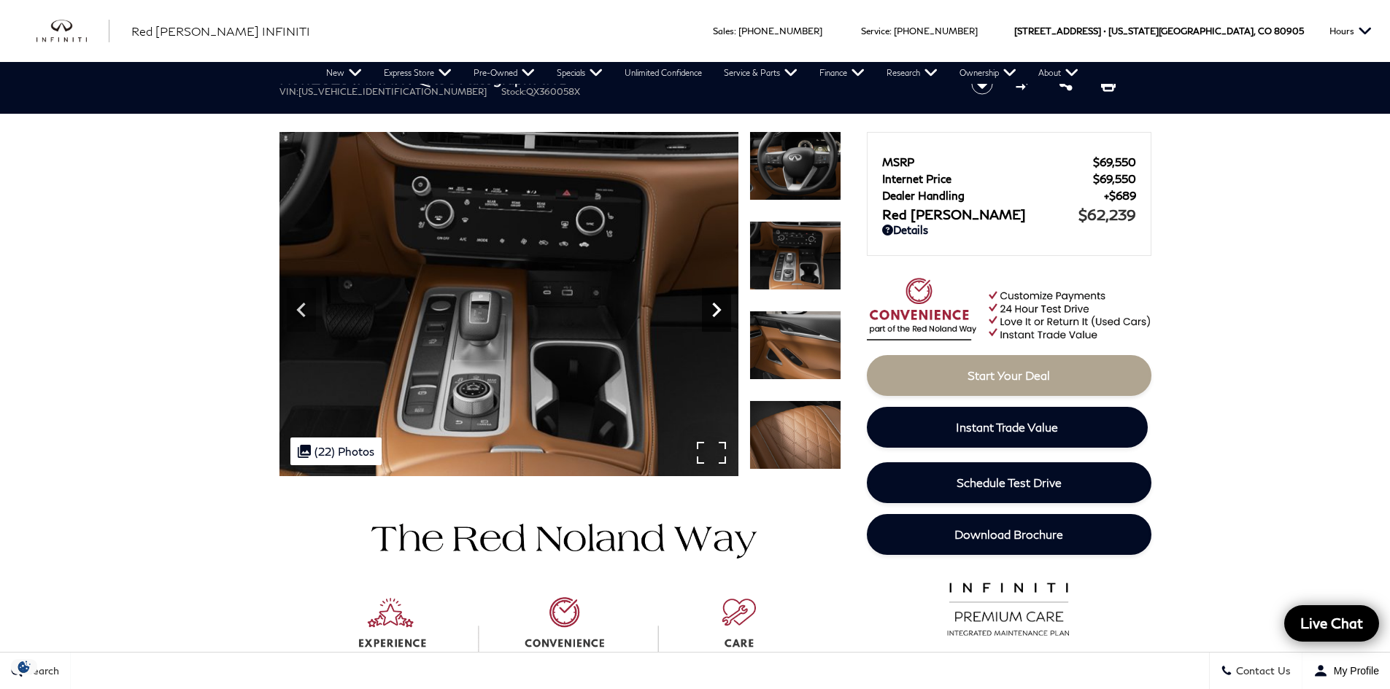
click at [720, 306] on icon "Next" at bounding box center [716, 309] width 29 height 29
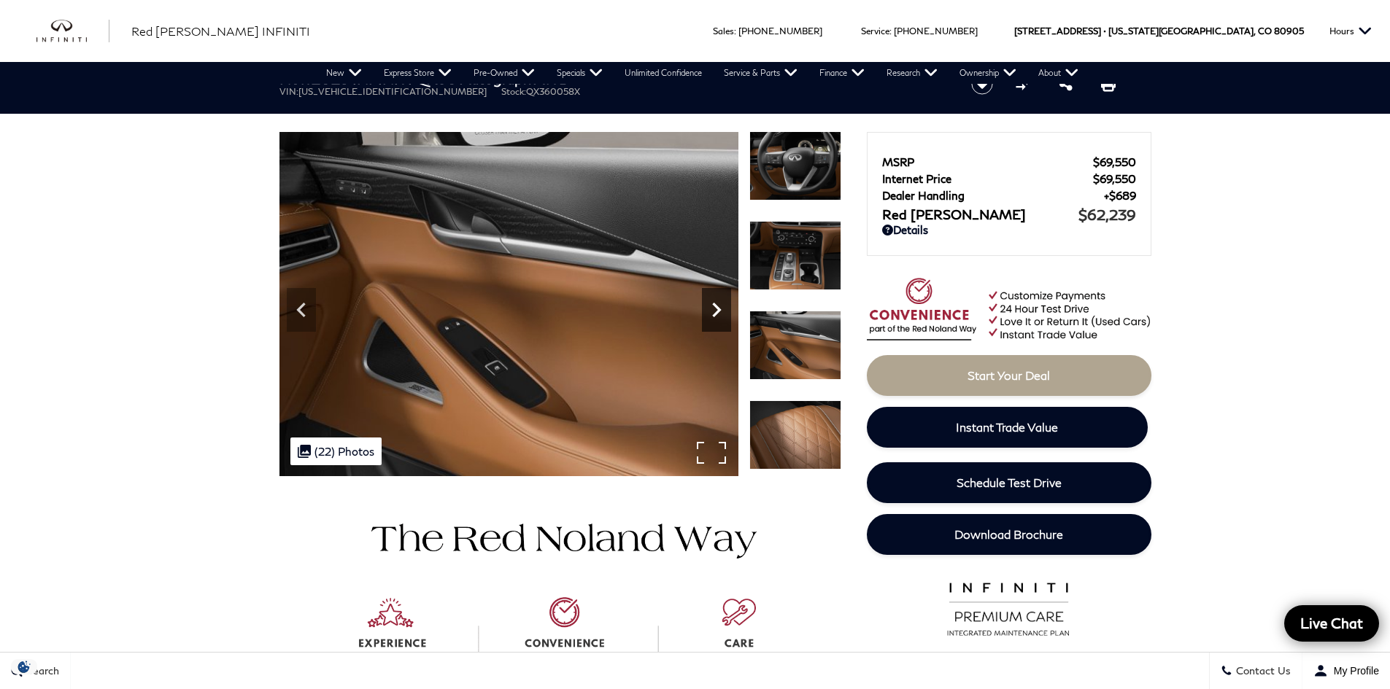
click at [720, 306] on icon "Next" at bounding box center [716, 309] width 29 height 29
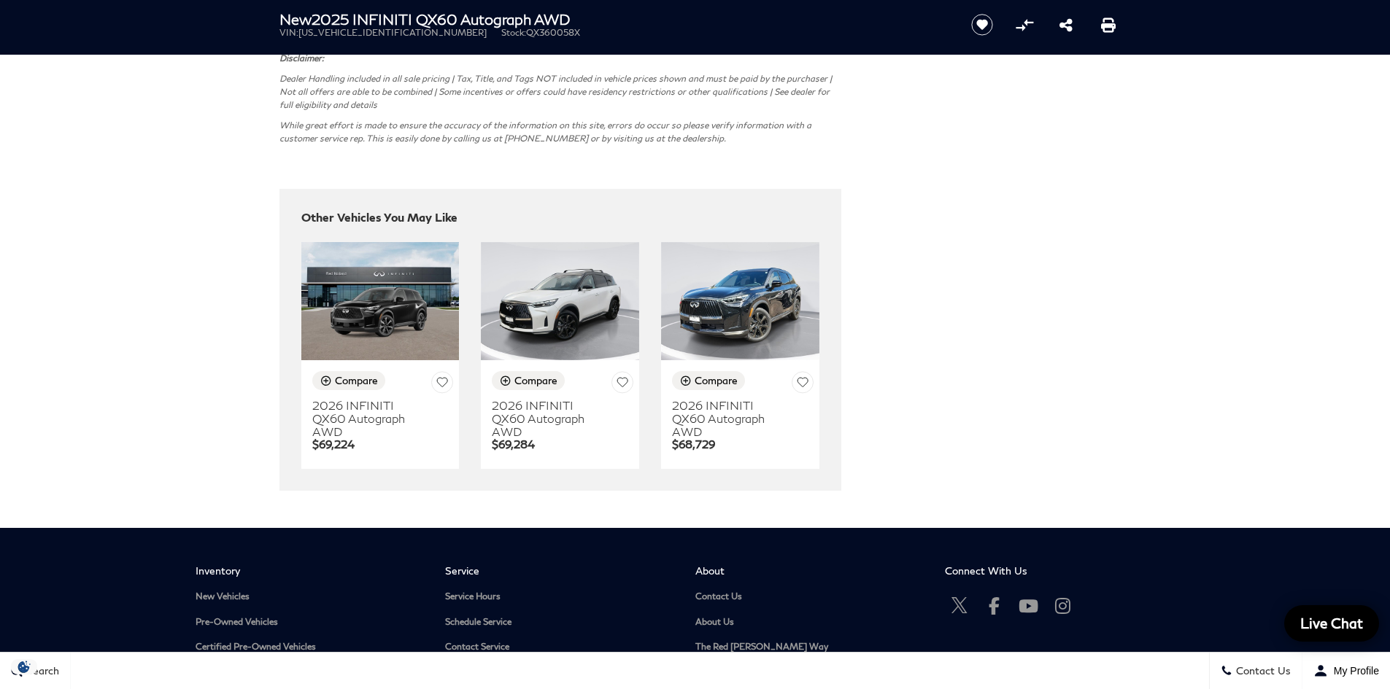
scroll to position [3812, 0]
